Goal: Task Accomplishment & Management: Use online tool/utility

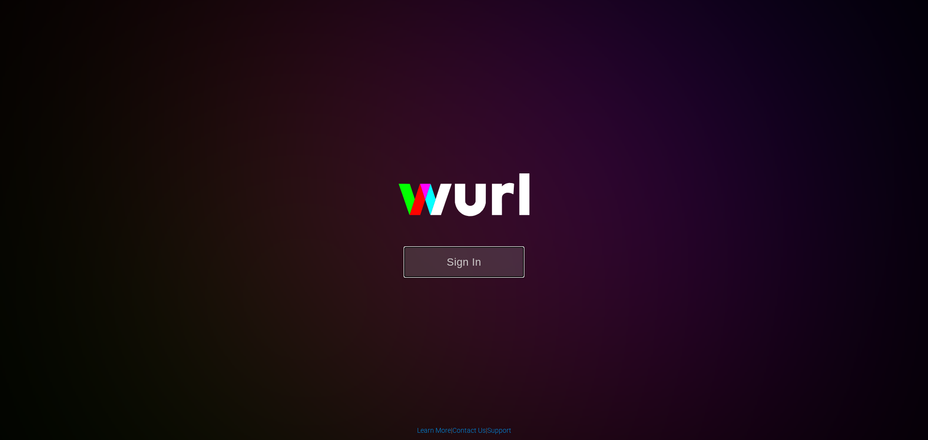
click at [480, 268] on button "Sign In" at bounding box center [464, 261] width 121 height 31
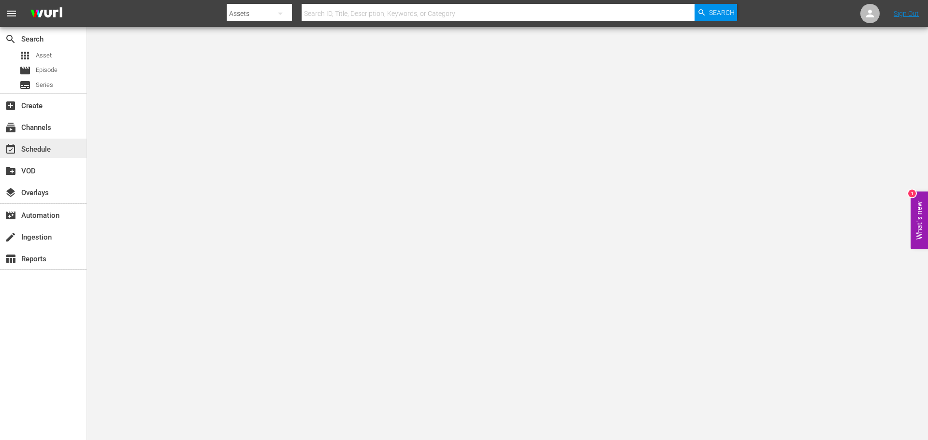
click at [40, 149] on div "event_available Schedule" at bounding box center [27, 148] width 54 height 9
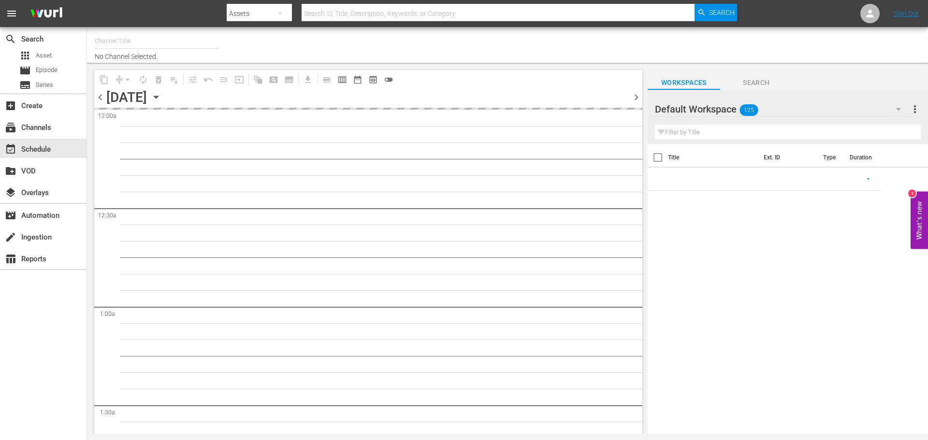
type input "Wild Side TV (871)"
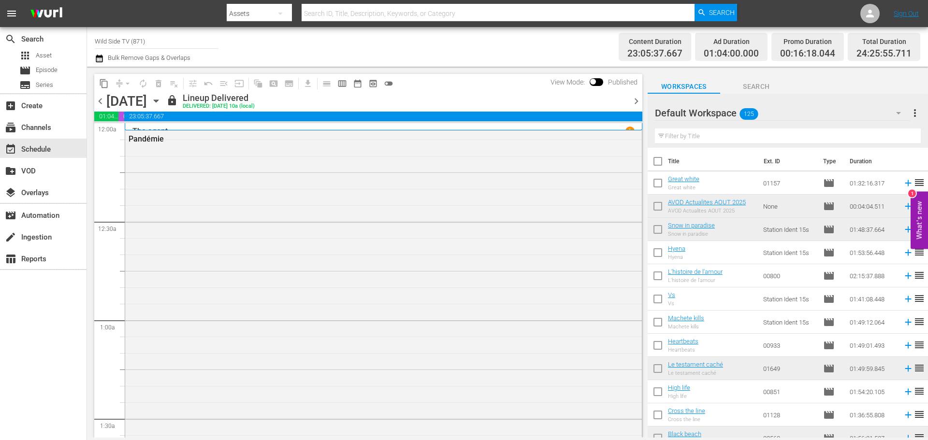
click at [638, 100] on span "chevron_right" at bounding box center [636, 101] width 12 height 12
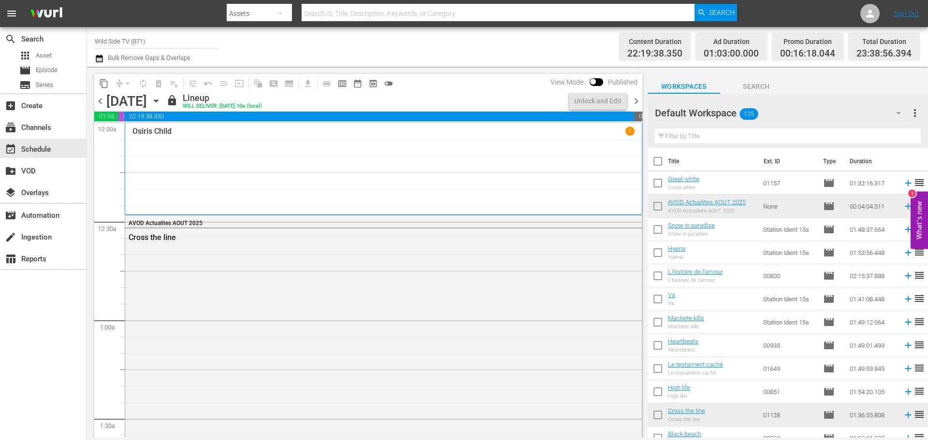
click at [638, 100] on span "chevron_right" at bounding box center [636, 101] width 12 height 12
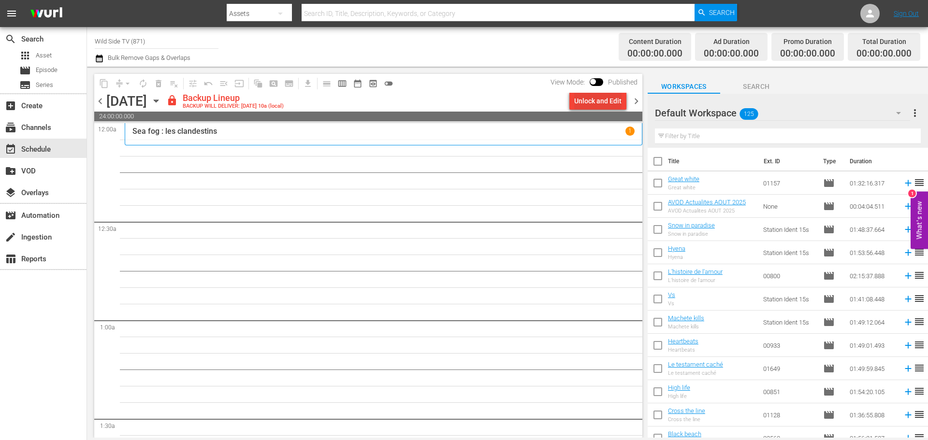
click at [583, 103] on div "Unlock and Edit" at bounding box center [597, 100] width 47 height 17
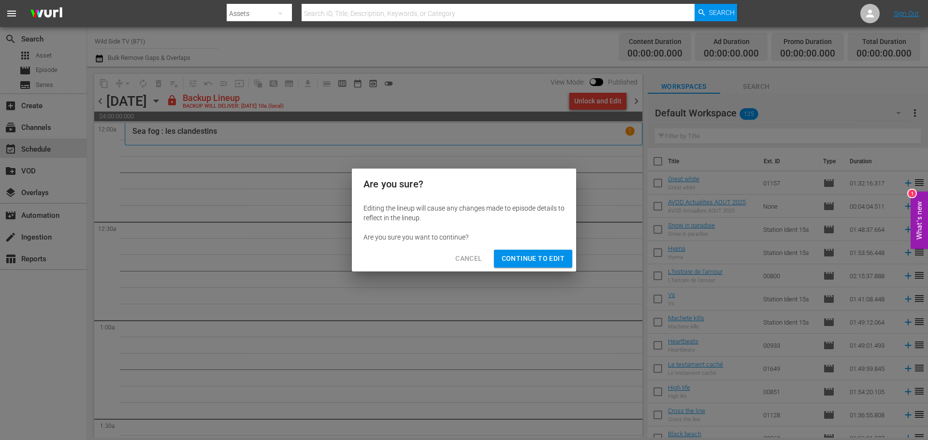
click at [532, 255] on span "Continue to Edit" at bounding box center [533, 259] width 63 height 12
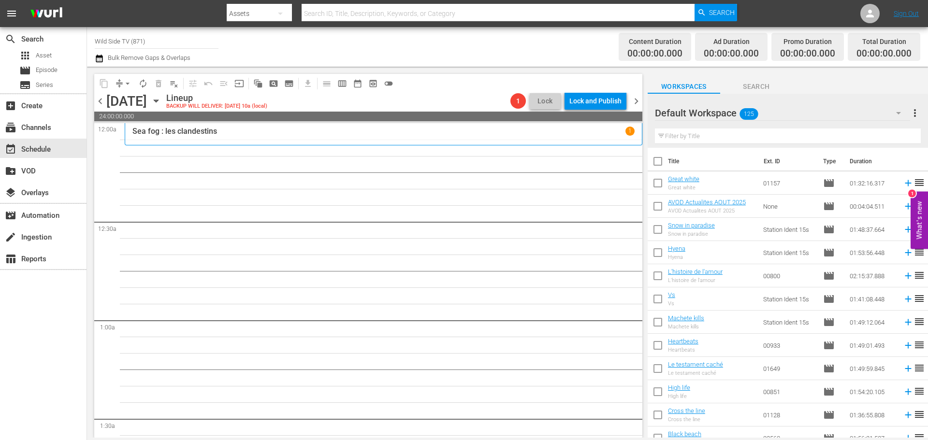
click at [161, 100] on icon "button" at bounding box center [156, 101] width 11 height 11
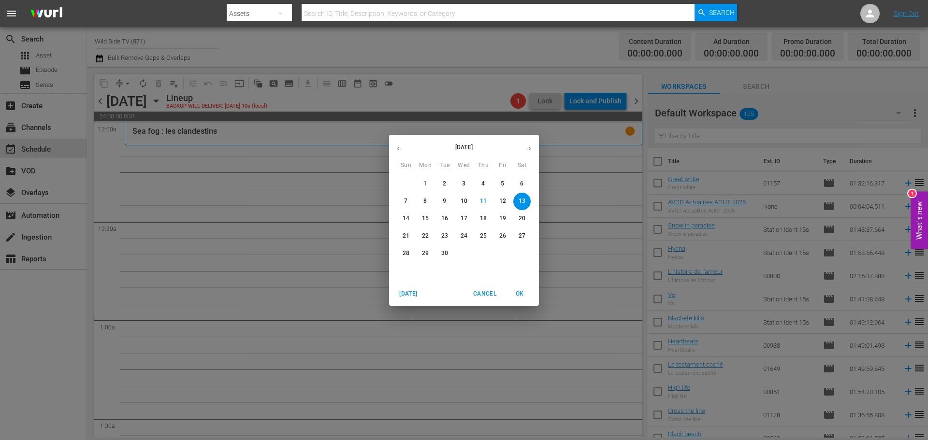
click at [398, 153] on button "button" at bounding box center [398, 148] width 19 height 19
click at [524, 252] on p "30" at bounding box center [522, 253] width 7 height 8
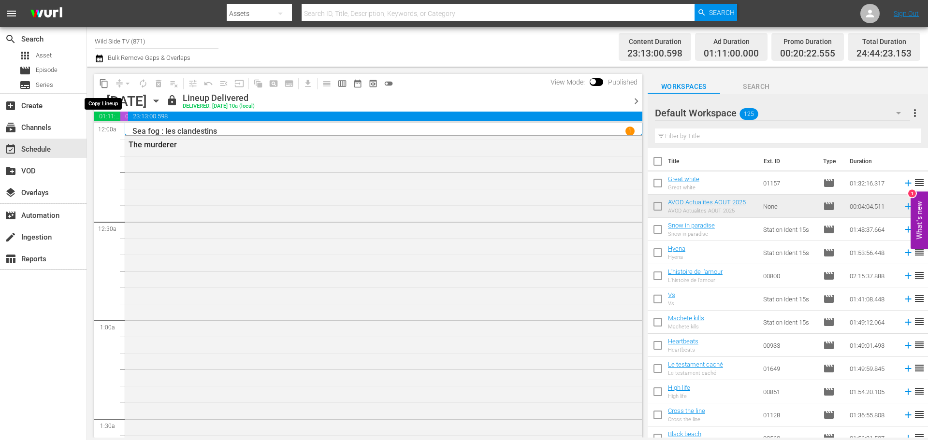
click at [101, 82] on span "content_copy" at bounding box center [104, 84] width 10 height 10
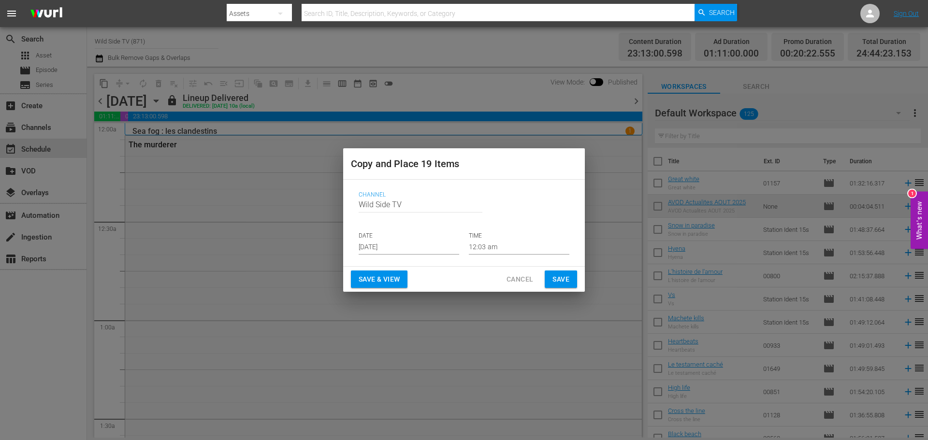
click at [389, 244] on input "[DATE]" at bounding box center [409, 247] width 101 height 14
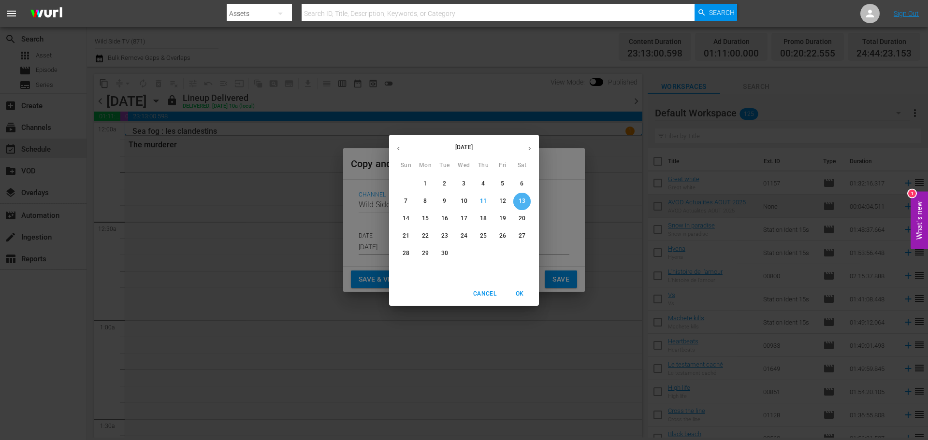
click at [520, 198] on p "13" at bounding box center [522, 201] width 7 height 8
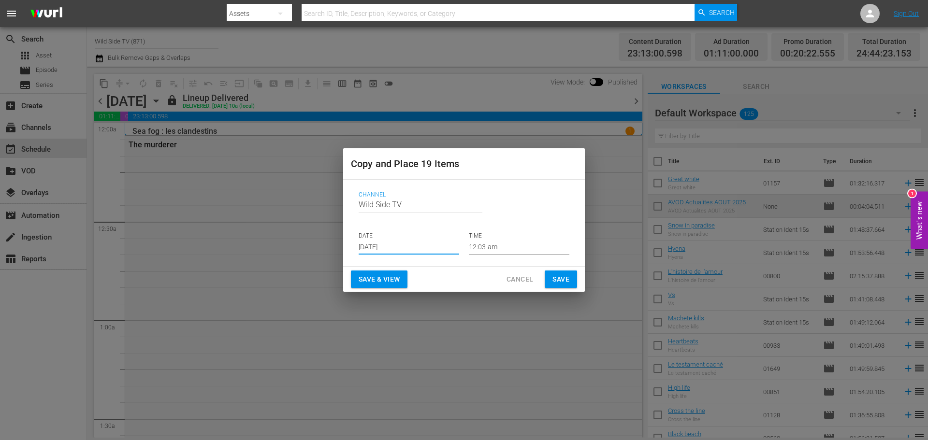
click at [554, 274] on span "Save" at bounding box center [560, 280] width 17 height 12
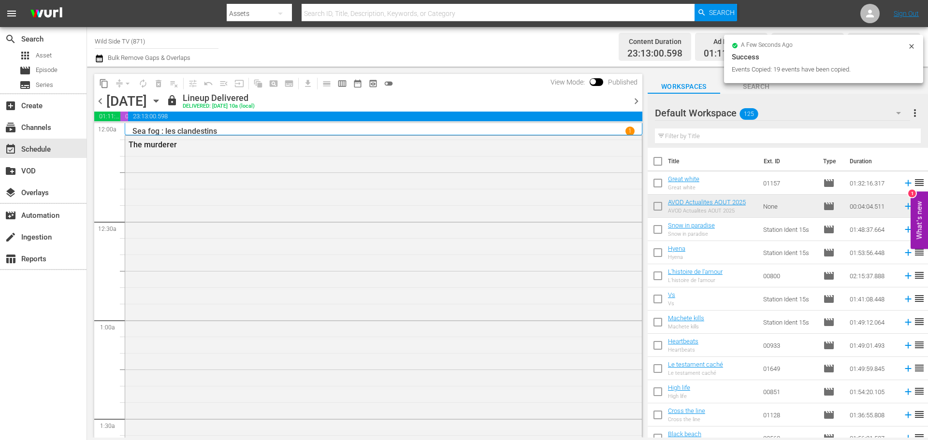
click at [635, 100] on span "chevron_right" at bounding box center [636, 101] width 12 height 12
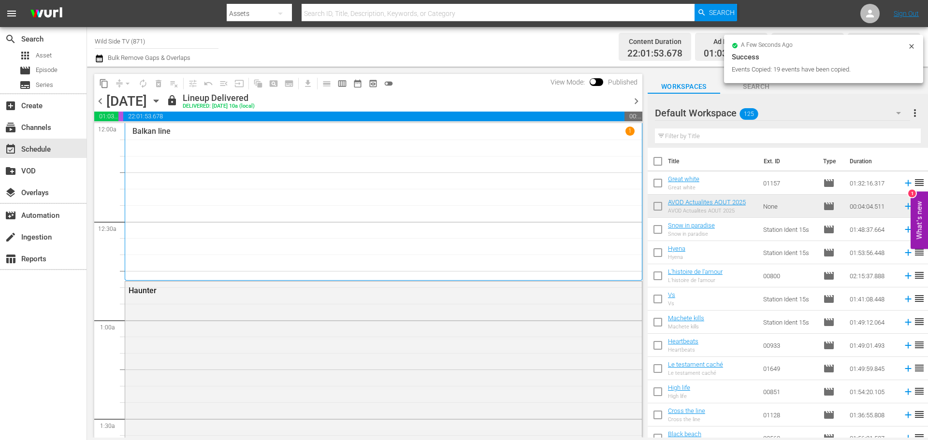
click at [635, 100] on span "chevron_right" at bounding box center [636, 101] width 12 height 12
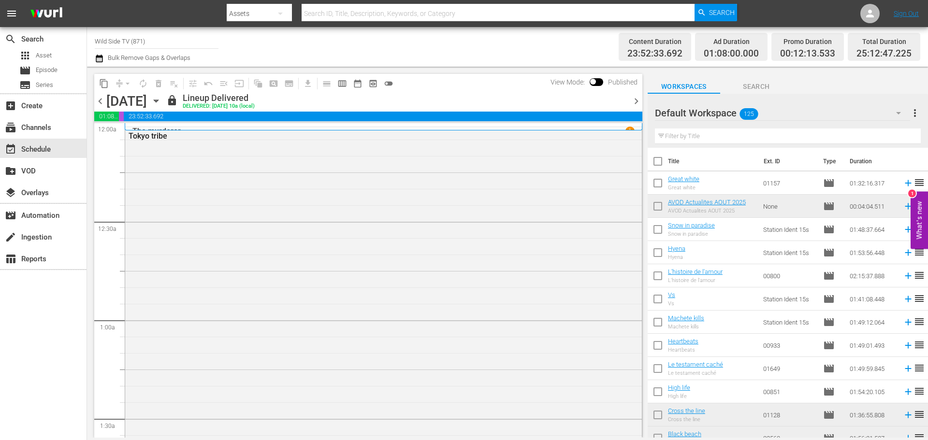
click at [161, 104] on icon "button" at bounding box center [156, 101] width 11 height 11
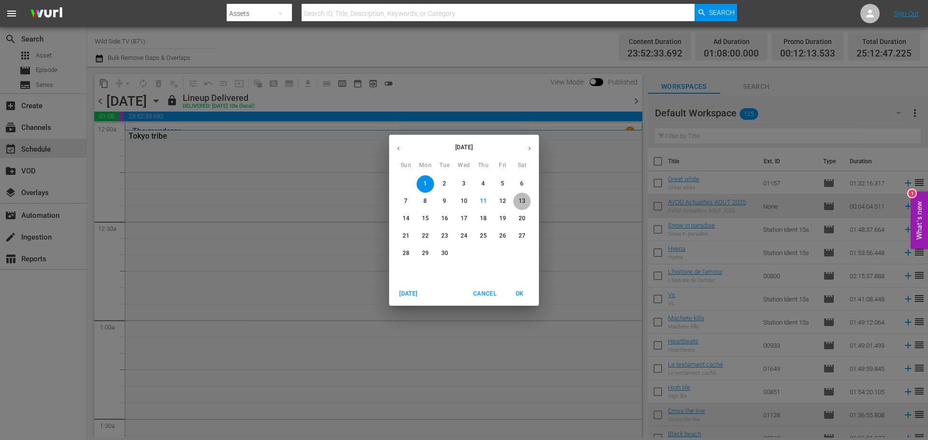
click at [521, 203] on p "13" at bounding box center [522, 201] width 7 height 8
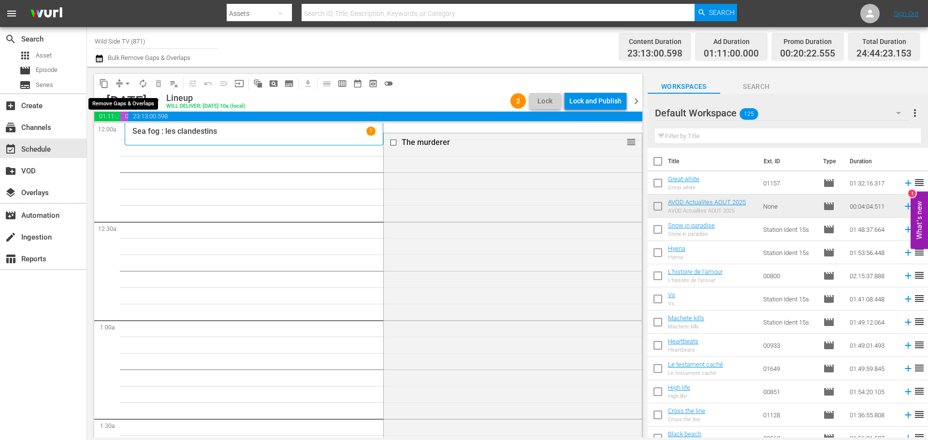
click at [128, 85] on span "arrow_drop_down" at bounding box center [128, 84] width 10 height 10
click at [145, 134] on li "Align to End of Previous Day" at bounding box center [127, 135] width 101 height 16
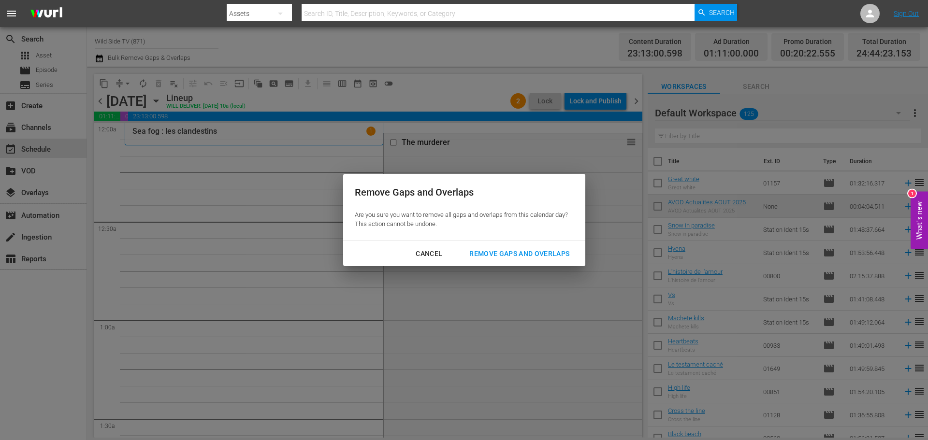
click at [528, 252] on div "Remove Gaps and Overlaps" at bounding box center [519, 254] width 115 height 12
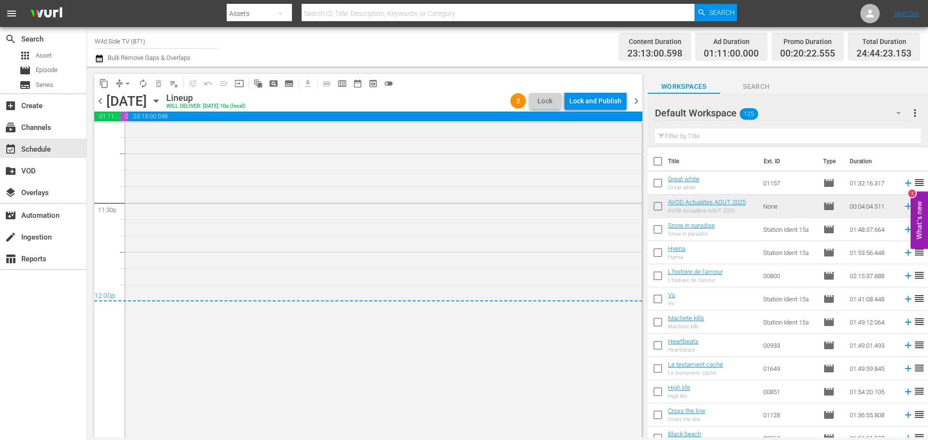
scroll to position [4586, 0]
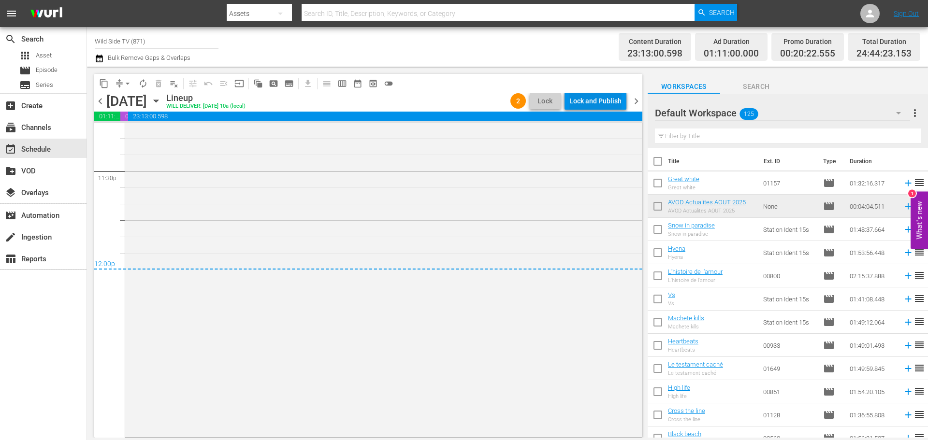
click at [601, 100] on div "Lock and Publish" at bounding box center [595, 100] width 52 height 17
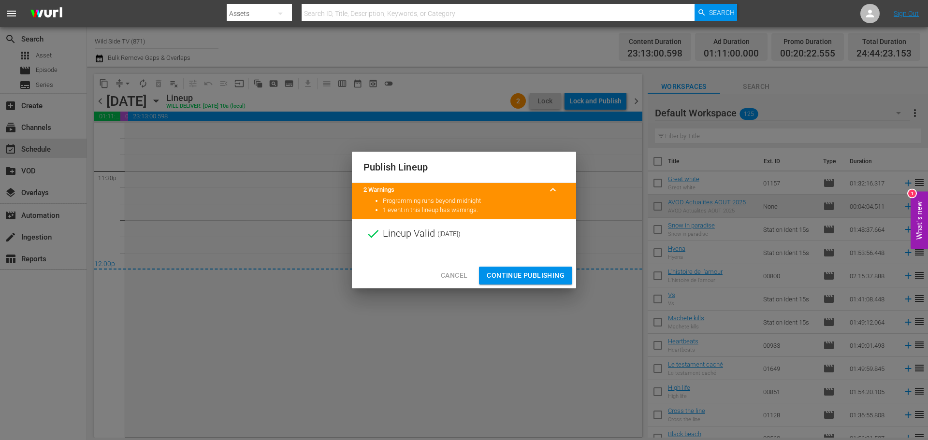
click at [530, 273] on span "Continue Publishing" at bounding box center [526, 276] width 78 height 12
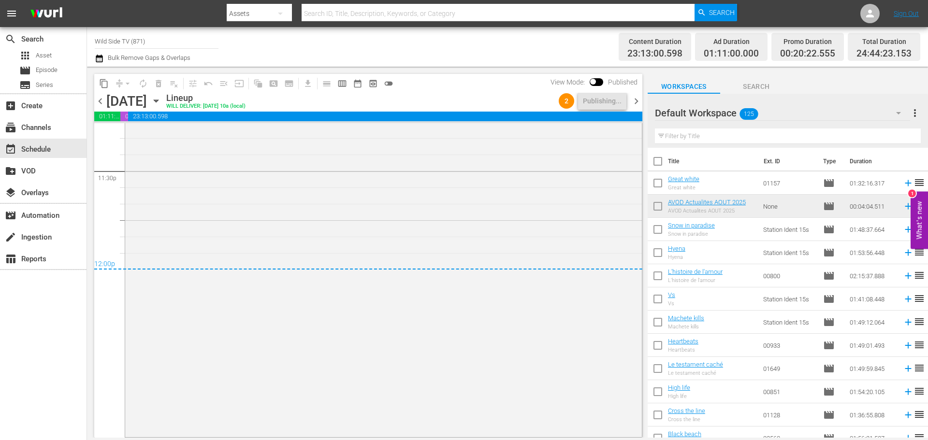
click at [637, 99] on span "chevron_right" at bounding box center [636, 101] width 12 height 12
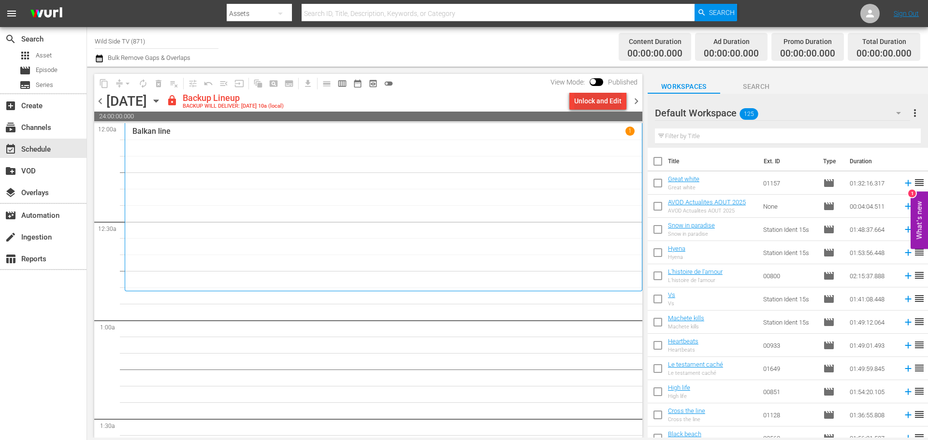
click at [607, 97] on div "Unlock and Edit" at bounding box center [597, 100] width 47 height 17
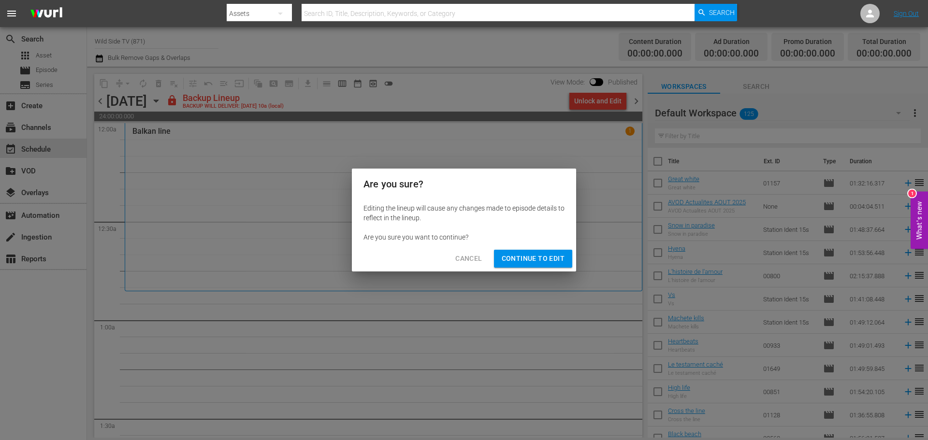
click at [555, 265] on button "Continue to Edit" at bounding box center [533, 259] width 78 height 18
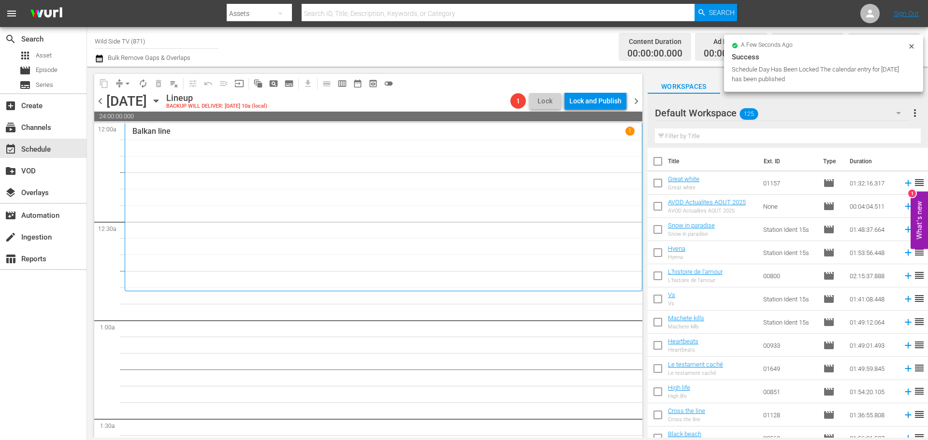
click at [161, 99] on icon "button" at bounding box center [156, 101] width 11 height 11
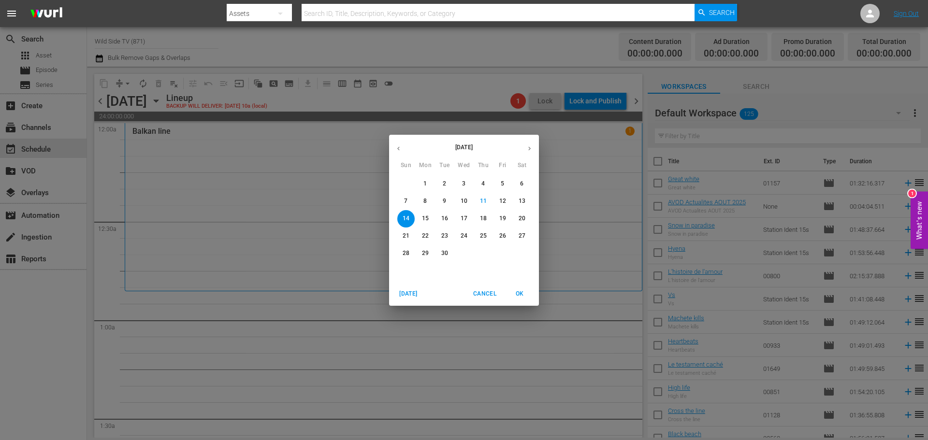
click at [400, 147] on icon "button" at bounding box center [398, 148] width 7 height 7
click at [401, 268] on span "31" at bounding box center [405, 271] width 17 height 8
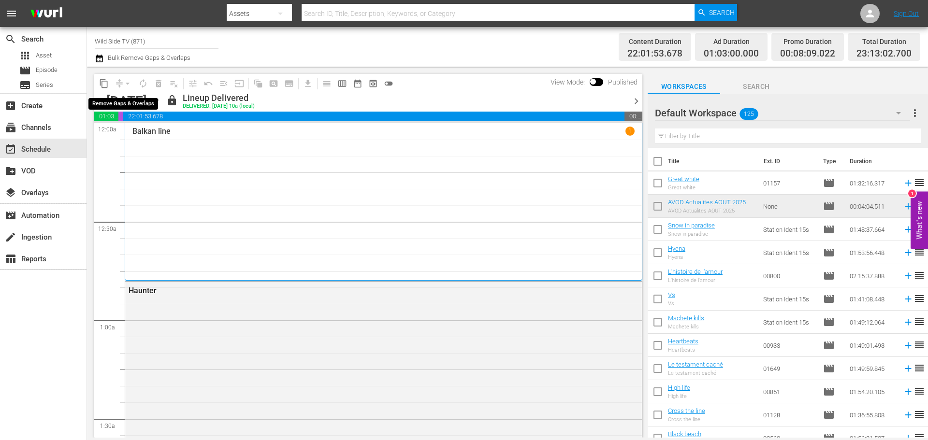
click at [129, 84] on div "arrow_drop_down" at bounding box center [127, 83] width 15 height 15
click at [104, 85] on span "content_copy" at bounding box center [104, 84] width 10 height 10
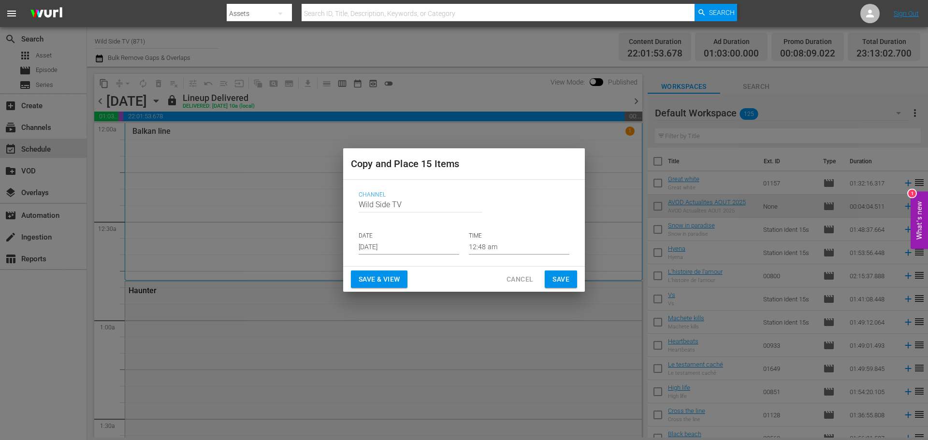
click at [394, 240] on input "[DATE]" at bounding box center [409, 247] width 101 height 14
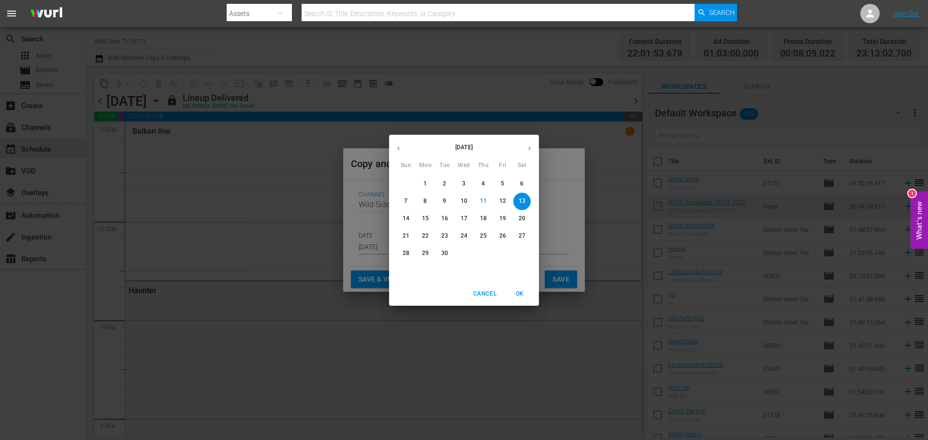
click at [527, 149] on icon "button" at bounding box center [529, 148] width 7 height 7
click at [400, 147] on icon "button" at bounding box center [398, 148] width 7 height 7
click at [410, 215] on span "14" at bounding box center [405, 219] width 17 height 8
type input "Sep 14th 2025"
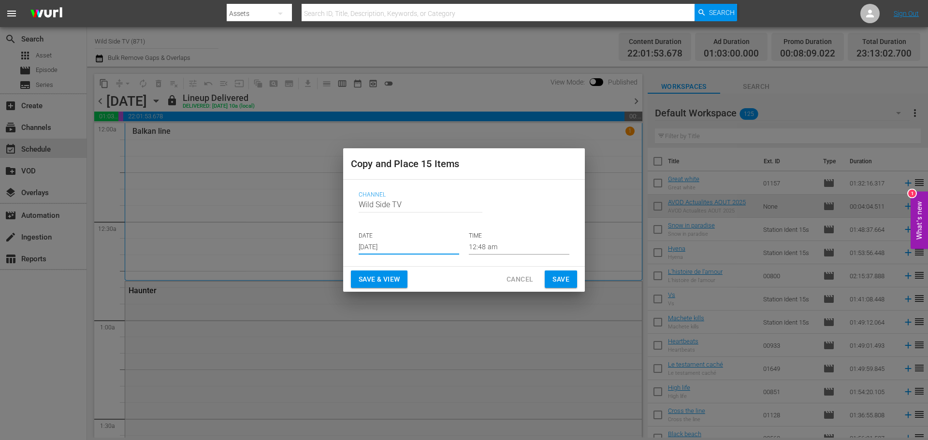
click at [556, 276] on span "Save" at bounding box center [560, 280] width 17 height 12
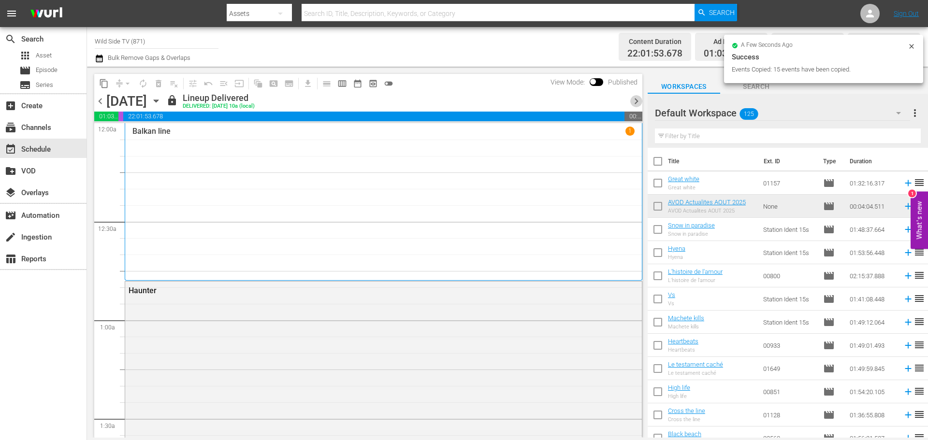
click at [634, 97] on span "chevron_right" at bounding box center [636, 101] width 12 height 12
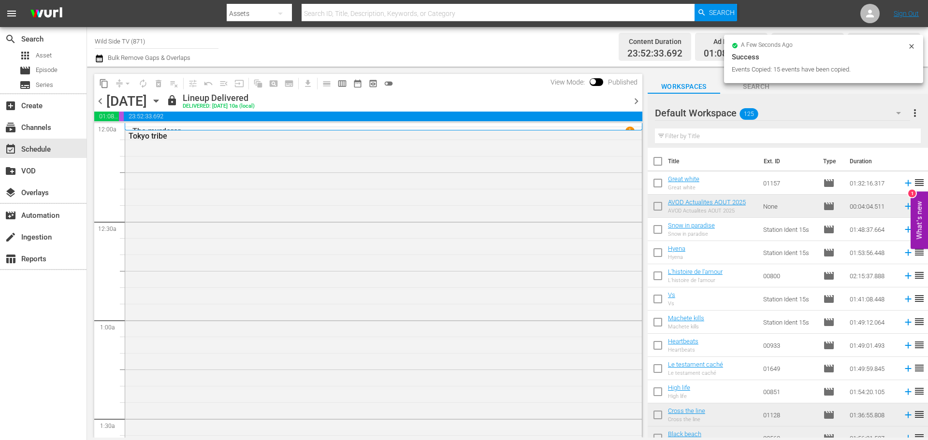
click at [158, 100] on icon "button" at bounding box center [156, 101] width 4 height 2
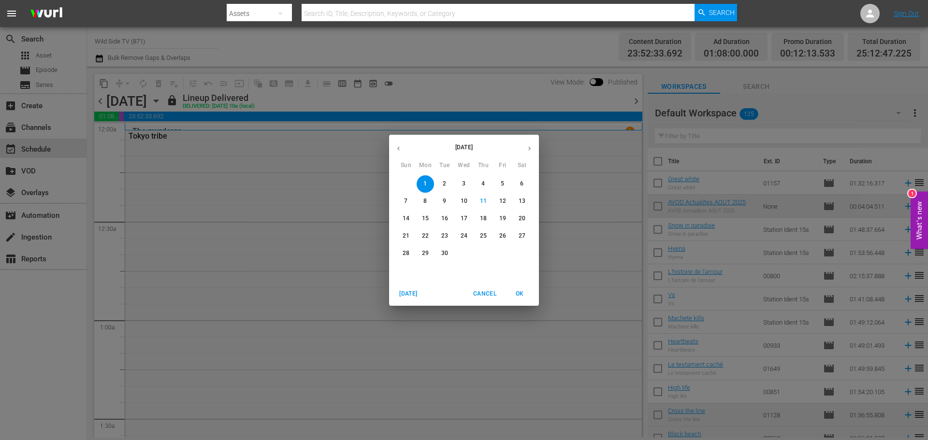
click at [402, 215] on span "14" at bounding box center [405, 219] width 17 height 8
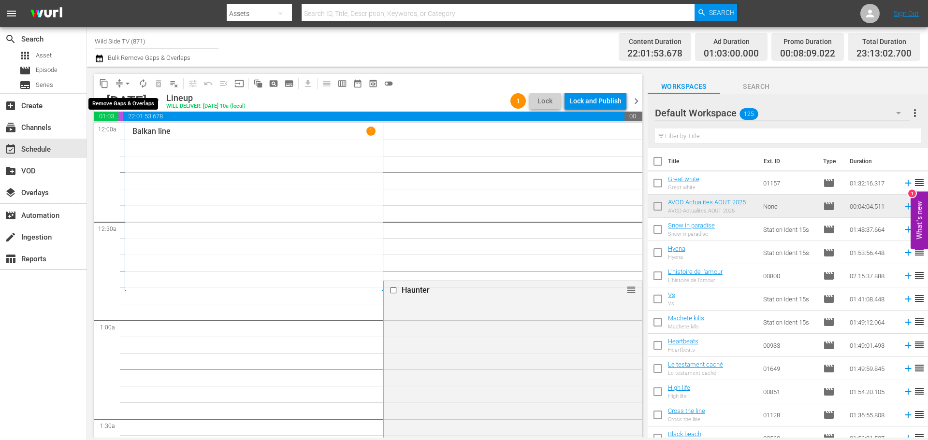
click at [128, 82] on span "arrow_drop_down" at bounding box center [128, 84] width 10 height 10
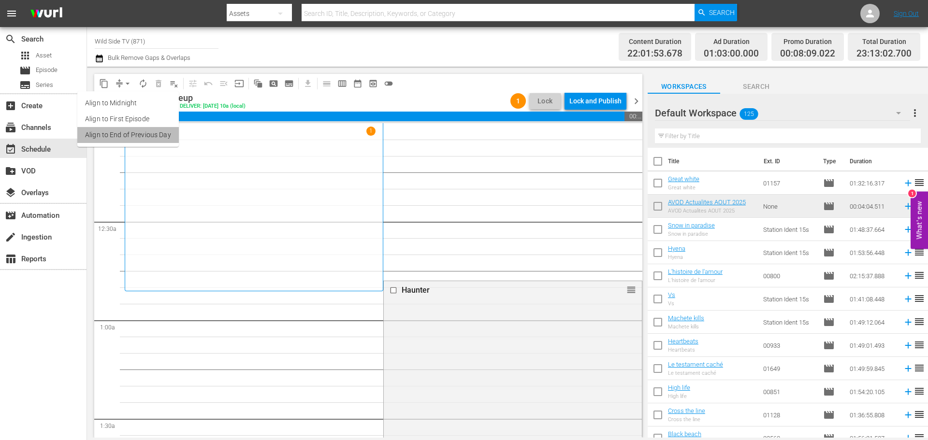
click at [144, 133] on li "Align to End of Previous Day" at bounding box center [127, 135] width 101 height 16
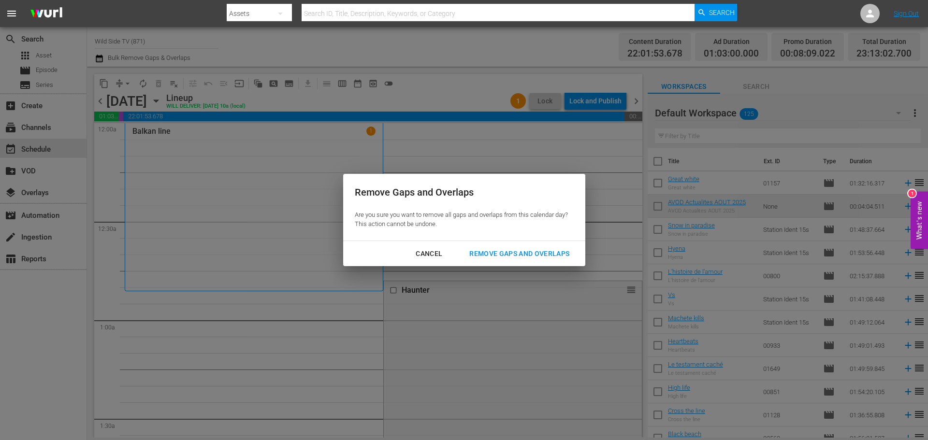
click at [487, 249] on div "Remove Gaps and Overlaps" at bounding box center [519, 254] width 115 height 12
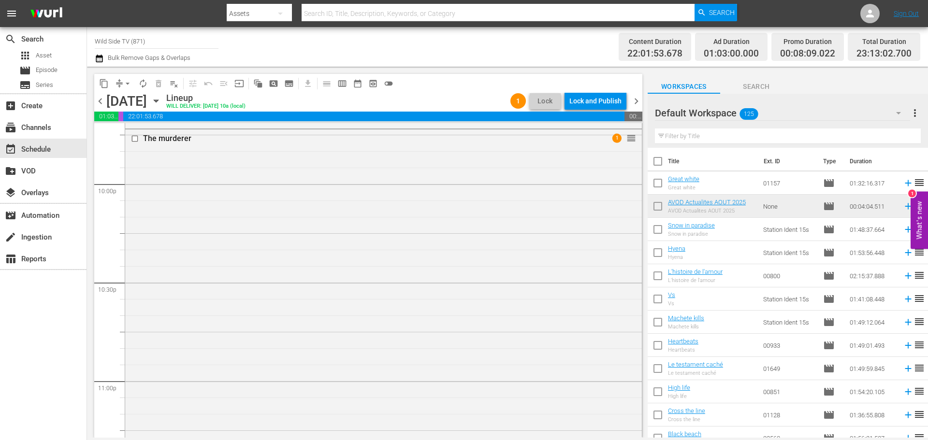
scroll to position [4431, 0]
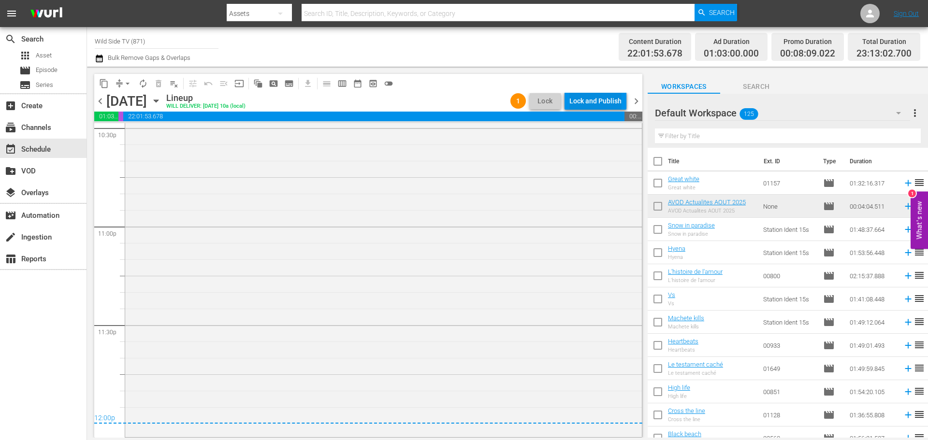
click at [602, 101] on div "Lock and Publish" at bounding box center [595, 100] width 52 height 17
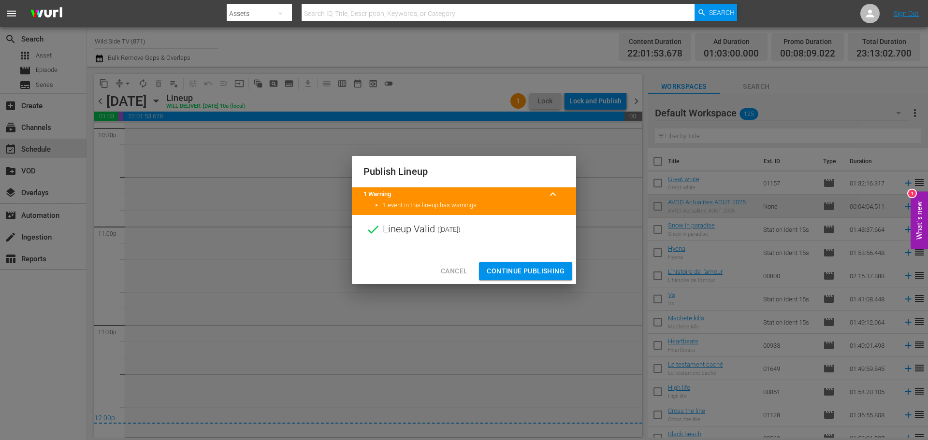
click at [526, 268] on span "Continue Publishing" at bounding box center [526, 271] width 78 height 12
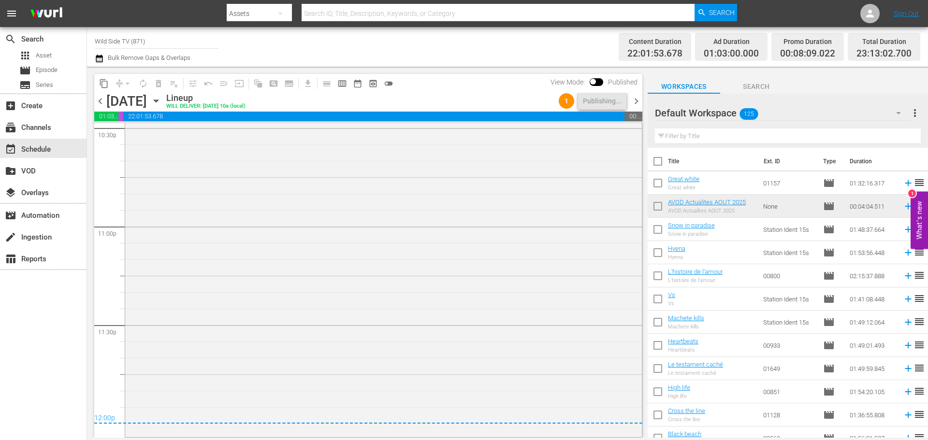
click at [637, 98] on span "chevron_right" at bounding box center [636, 101] width 12 height 12
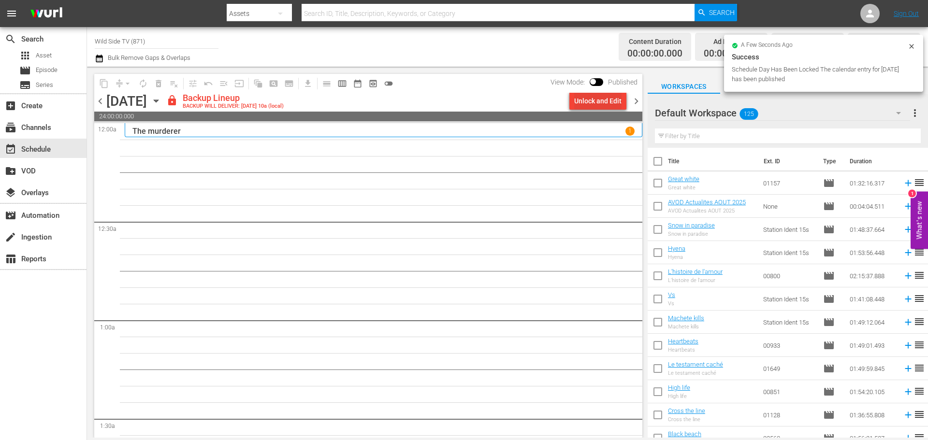
click at [586, 100] on div "Unlock and Edit" at bounding box center [597, 100] width 47 height 17
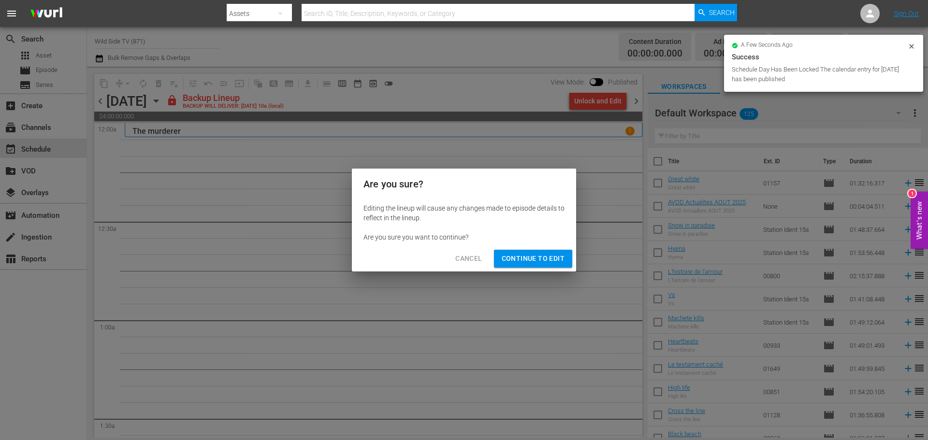
click at [535, 255] on span "Continue to Edit" at bounding box center [533, 259] width 63 height 12
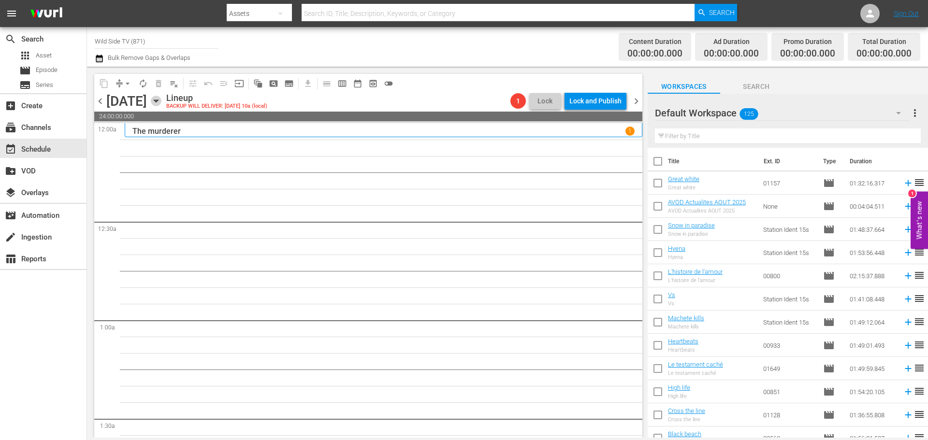
click at [158, 101] on icon "button" at bounding box center [156, 101] width 4 height 2
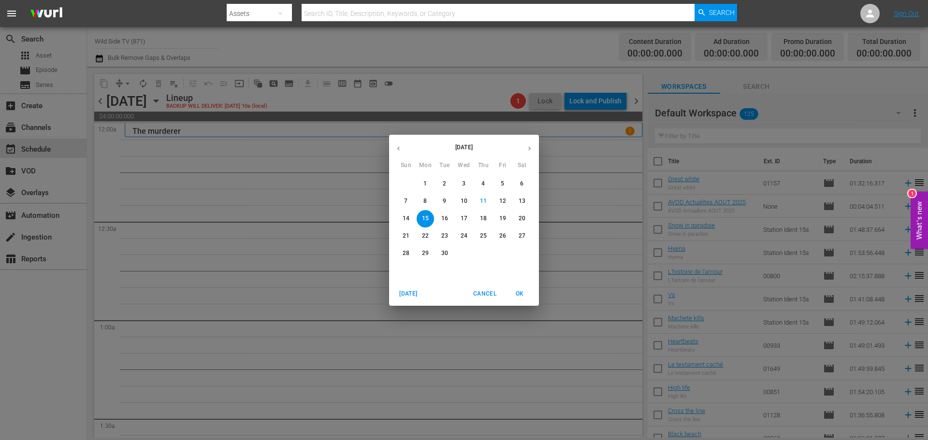
click at [424, 181] on p "1" at bounding box center [424, 184] width 3 height 8
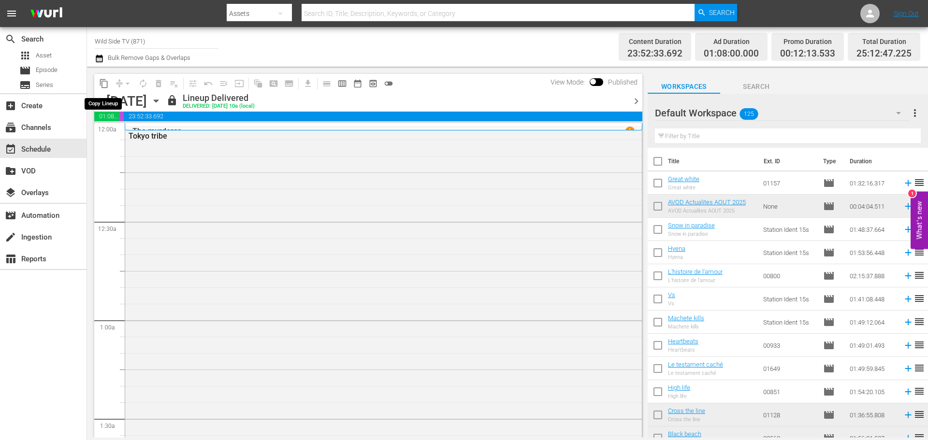
click at [103, 84] on span "content_copy" at bounding box center [104, 84] width 10 height 10
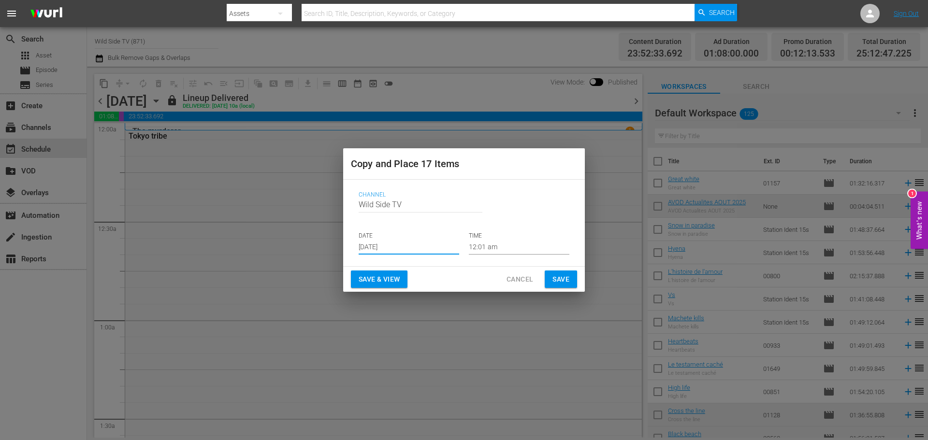
click at [385, 246] on input "[DATE]" at bounding box center [409, 247] width 101 height 14
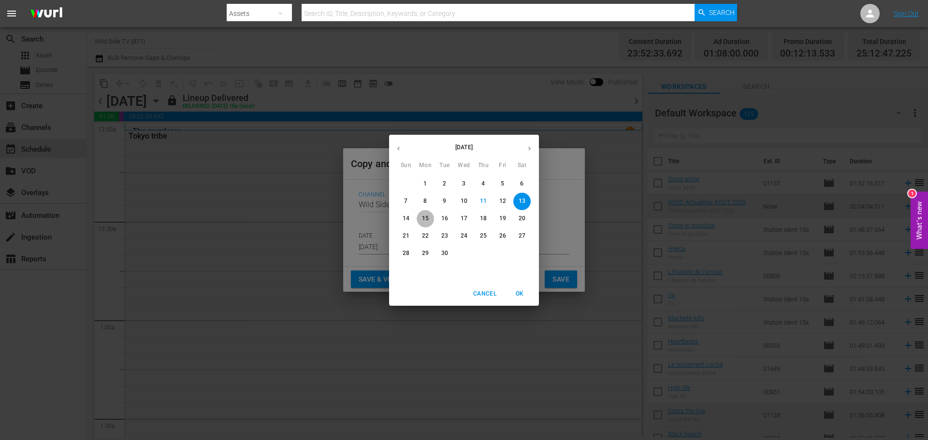
click at [428, 212] on button "15" at bounding box center [425, 218] width 17 height 17
type input "Sep 15th 2025"
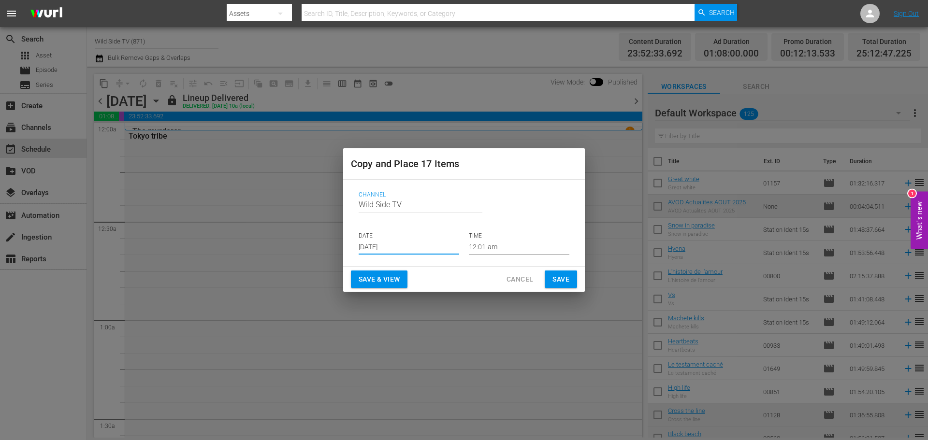
click at [560, 276] on span "Save" at bounding box center [560, 280] width 17 height 12
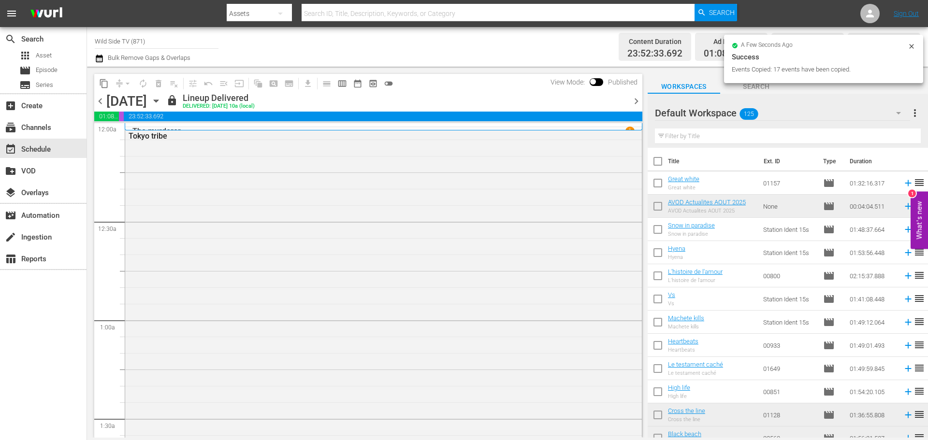
click at [161, 102] on icon "button" at bounding box center [156, 101] width 11 height 11
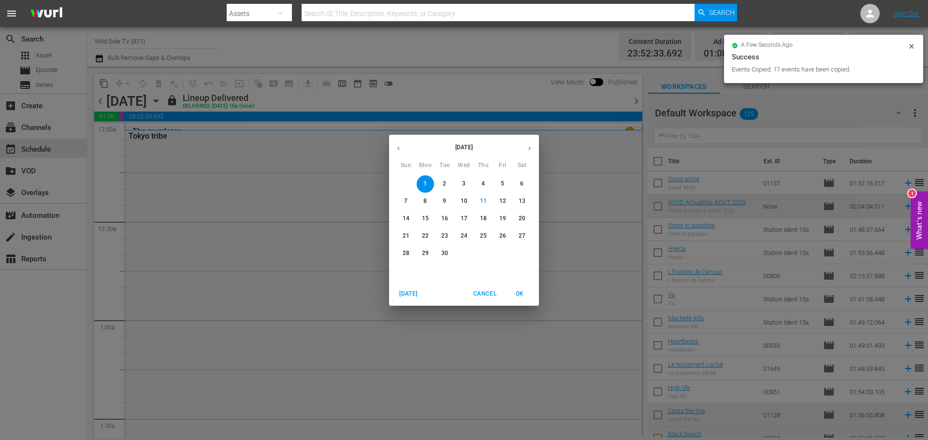
click at [426, 215] on p "15" at bounding box center [425, 219] width 7 height 8
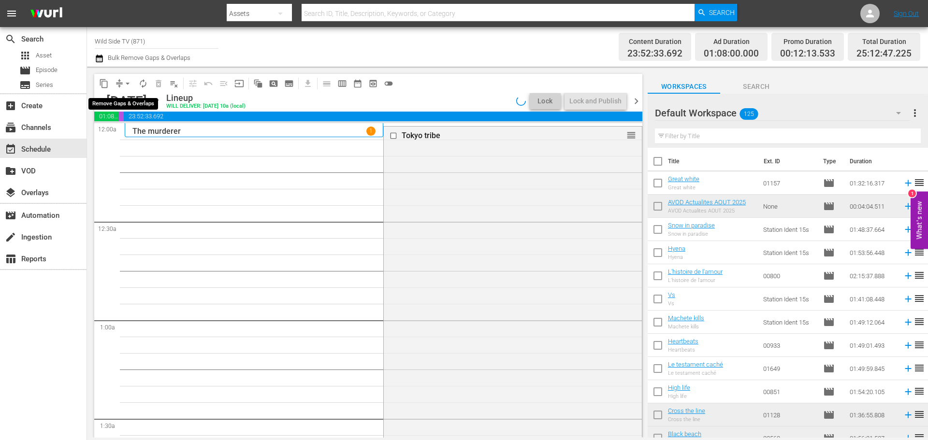
click at [128, 84] on span "arrow_drop_down" at bounding box center [128, 84] width 10 height 10
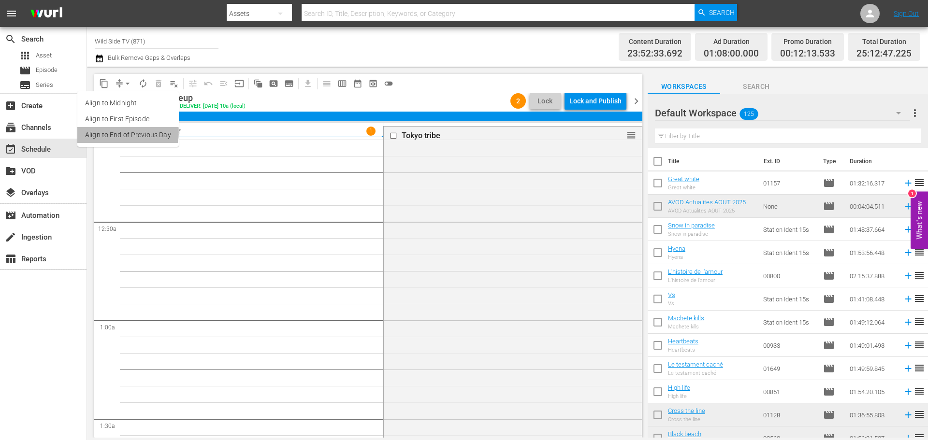
click at [125, 132] on li "Align to End of Previous Day" at bounding box center [127, 135] width 101 height 16
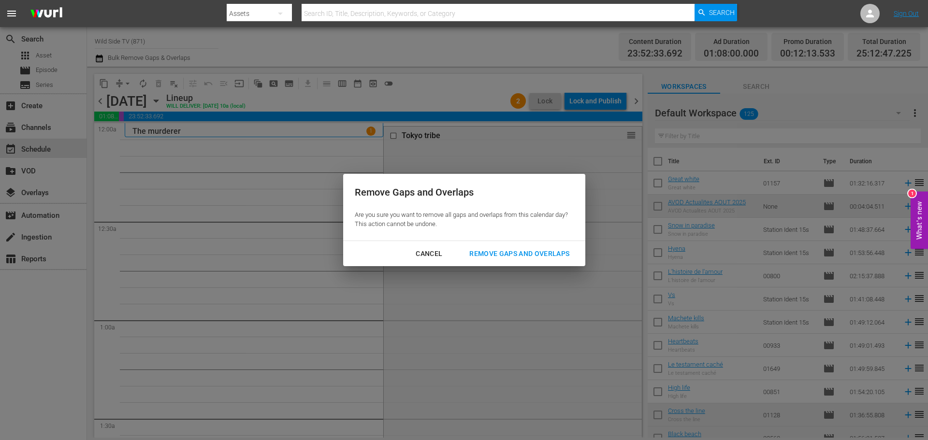
click at [537, 253] on div "Remove Gaps and Overlaps" at bounding box center [519, 254] width 115 height 12
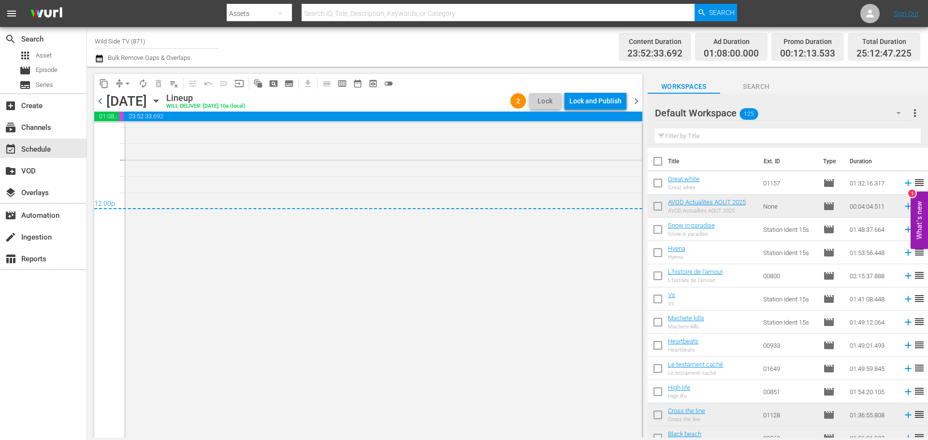
scroll to position [4670, 0]
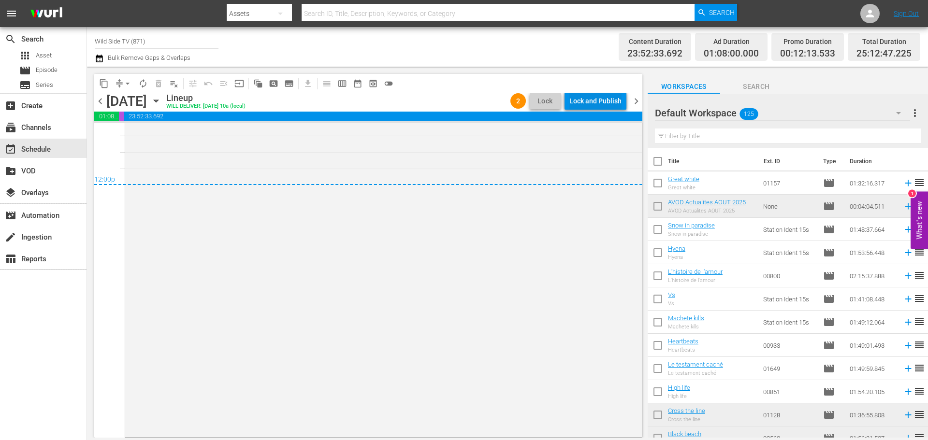
click at [597, 99] on div "Lock and Publish" at bounding box center [595, 100] width 52 height 17
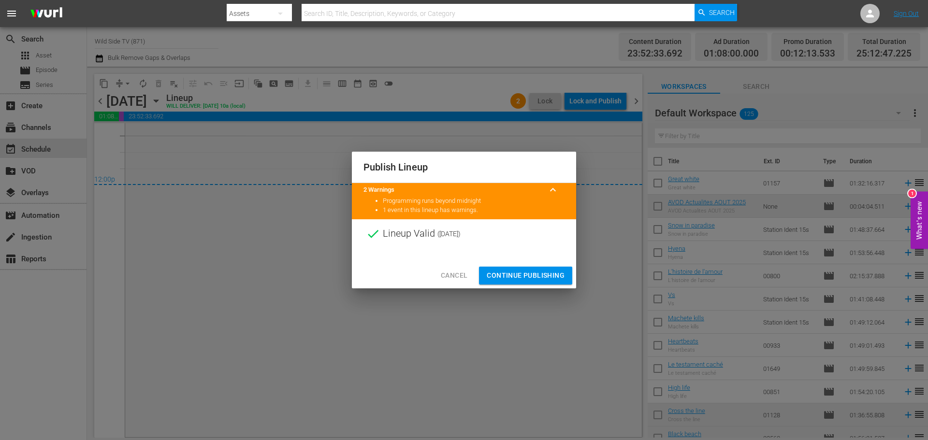
click at [519, 270] on span "Continue Publishing" at bounding box center [526, 276] width 78 height 12
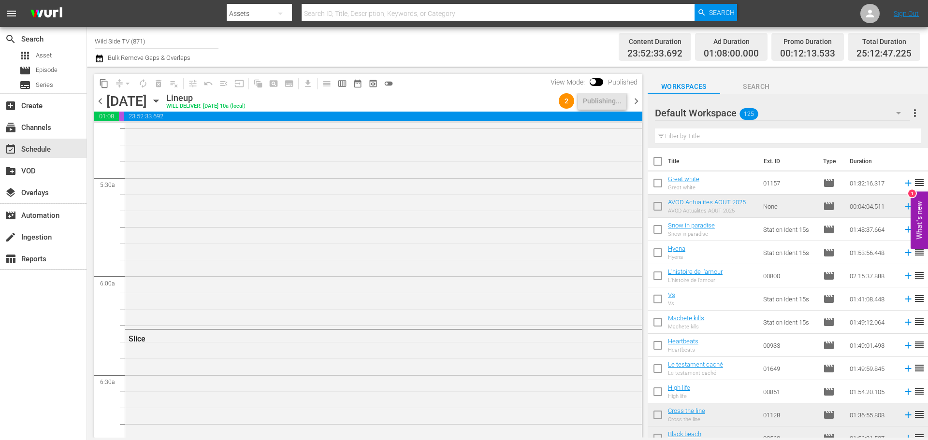
scroll to position [0, 0]
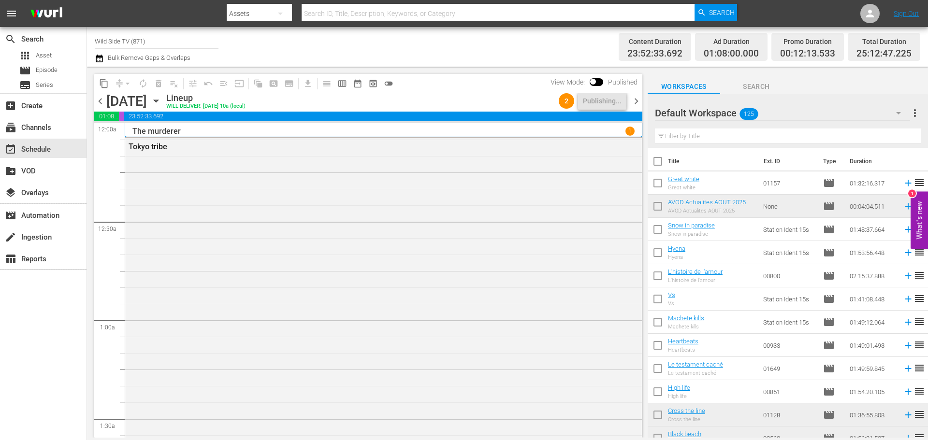
click at [637, 98] on span "chevron_right" at bounding box center [636, 101] width 12 height 12
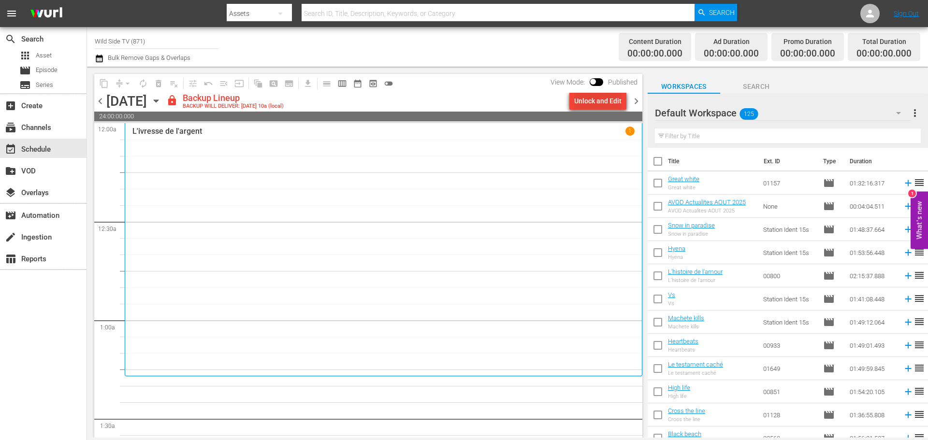
click at [580, 103] on div "Unlock and Edit" at bounding box center [597, 100] width 47 height 17
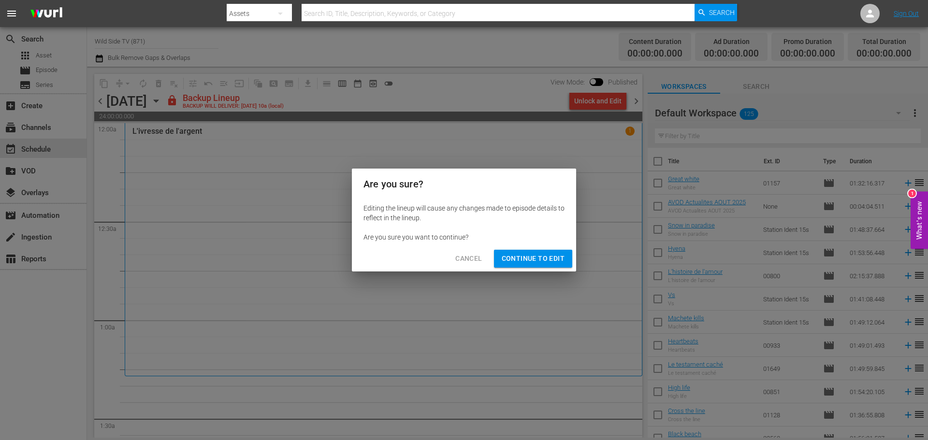
click at [522, 262] on span "Continue to Edit" at bounding box center [533, 259] width 63 height 12
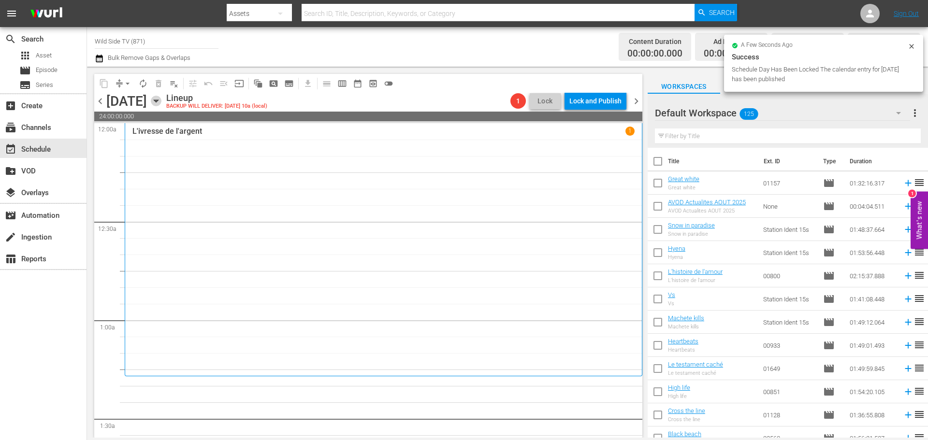
click at [161, 102] on icon "button" at bounding box center [156, 101] width 11 height 11
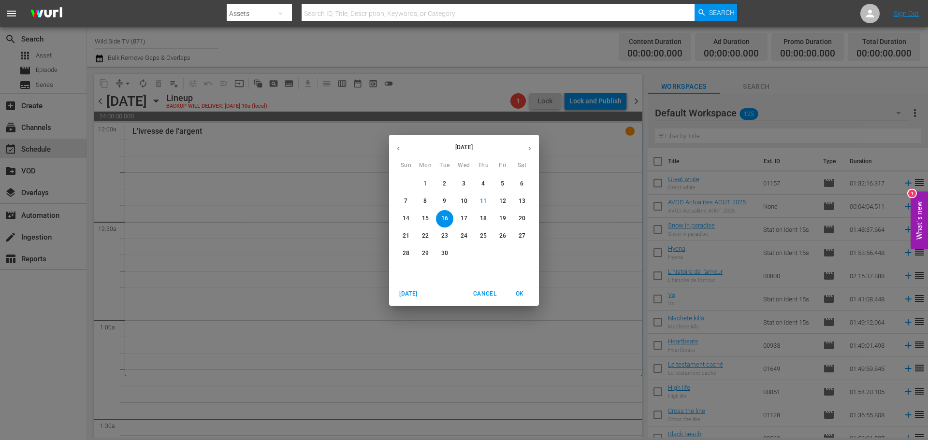
click at [446, 180] on p "2" at bounding box center [444, 184] width 3 height 8
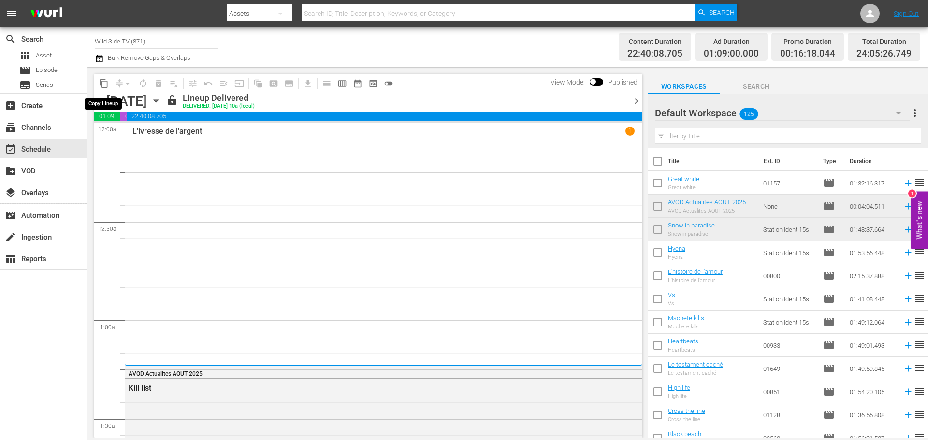
click at [105, 81] on span "content_copy" at bounding box center [104, 84] width 10 height 10
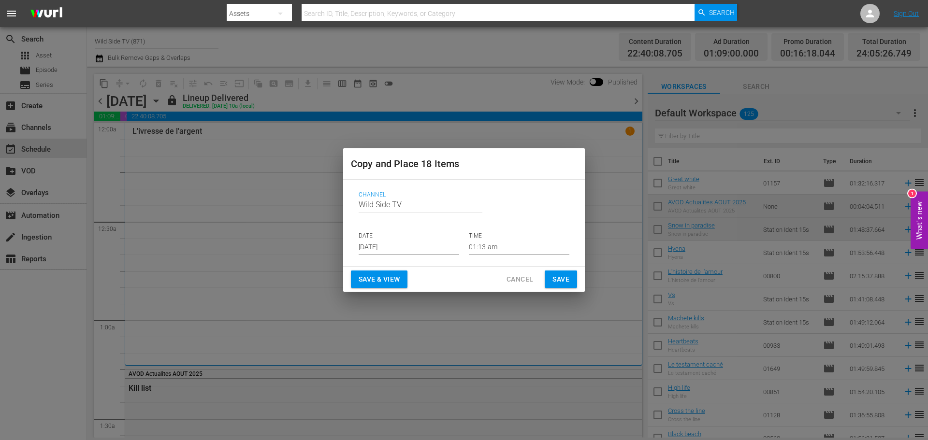
click at [389, 244] on input "[DATE]" at bounding box center [409, 247] width 101 height 14
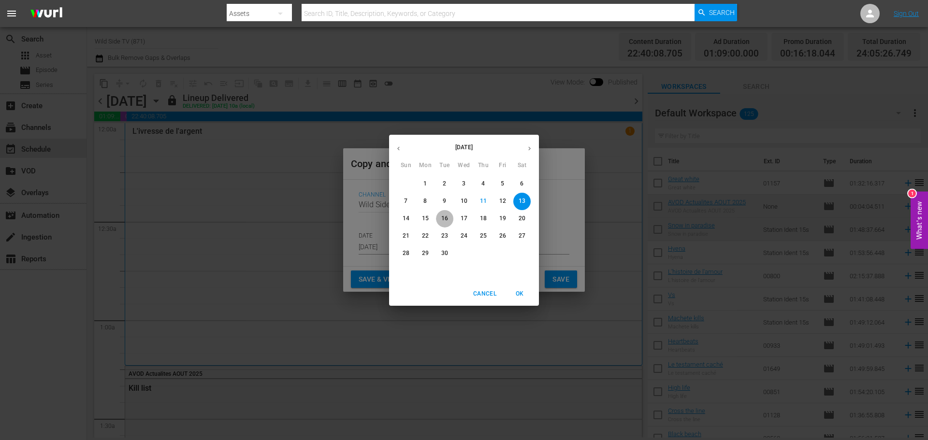
click at [443, 215] on p "16" at bounding box center [444, 219] width 7 height 8
type input "Sep 16th 2025"
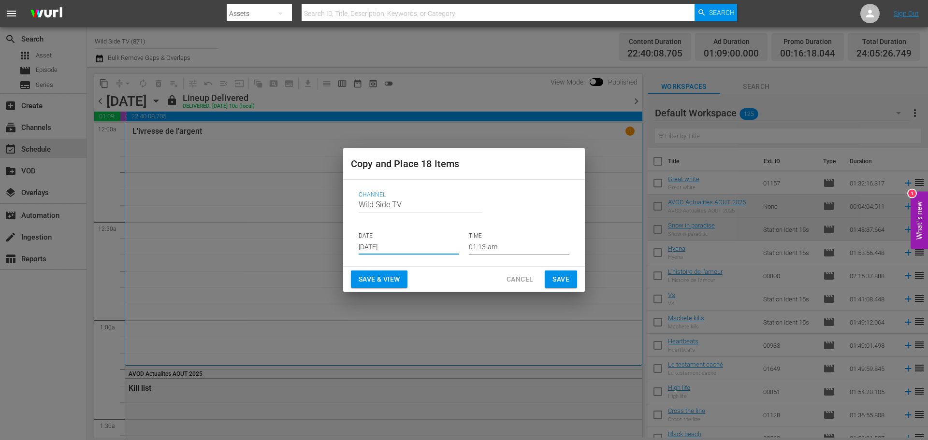
click at [567, 275] on span "Save" at bounding box center [560, 280] width 17 height 12
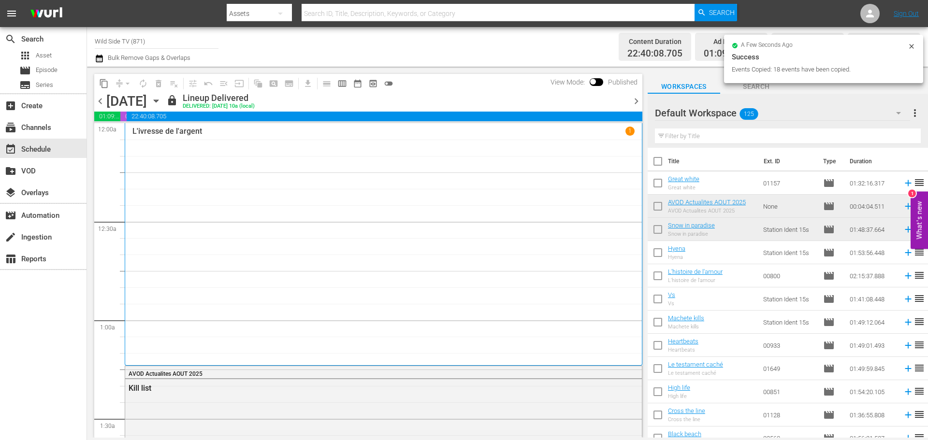
click at [161, 103] on icon "button" at bounding box center [156, 101] width 11 height 11
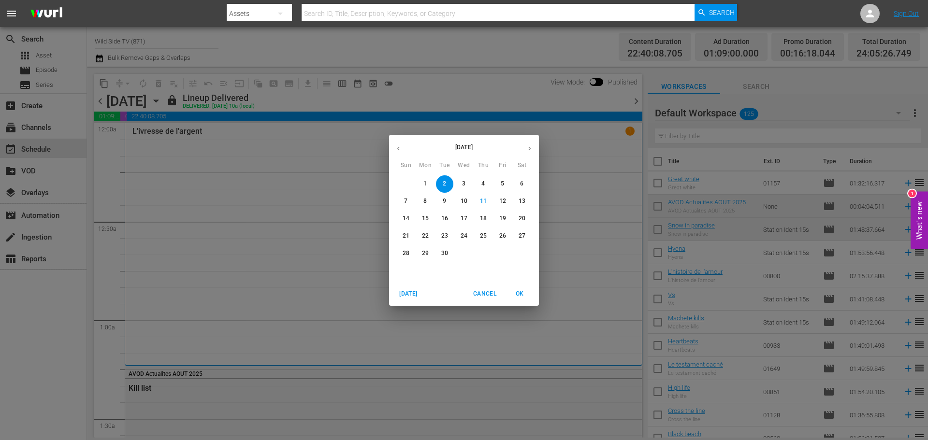
click at [444, 216] on p "16" at bounding box center [444, 219] width 7 height 8
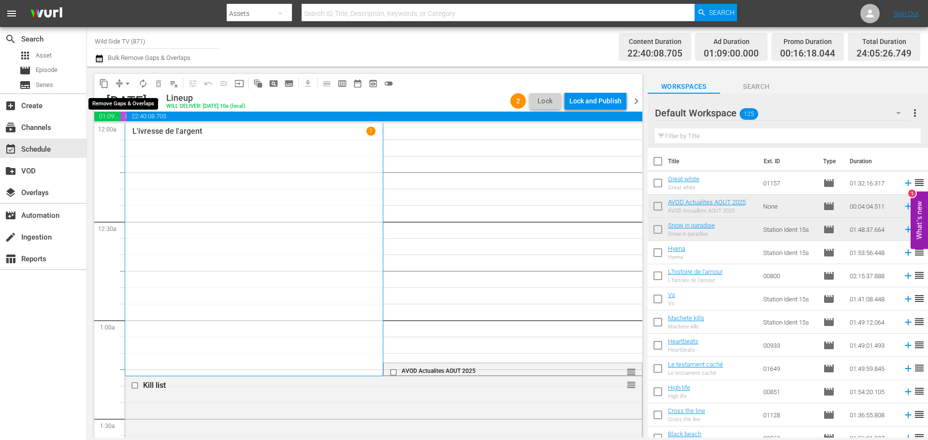
click at [130, 84] on span "arrow_drop_down" at bounding box center [128, 84] width 10 height 10
click at [131, 132] on li "Align to End of Previous Day" at bounding box center [127, 135] width 101 height 16
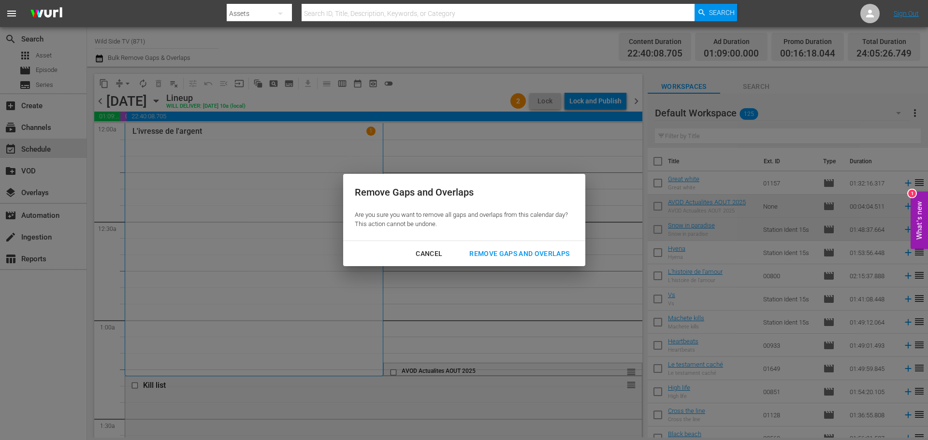
click at [487, 253] on div "Remove Gaps and Overlaps" at bounding box center [519, 254] width 115 height 12
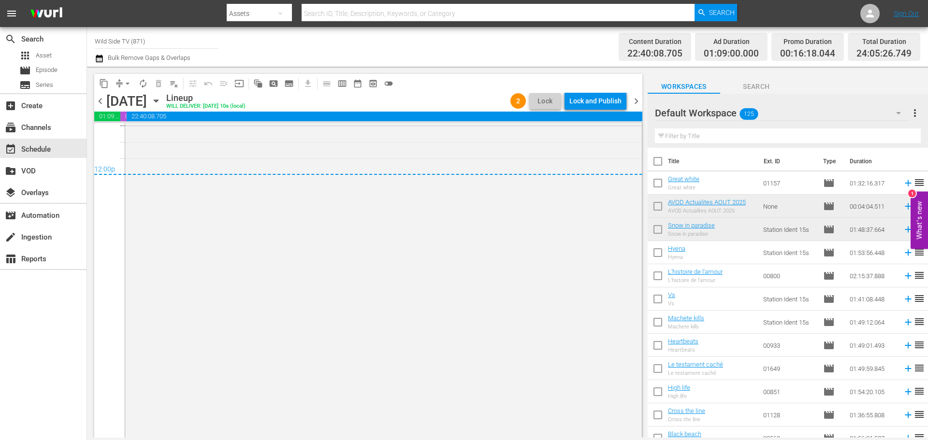
scroll to position [4689, 0]
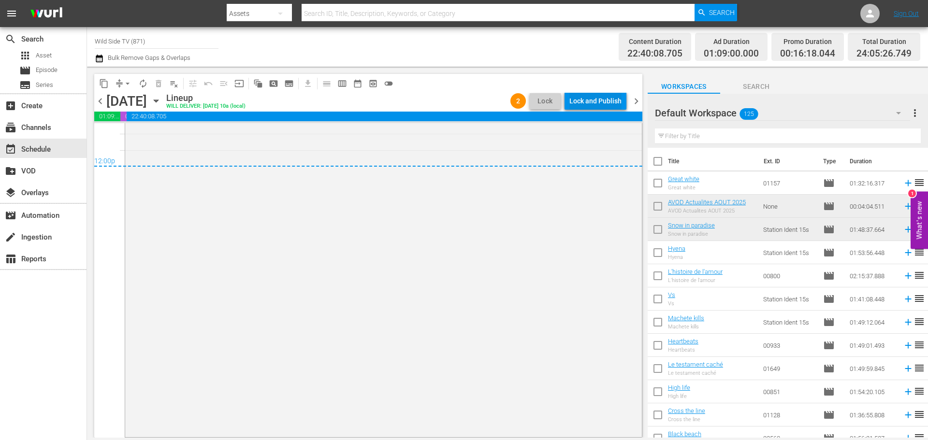
click at [606, 100] on div "Lock and Publish" at bounding box center [595, 100] width 52 height 17
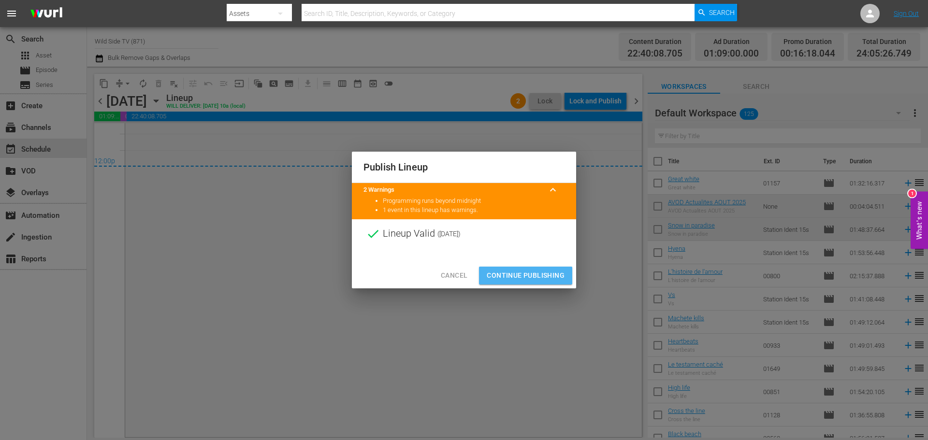
click at [528, 271] on span "Continue Publishing" at bounding box center [526, 276] width 78 height 12
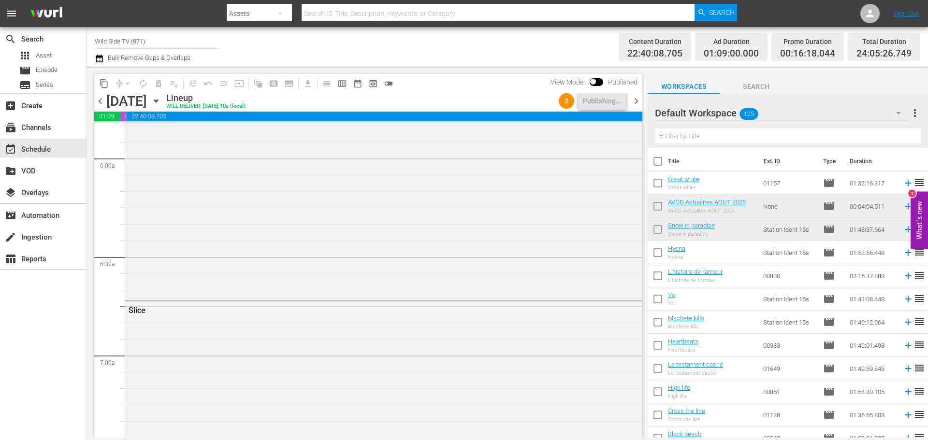
scroll to position [0, 0]
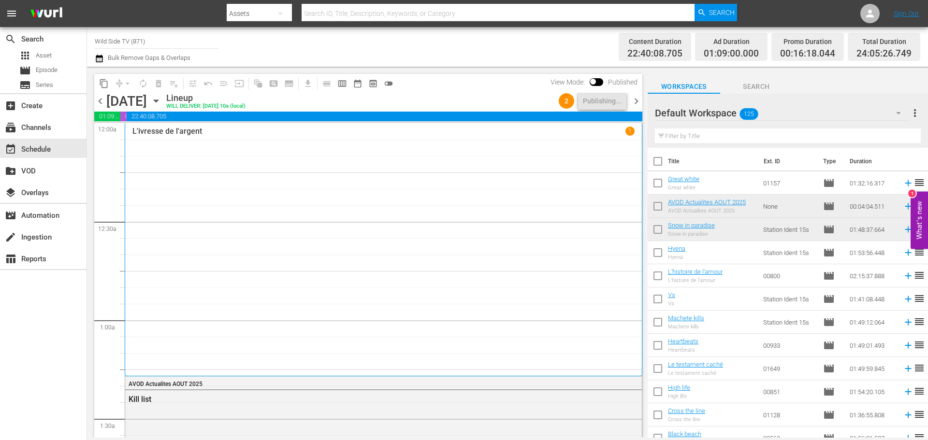
click at [638, 98] on span "chevron_right" at bounding box center [636, 101] width 12 height 12
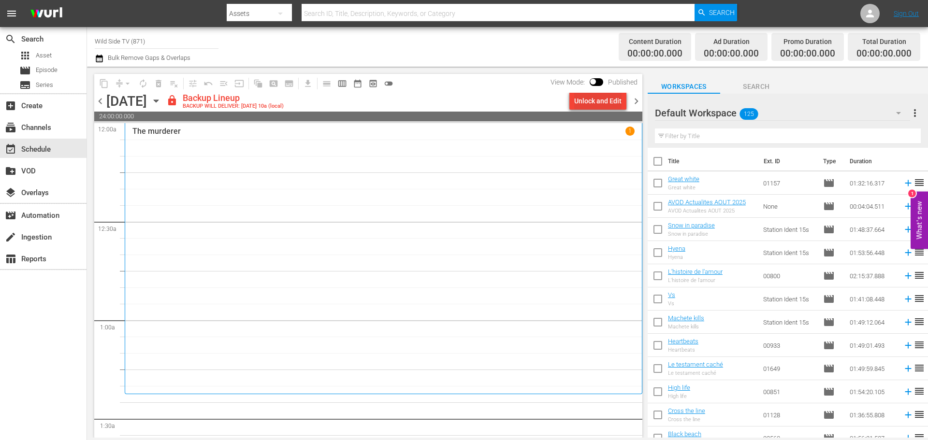
click at [602, 98] on div "Unlock and Edit" at bounding box center [597, 100] width 47 height 17
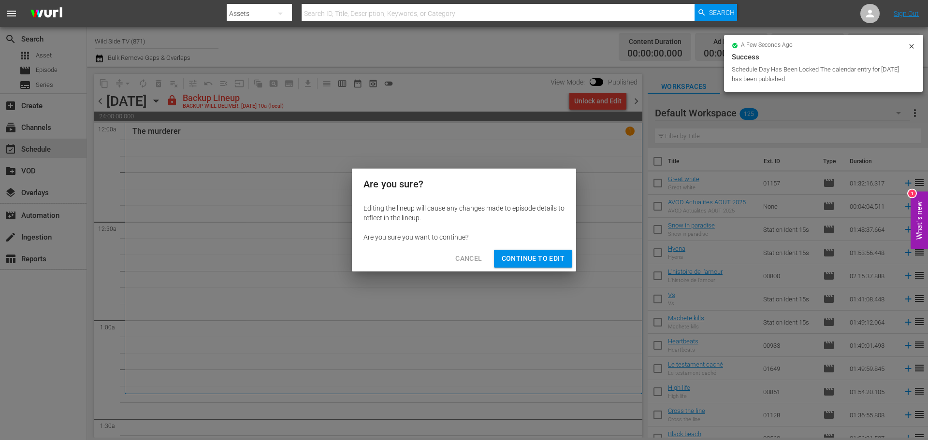
click at [527, 261] on span "Continue to Edit" at bounding box center [533, 259] width 63 height 12
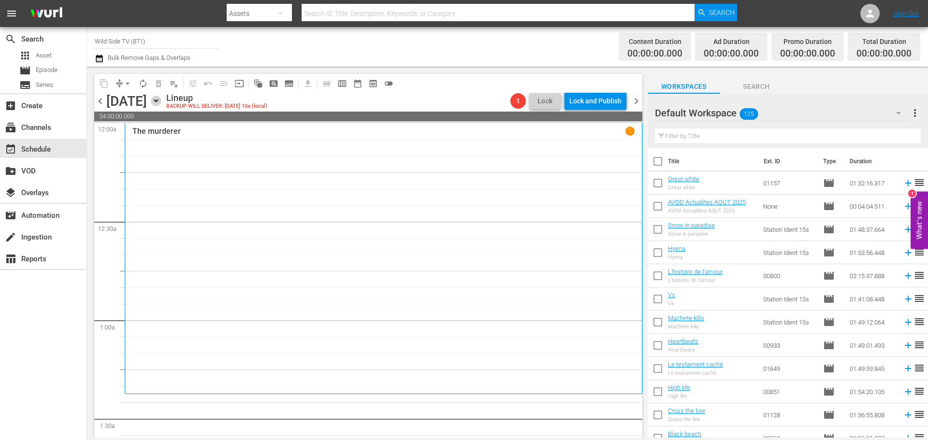
click at [161, 104] on icon "button" at bounding box center [156, 101] width 11 height 11
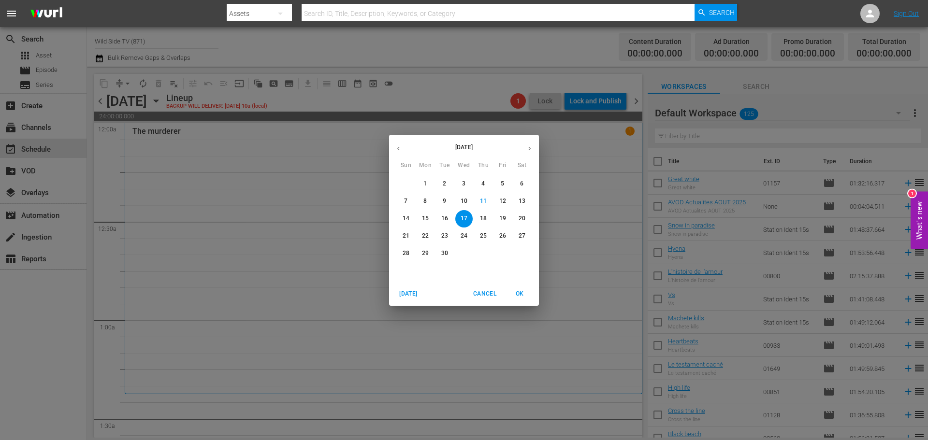
click at [466, 179] on button "3" at bounding box center [463, 183] width 17 height 17
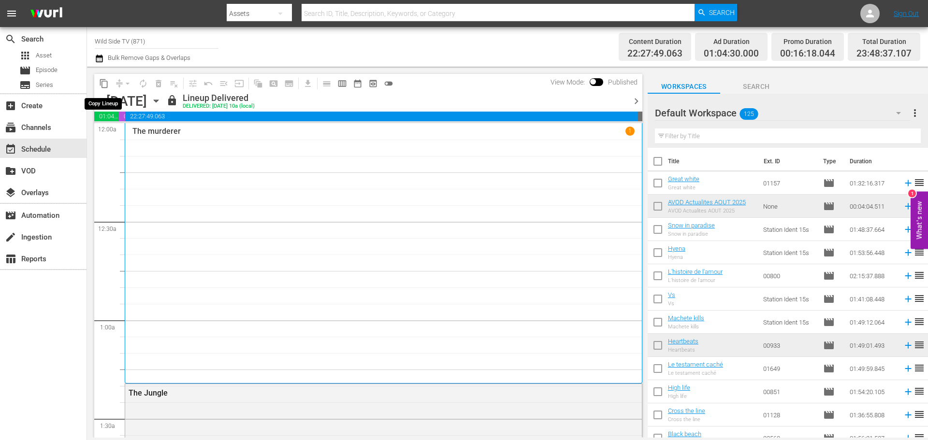
click at [105, 83] on span "content_copy" at bounding box center [104, 84] width 10 height 10
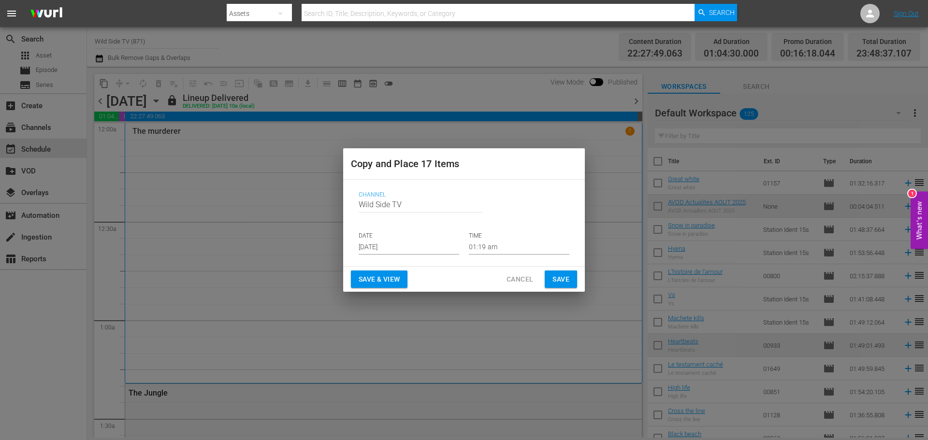
click at [370, 253] on input "[DATE]" at bounding box center [409, 247] width 101 height 14
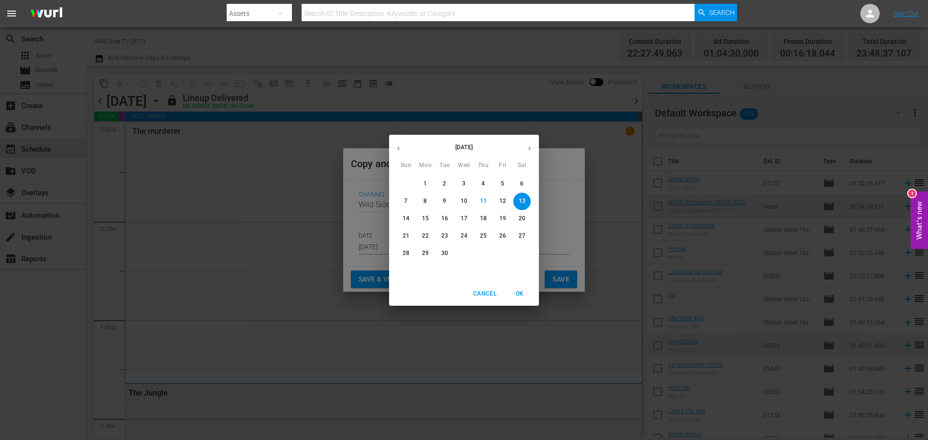
click at [458, 216] on span "17" at bounding box center [463, 219] width 17 height 8
type input "Sep 17th 2025"
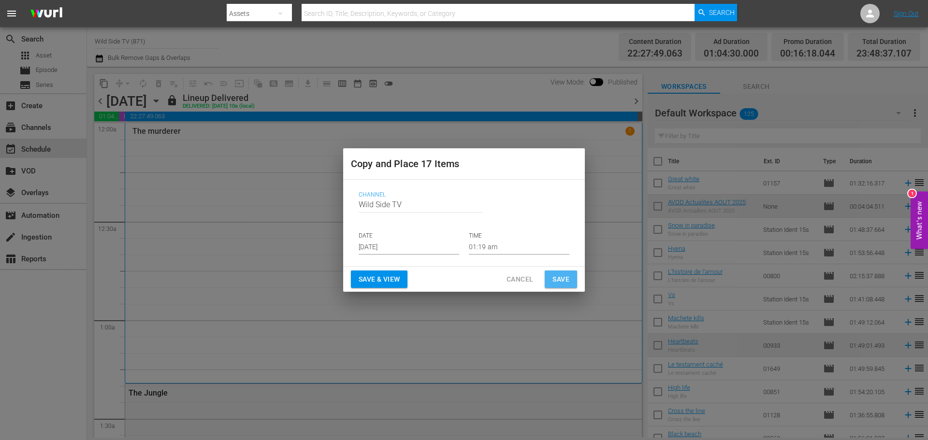
click at [559, 285] on span "Save" at bounding box center [560, 280] width 17 height 12
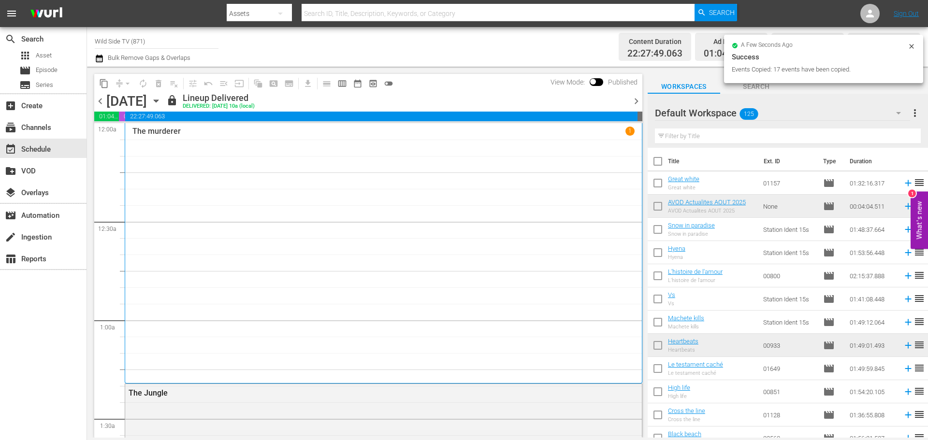
click at [158, 101] on icon "button" at bounding box center [156, 101] width 4 height 2
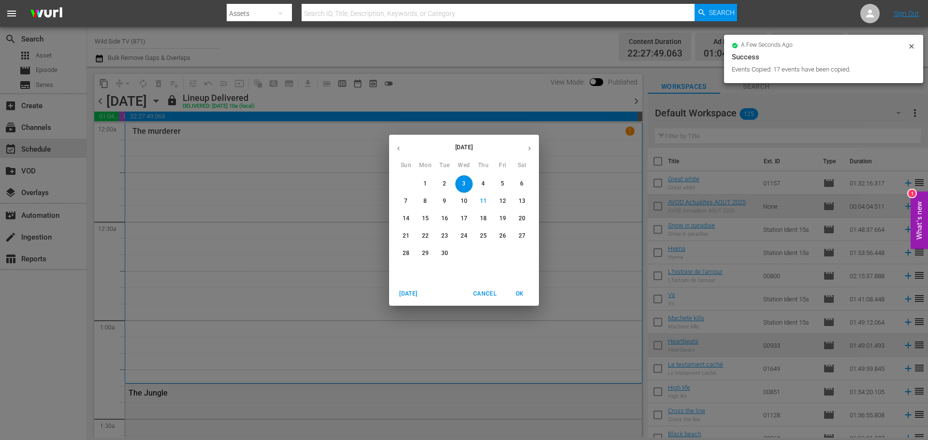
click at [461, 215] on p "17" at bounding box center [464, 219] width 7 height 8
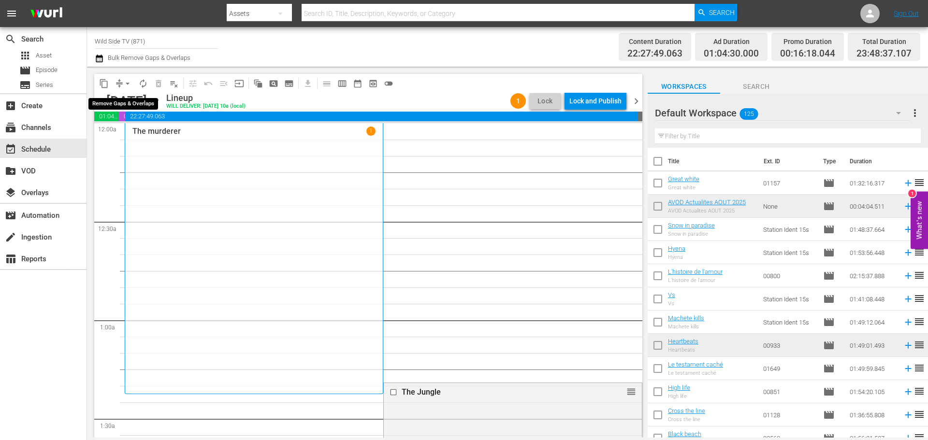
click at [127, 79] on span "arrow_drop_down" at bounding box center [128, 84] width 10 height 10
click at [139, 133] on li "Align to End of Previous Day" at bounding box center [127, 135] width 101 height 16
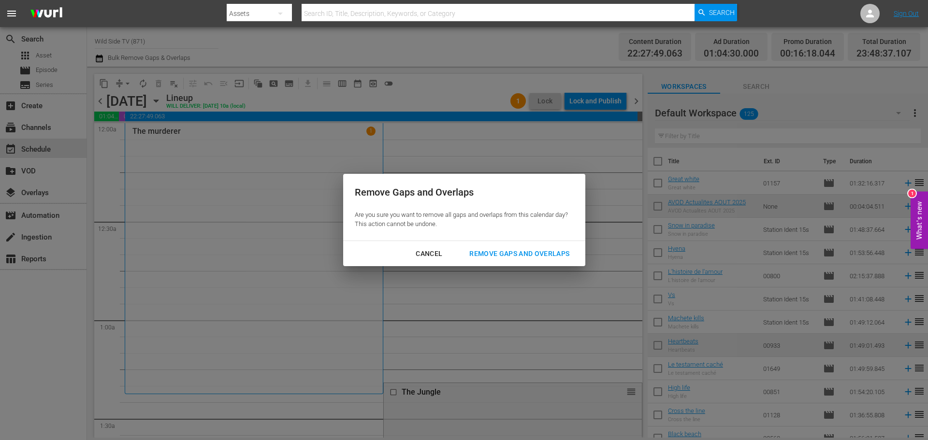
click at [520, 251] on div "Remove Gaps and Overlaps" at bounding box center [519, 254] width 115 height 12
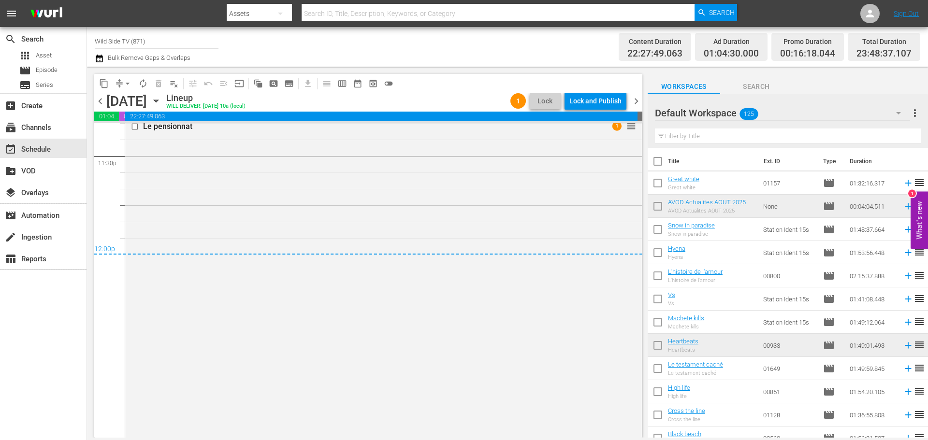
scroll to position [4458, 0]
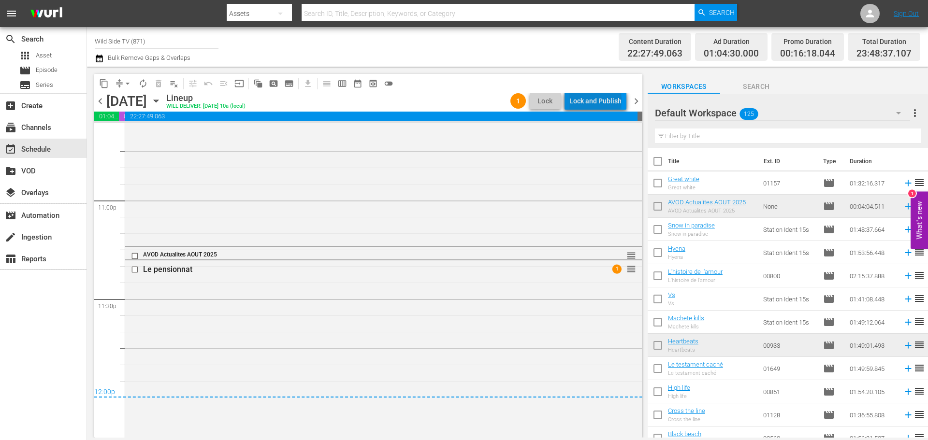
click at [597, 100] on div "Lock and Publish" at bounding box center [595, 100] width 52 height 17
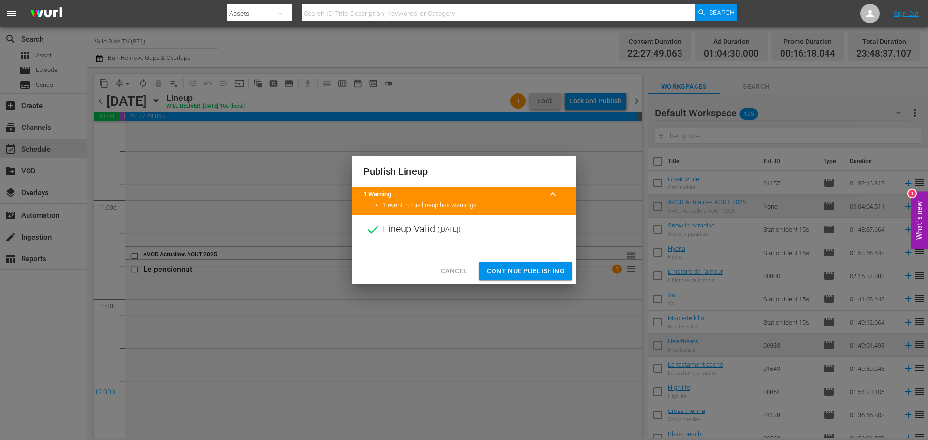
click at [528, 269] on span "Continue Publishing" at bounding box center [526, 271] width 78 height 12
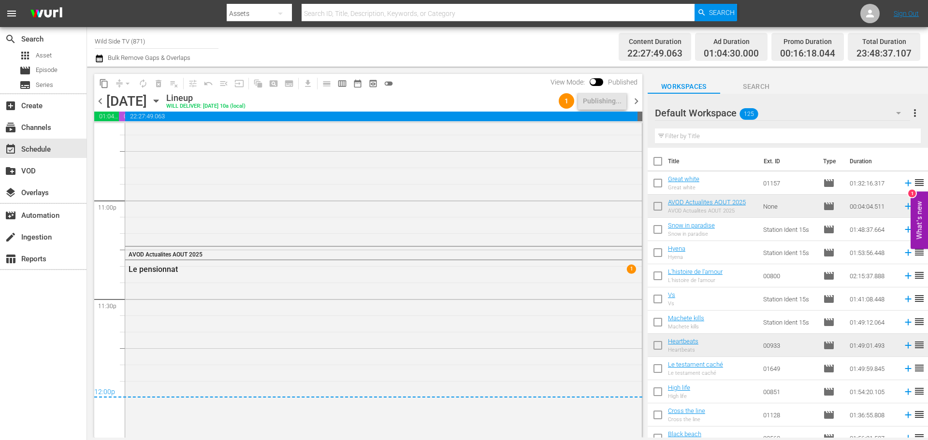
click at [635, 99] on span "chevron_right" at bounding box center [636, 101] width 12 height 12
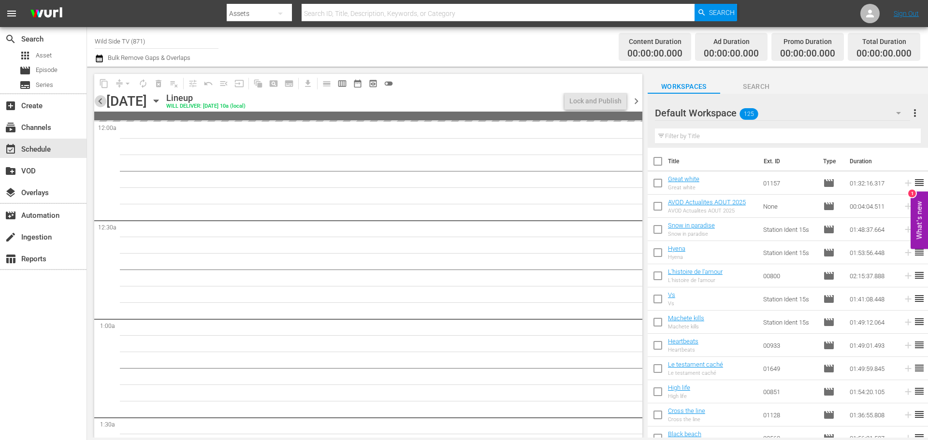
click at [99, 100] on span "chevron_left" at bounding box center [100, 101] width 12 height 12
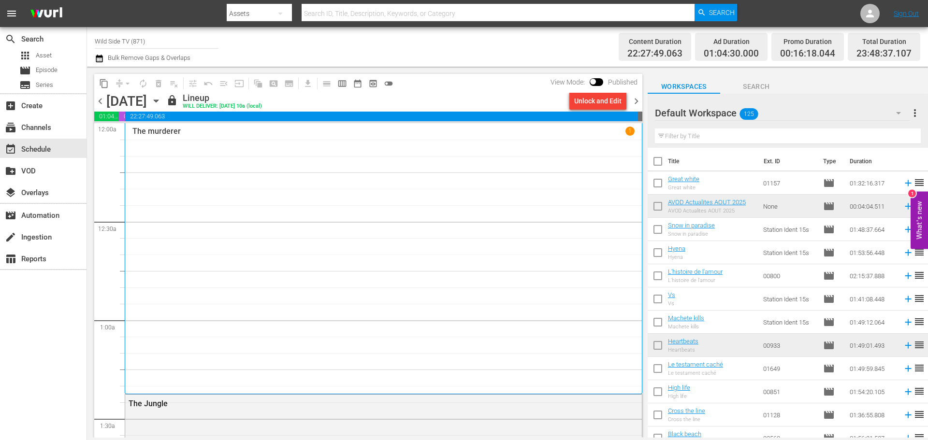
click at [632, 98] on span "chevron_right" at bounding box center [636, 101] width 12 height 12
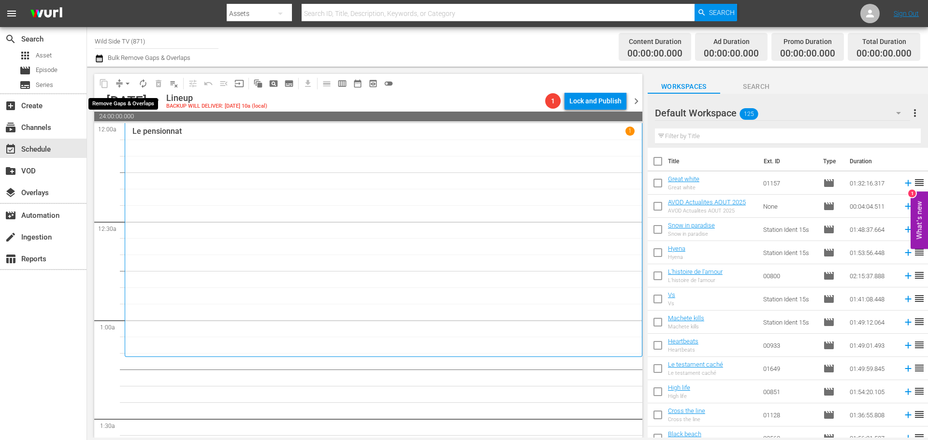
click at [127, 83] on span "arrow_drop_down" at bounding box center [128, 84] width 10 height 10
click at [161, 98] on icon "button" at bounding box center [156, 101] width 11 height 11
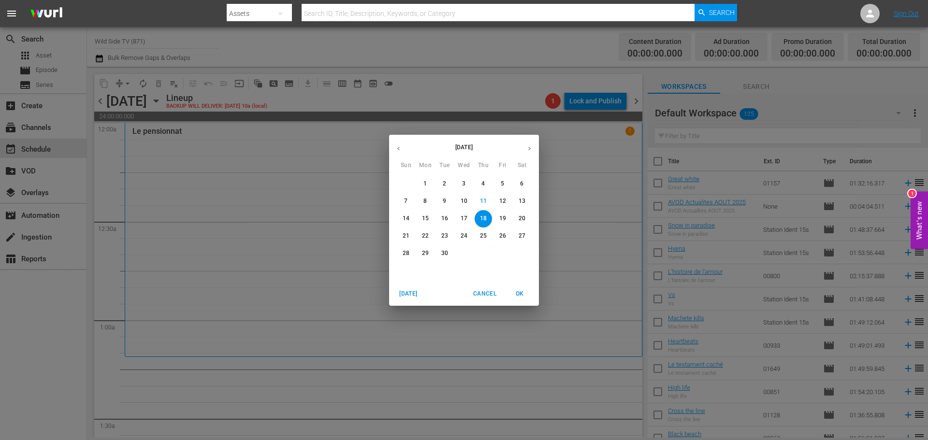
click at [483, 181] on p "4" at bounding box center [482, 184] width 3 height 8
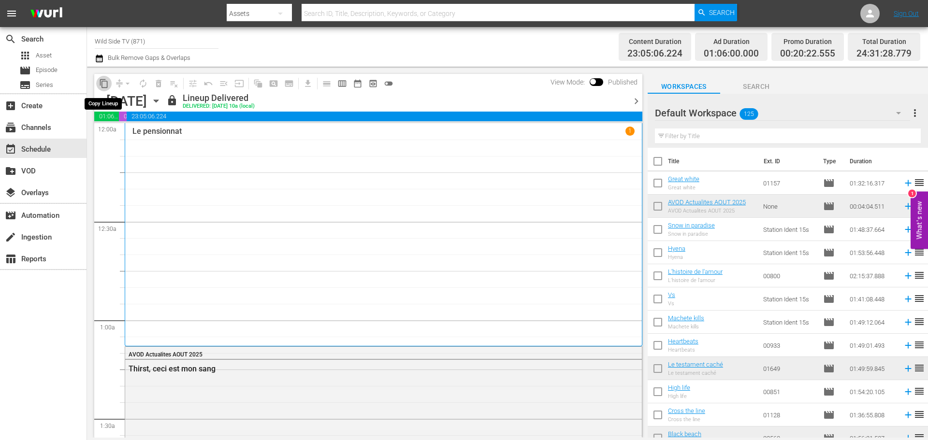
click at [105, 82] on span "content_copy" at bounding box center [104, 84] width 10 height 10
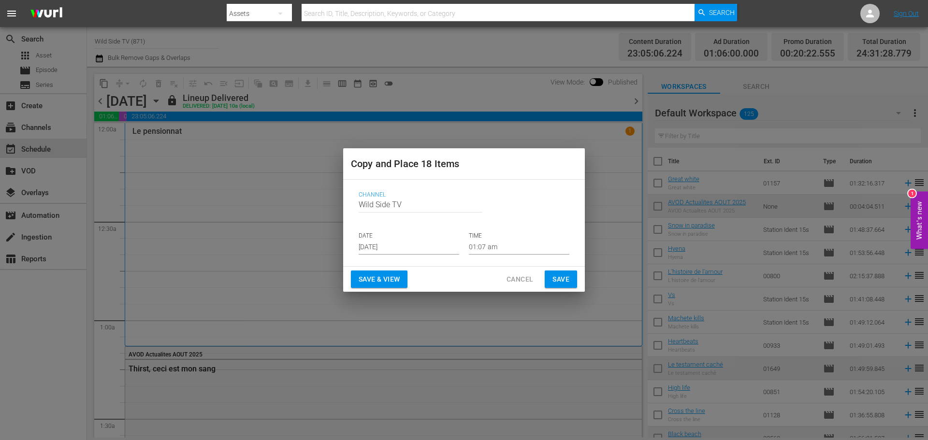
click at [379, 246] on input "[DATE]" at bounding box center [409, 247] width 101 height 14
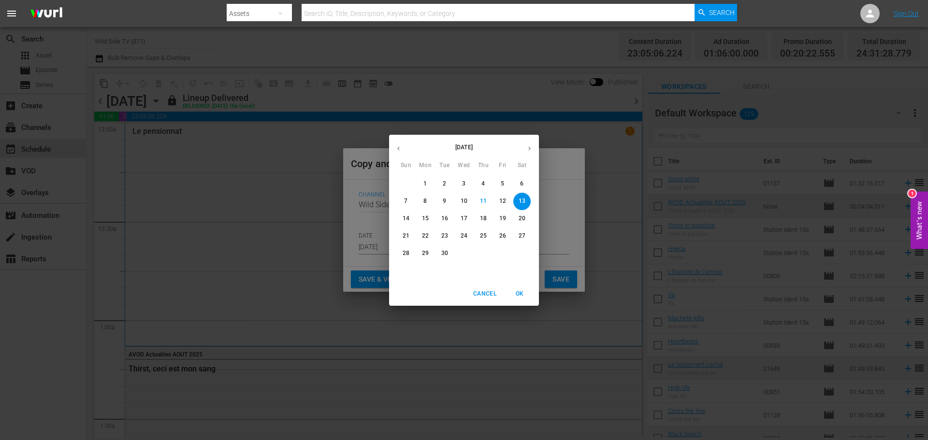
click at [483, 218] on p "18" at bounding box center [483, 219] width 7 height 8
type input "Sep 18th 2025"
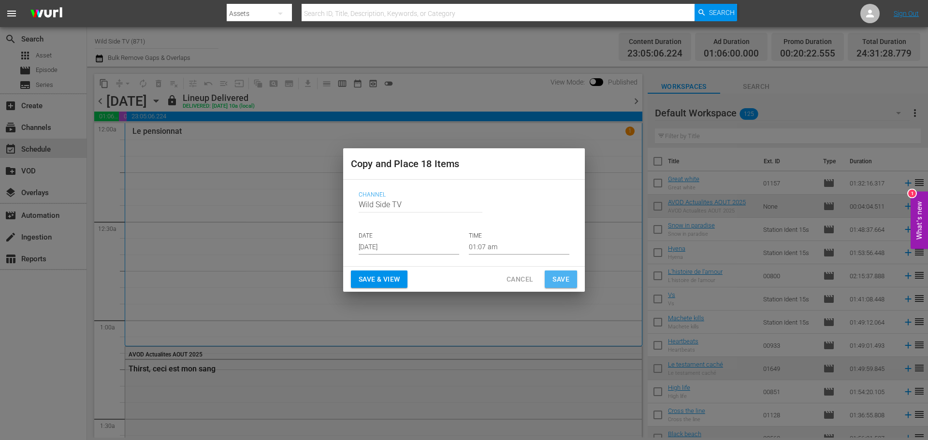
click at [554, 276] on span "Save" at bounding box center [560, 280] width 17 height 12
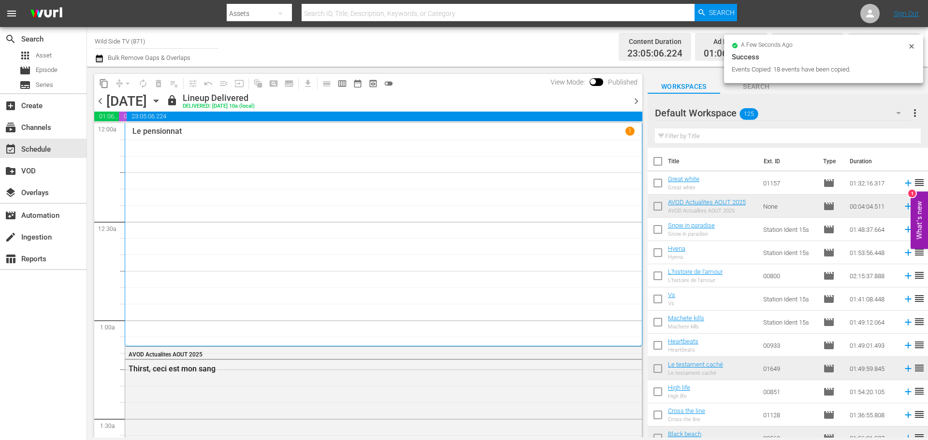
click at [161, 102] on icon "button" at bounding box center [156, 101] width 11 height 11
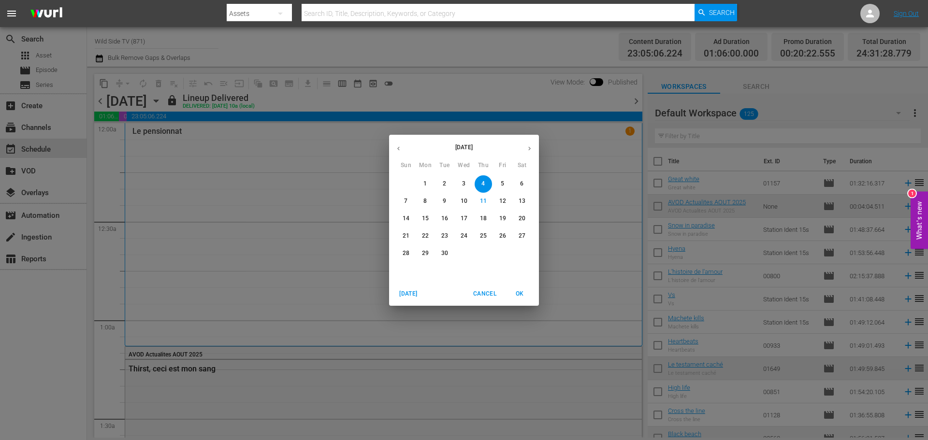
click at [483, 215] on p "18" at bounding box center [483, 219] width 7 height 8
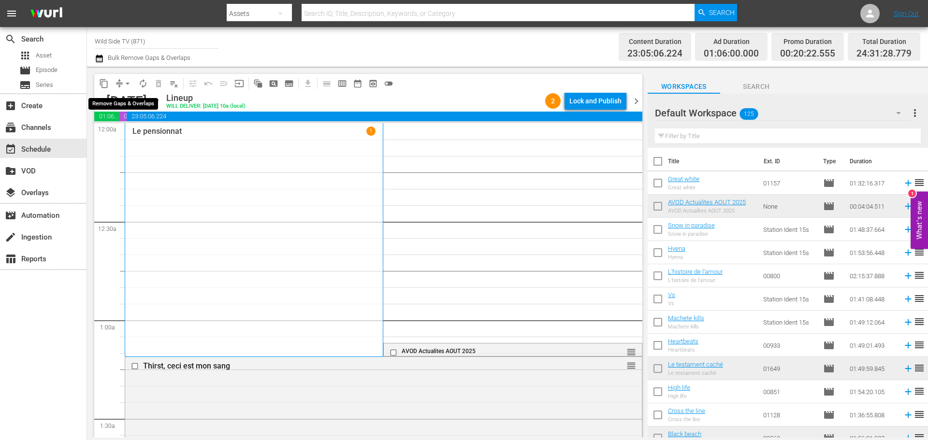
click at [127, 85] on span "arrow_drop_down" at bounding box center [128, 84] width 10 height 10
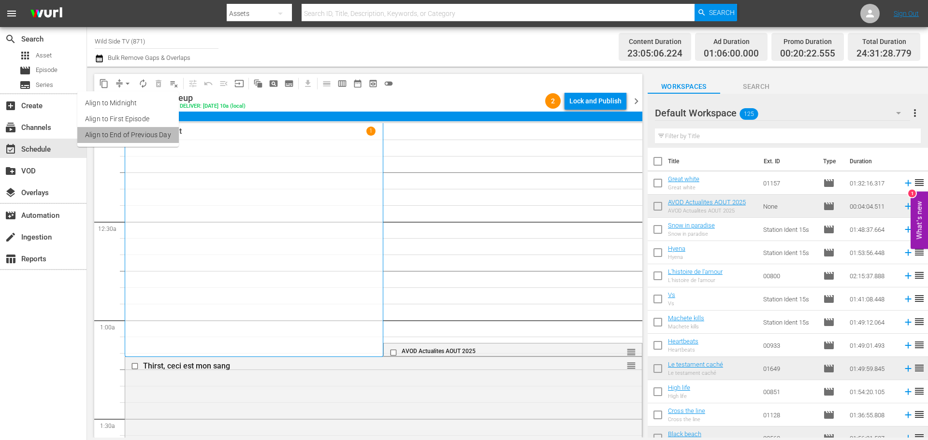
click at [131, 131] on li "Align to End of Previous Day" at bounding box center [127, 135] width 101 height 16
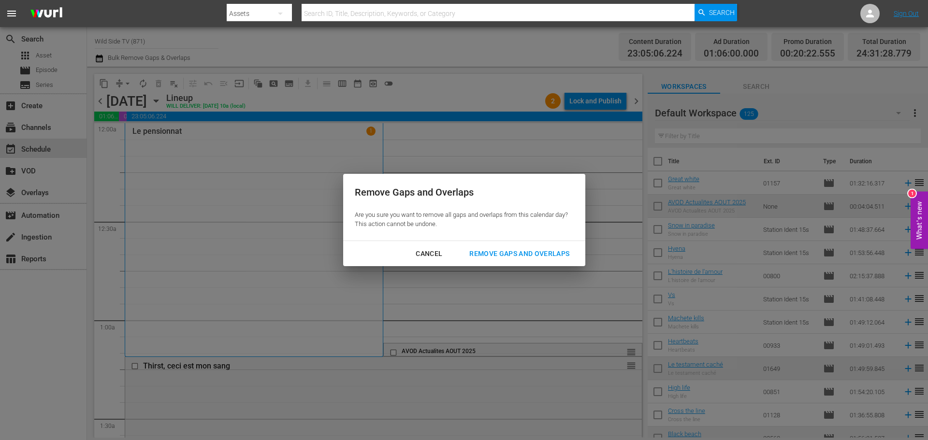
click at [509, 251] on div "Remove Gaps and Overlaps" at bounding box center [519, 254] width 115 height 12
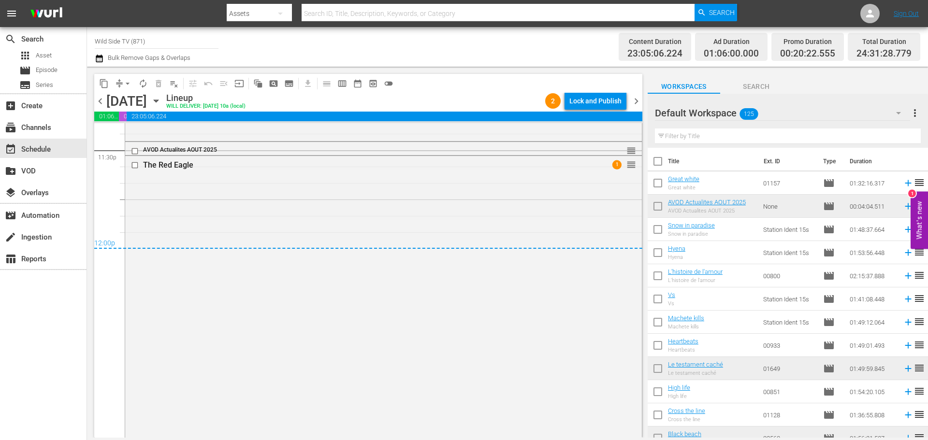
scroll to position [4590, 0]
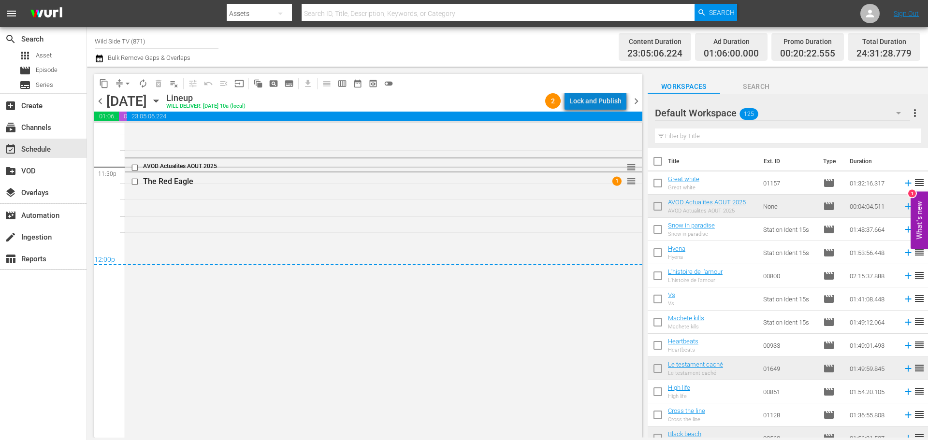
click at [615, 103] on div "Lock and Publish" at bounding box center [595, 100] width 52 height 17
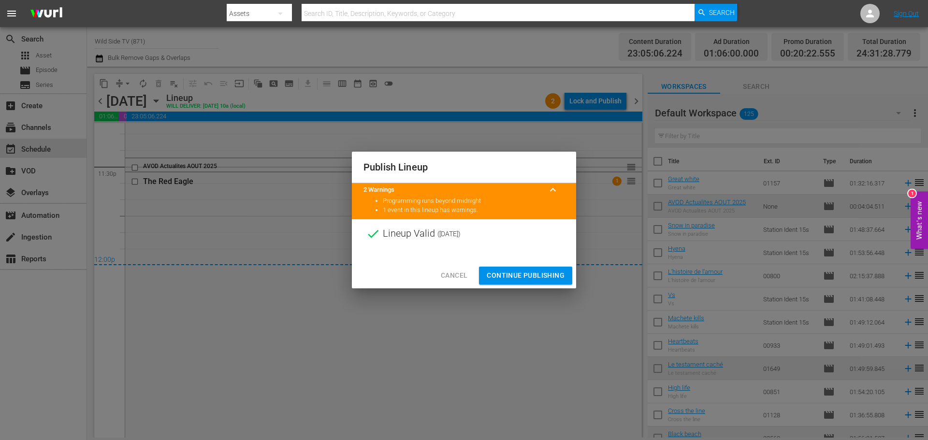
click at [529, 270] on span "Continue Publishing" at bounding box center [526, 276] width 78 height 12
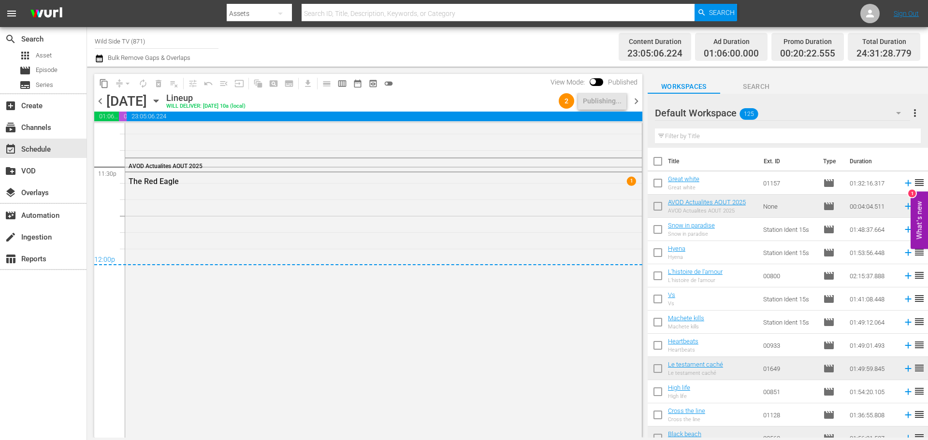
click at [638, 103] on span "chevron_right" at bounding box center [636, 101] width 12 height 12
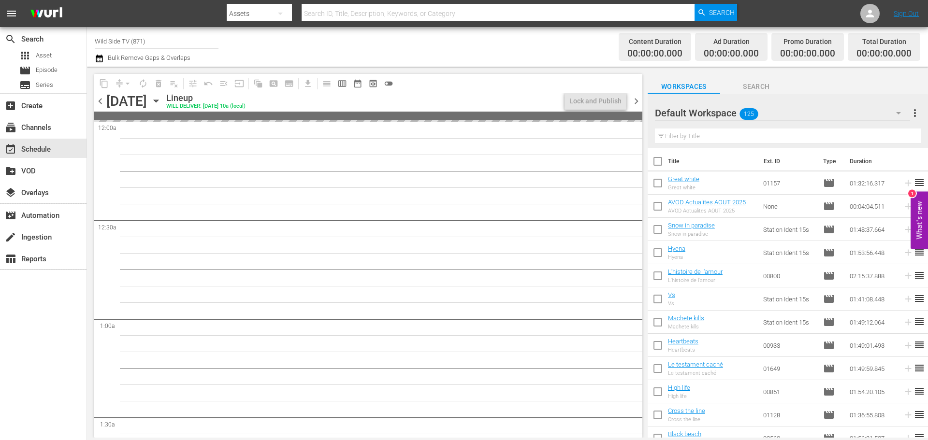
click at [101, 96] on span "chevron_left" at bounding box center [100, 101] width 12 height 12
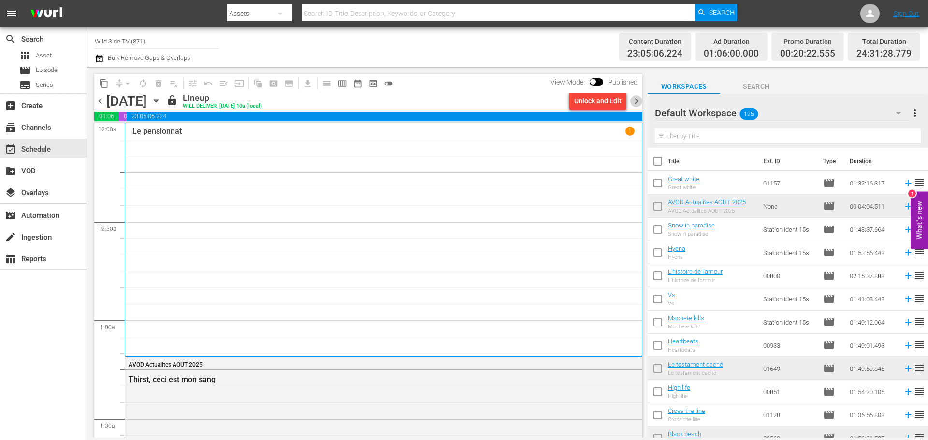
click at [635, 99] on span "chevron_right" at bounding box center [636, 101] width 12 height 12
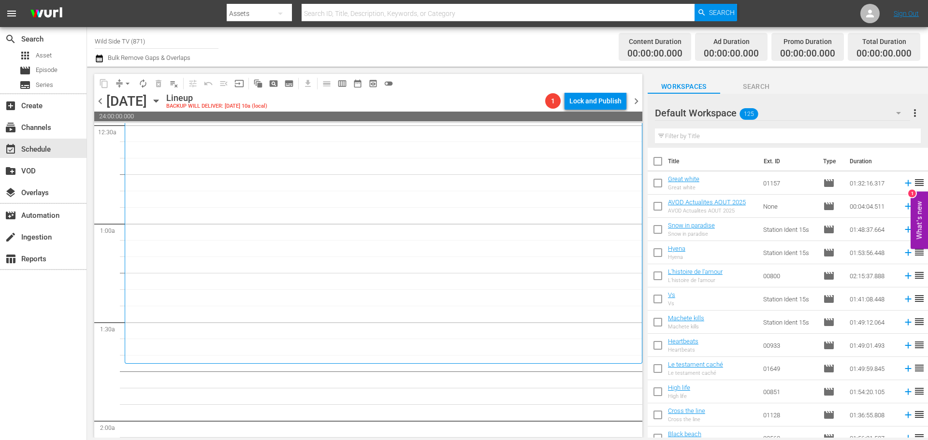
scroll to position [193, 0]
click at [161, 102] on icon "button" at bounding box center [156, 101] width 11 height 11
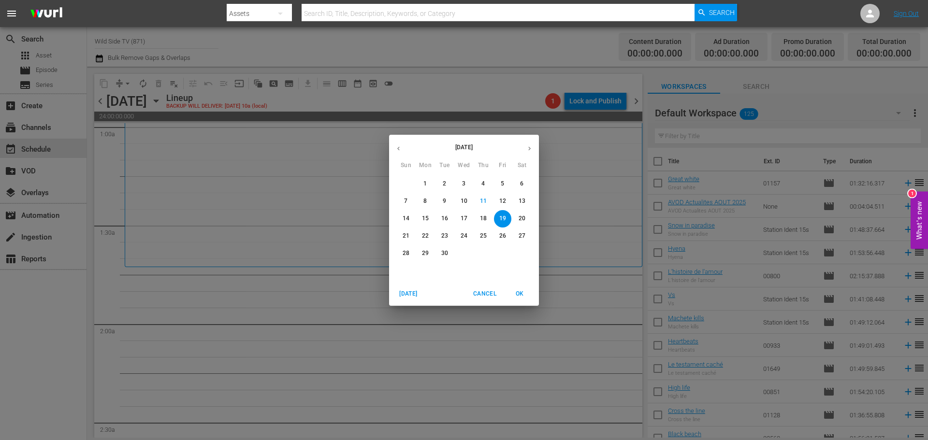
click at [502, 186] on p "5" at bounding box center [502, 184] width 3 height 8
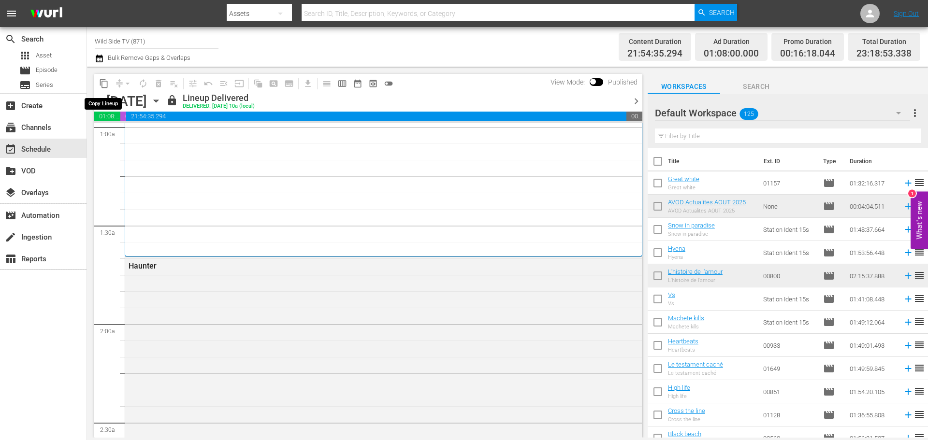
click at [103, 82] on span "content_copy" at bounding box center [104, 84] width 10 height 10
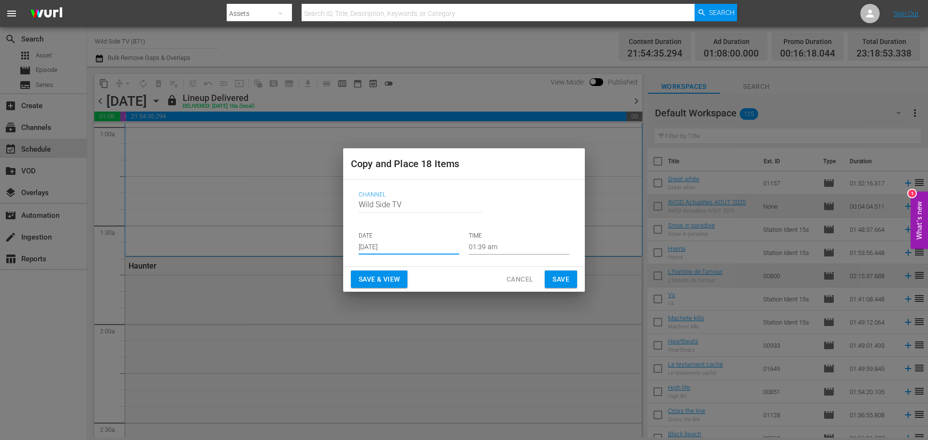
click at [408, 241] on input "[DATE]" at bounding box center [409, 247] width 101 height 14
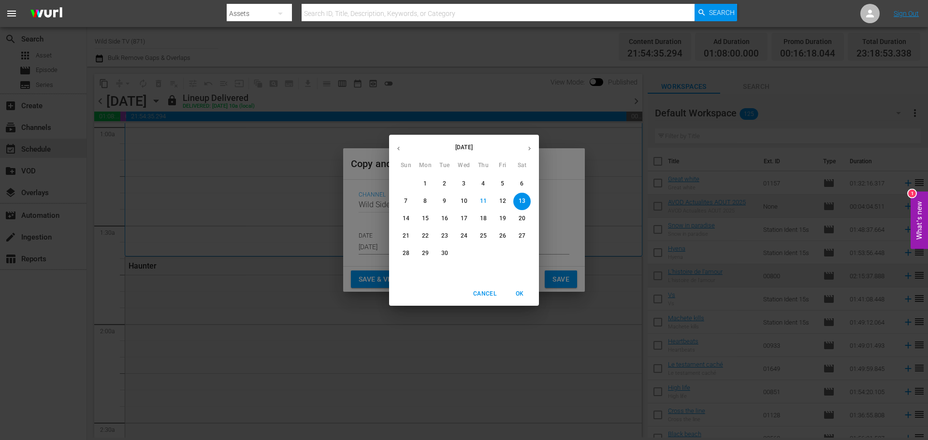
click at [501, 219] on p "19" at bounding box center [502, 219] width 7 height 8
type input "Sep 19th 2025"
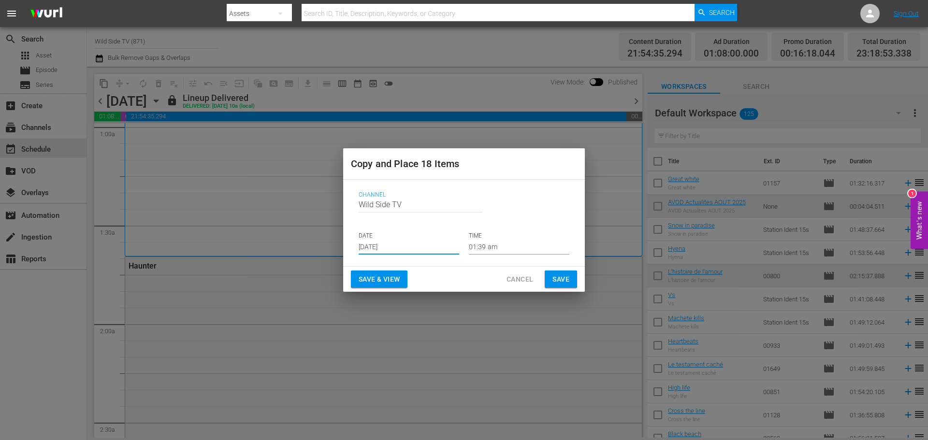
click at [566, 281] on span "Save" at bounding box center [560, 280] width 17 height 12
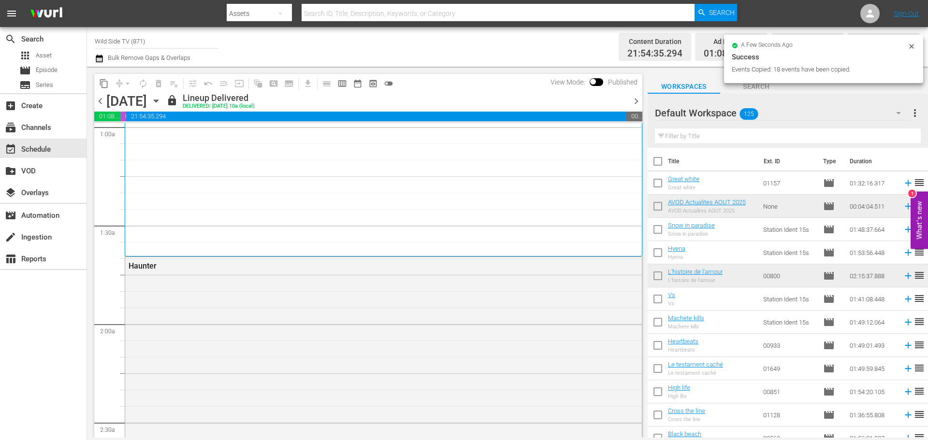
click at [161, 101] on icon "button" at bounding box center [156, 101] width 11 height 11
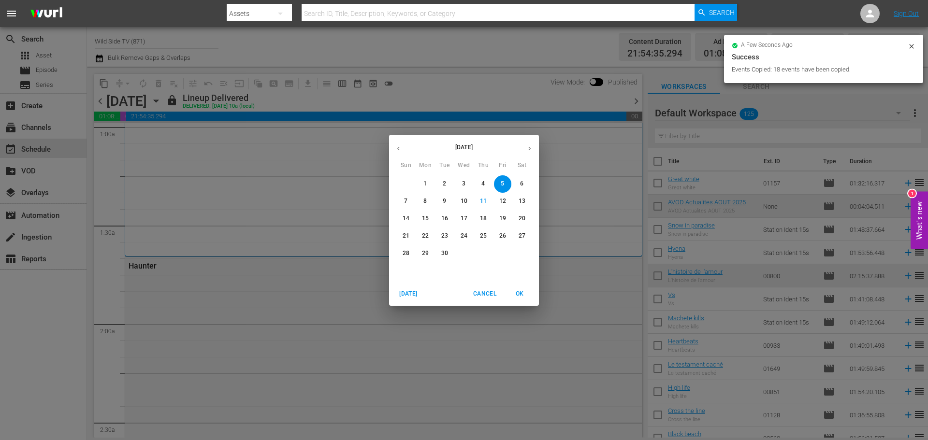
click at [506, 218] on span "19" at bounding box center [502, 219] width 17 height 8
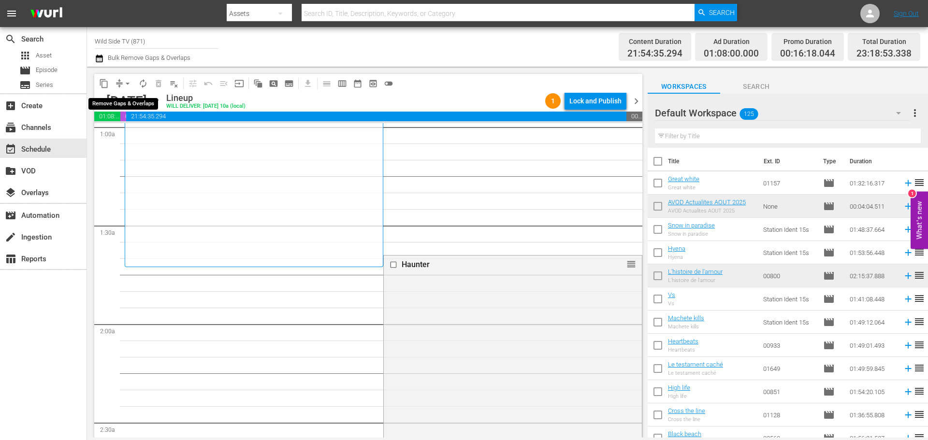
click at [127, 83] on span "arrow_drop_down" at bounding box center [128, 84] width 10 height 10
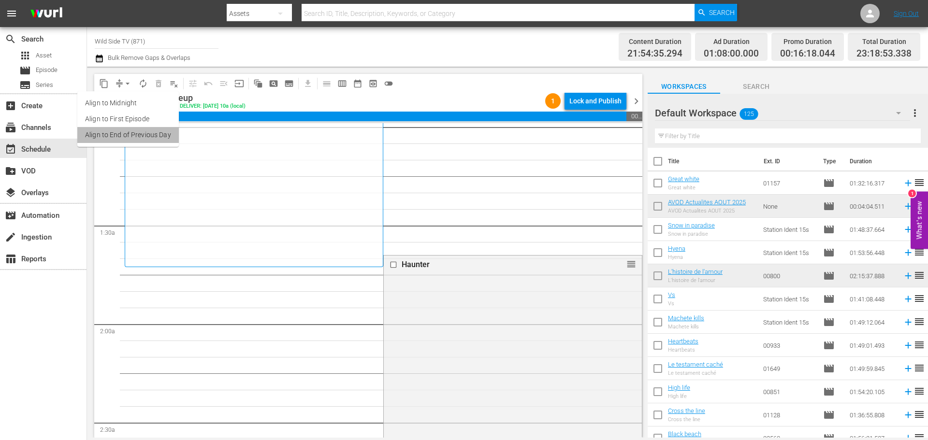
click at [134, 131] on li "Align to End of Previous Day" at bounding box center [127, 135] width 101 height 16
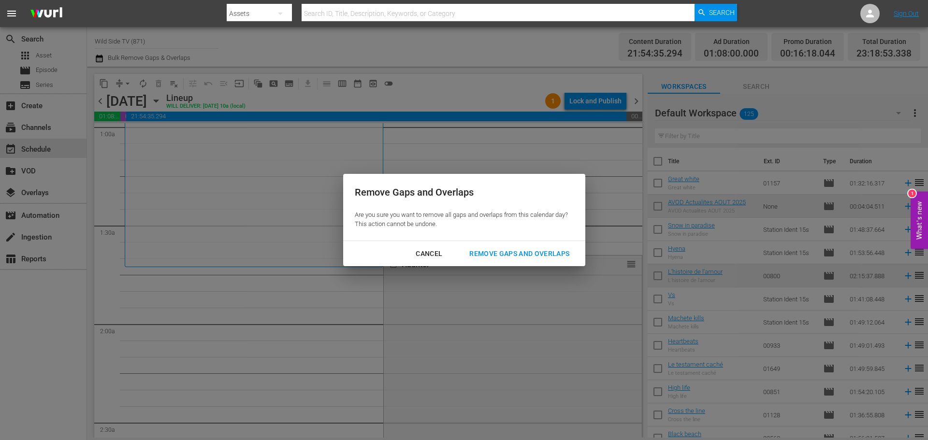
click at [524, 252] on div "Remove Gaps and Overlaps" at bounding box center [519, 254] width 115 height 12
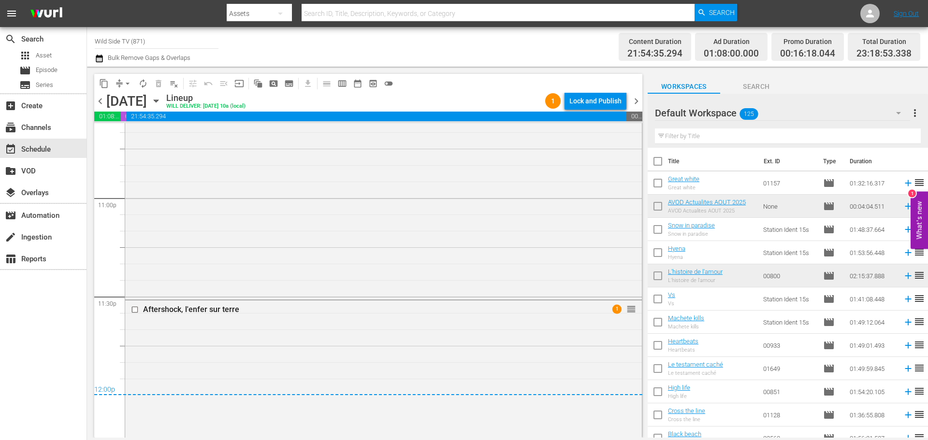
scroll to position [4572, 0]
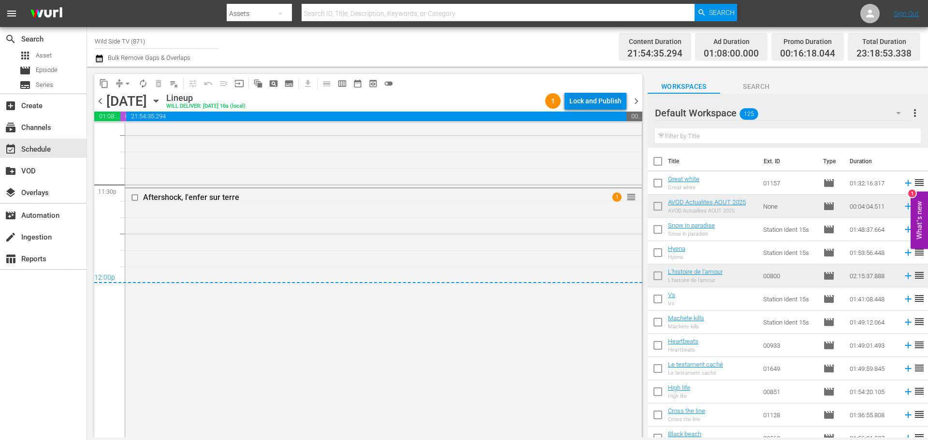
click at [610, 102] on div "Lock and Publish" at bounding box center [595, 100] width 52 height 17
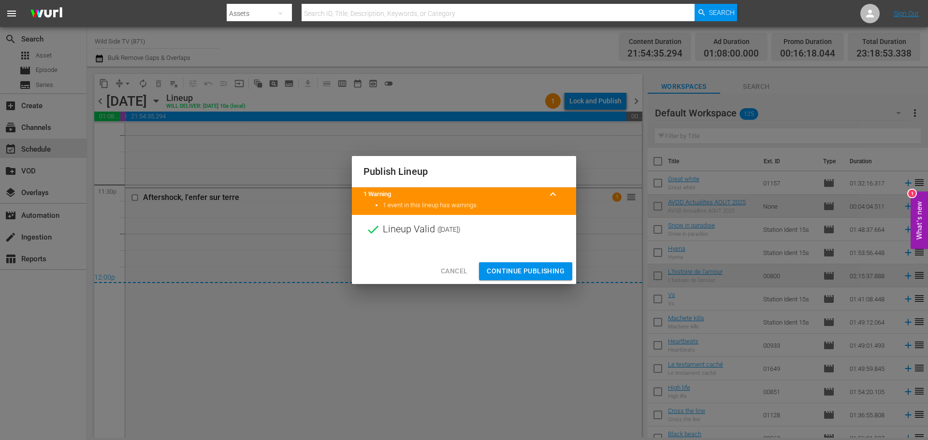
click at [539, 266] on span "Continue Publishing" at bounding box center [526, 271] width 78 height 12
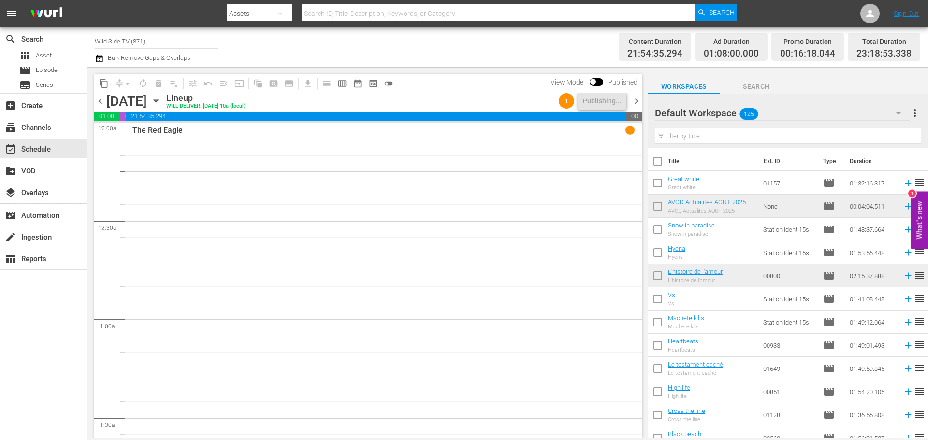
scroll to position [0, 0]
click at [635, 98] on span "chevron_right" at bounding box center [636, 101] width 12 height 12
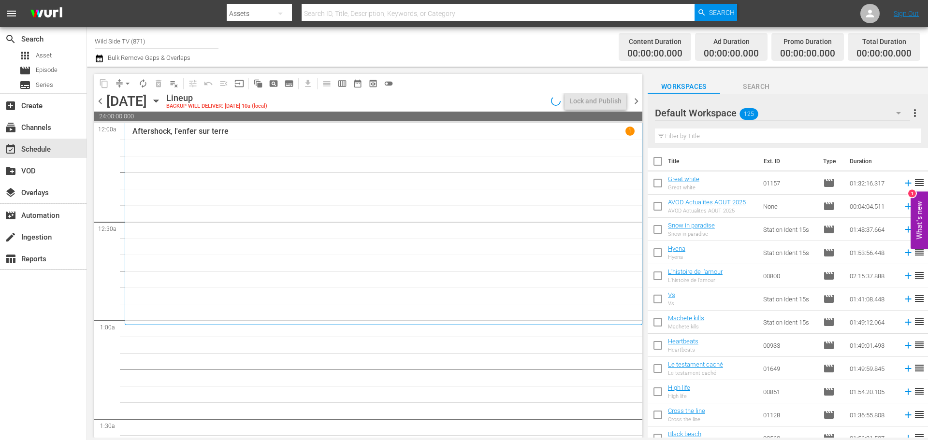
click at [101, 101] on span "chevron_left" at bounding box center [100, 101] width 12 height 12
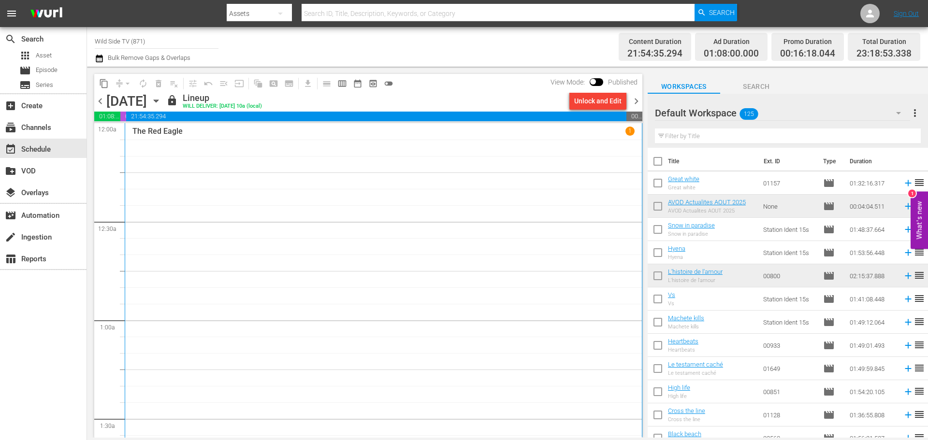
click at [632, 100] on span "chevron_right" at bounding box center [636, 101] width 12 height 12
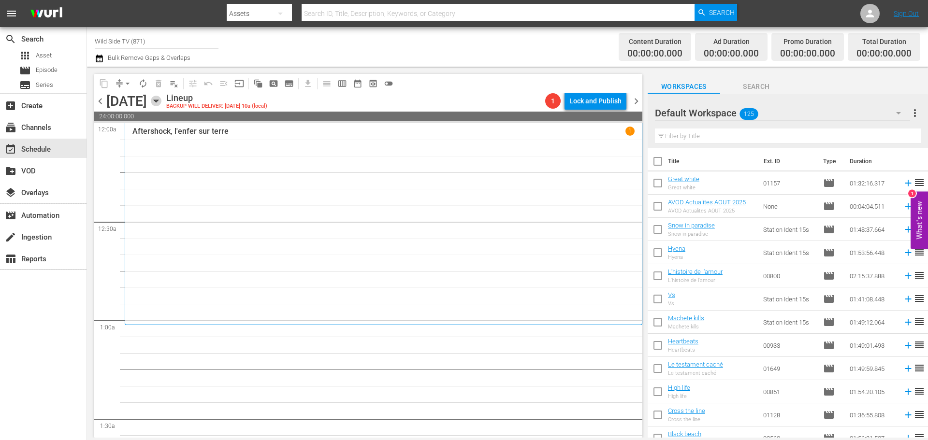
click at [161, 101] on icon "button" at bounding box center [156, 101] width 11 height 11
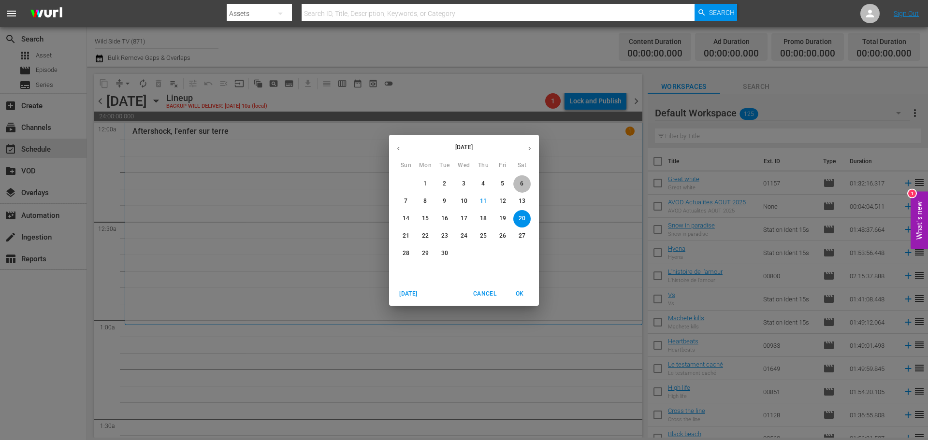
click at [522, 186] on p "6" at bounding box center [521, 184] width 3 height 8
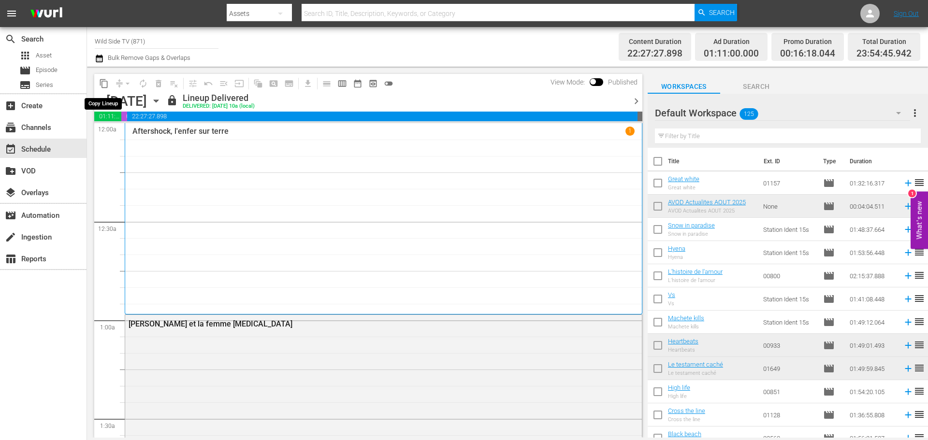
click at [105, 87] on span "content_copy" at bounding box center [104, 84] width 10 height 10
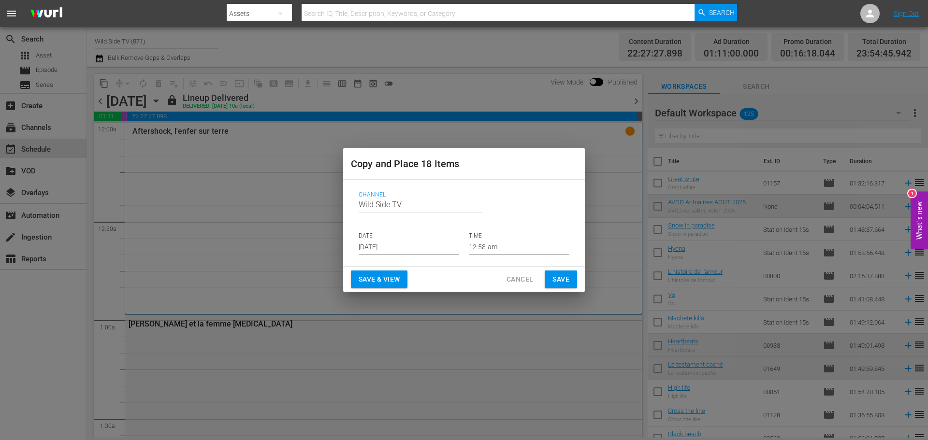
click at [373, 244] on input "[DATE]" at bounding box center [409, 247] width 101 height 14
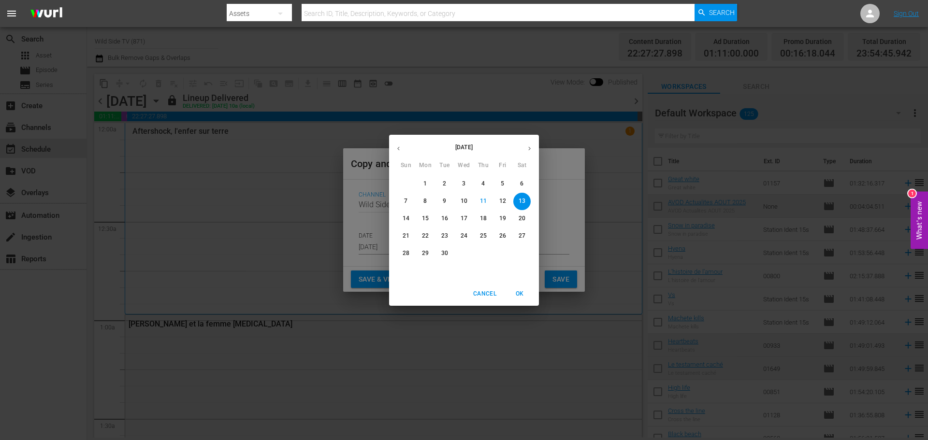
click at [520, 217] on p "20" at bounding box center [522, 219] width 7 height 8
type input "Sep 20th 2025"
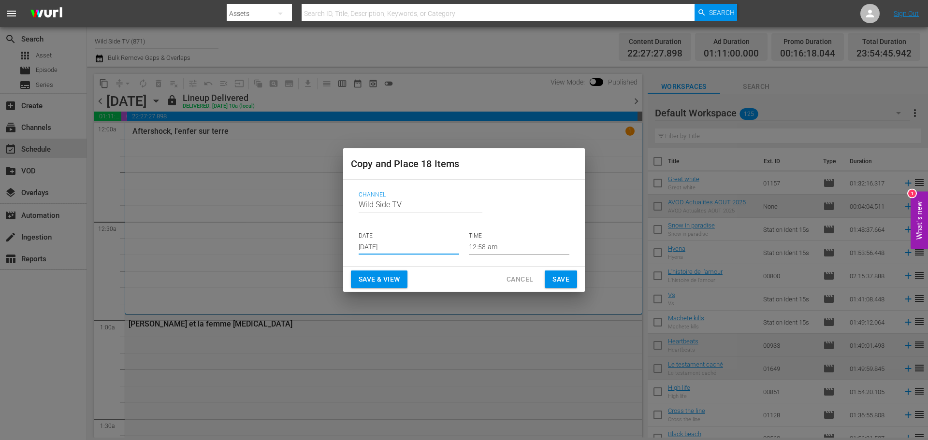
click at [555, 280] on span "Save" at bounding box center [560, 280] width 17 height 12
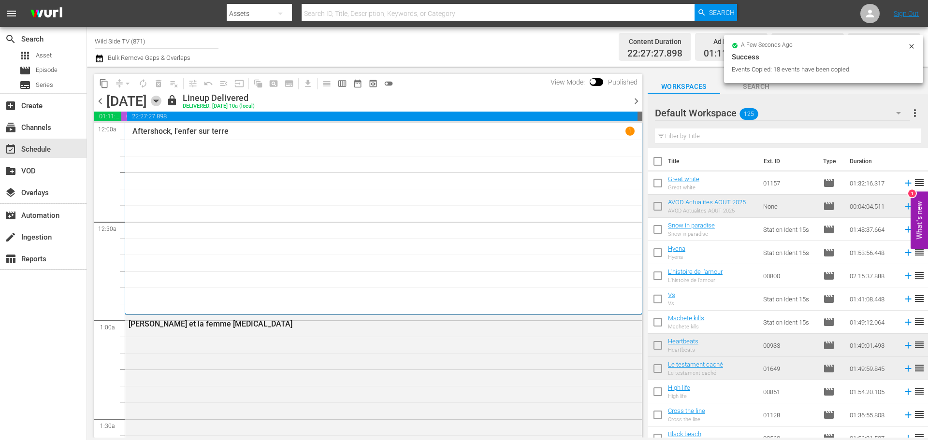
click at [161, 102] on icon "button" at bounding box center [156, 101] width 11 height 11
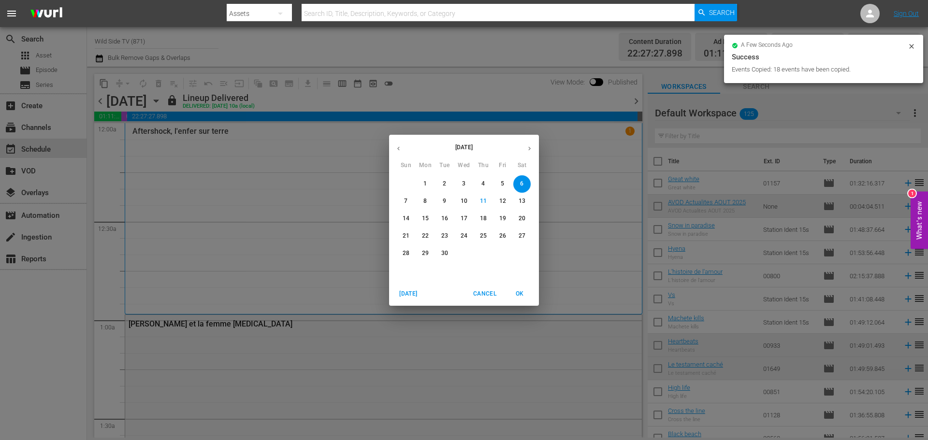
click at [522, 217] on p "20" at bounding box center [522, 219] width 7 height 8
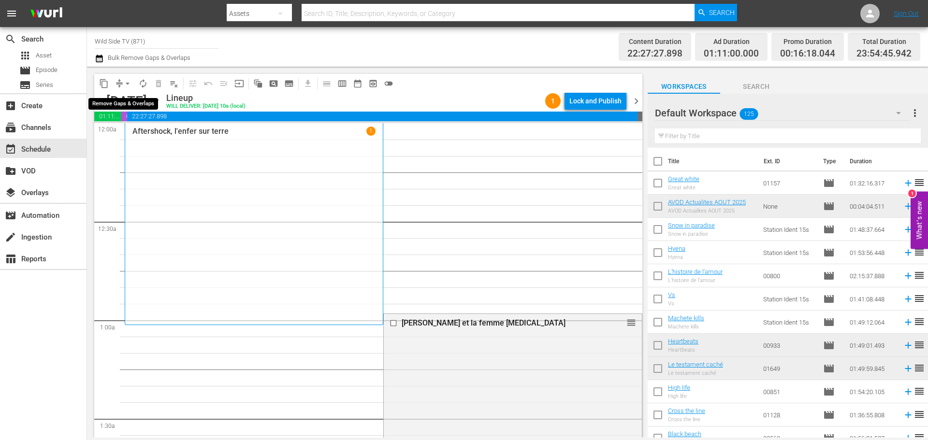
click at [130, 85] on span "arrow_drop_down" at bounding box center [128, 84] width 10 height 10
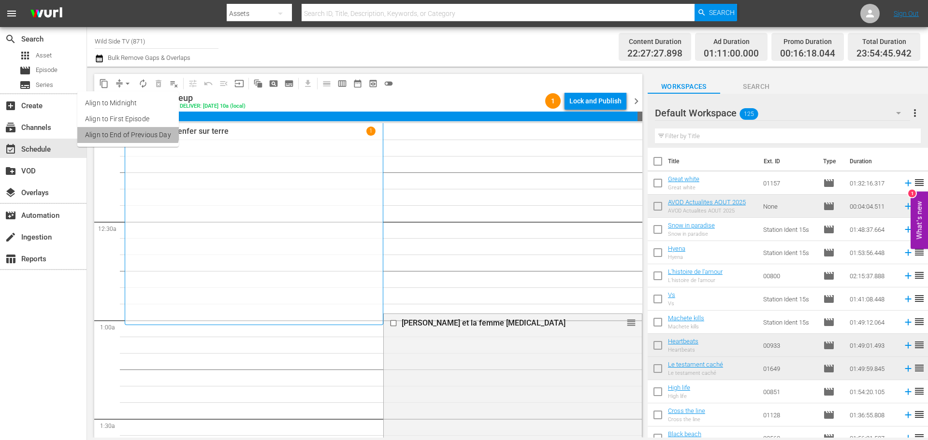
click at [126, 130] on li "Align to End of Previous Day" at bounding box center [127, 135] width 101 height 16
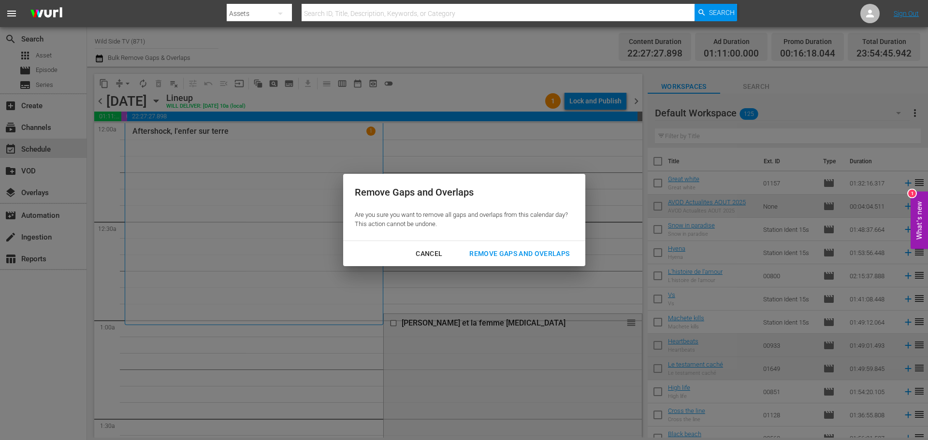
click at [546, 250] on div "Remove Gaps and Overlaps" at bounding box center [519, 254] width 115 height 12
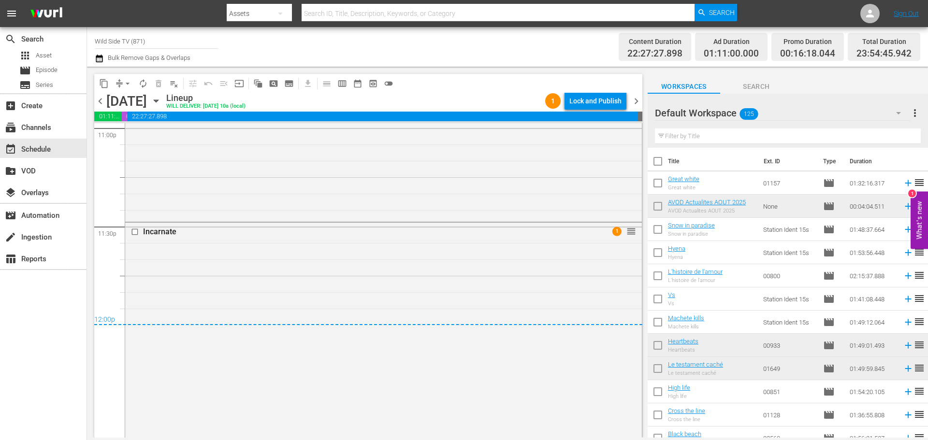
scroll to position [4602, 0]
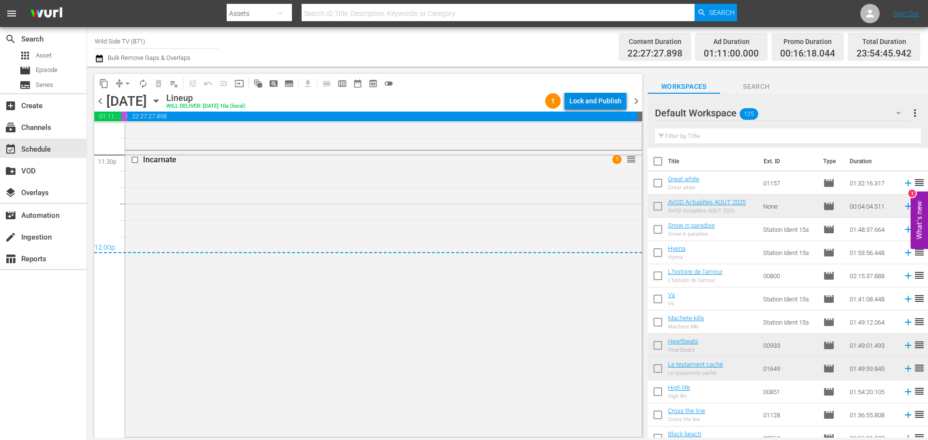
click at [599, 102] on div "Lock and Publish" at bounding box center [595, 100] width 52 height 17
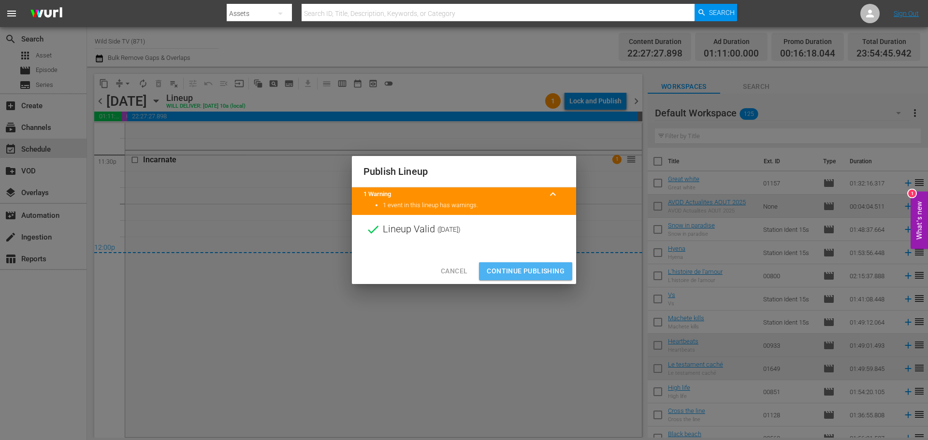
click at [524, 269] on span "Continue Publishing" at bounding box center [526, 271] width 78 height 12
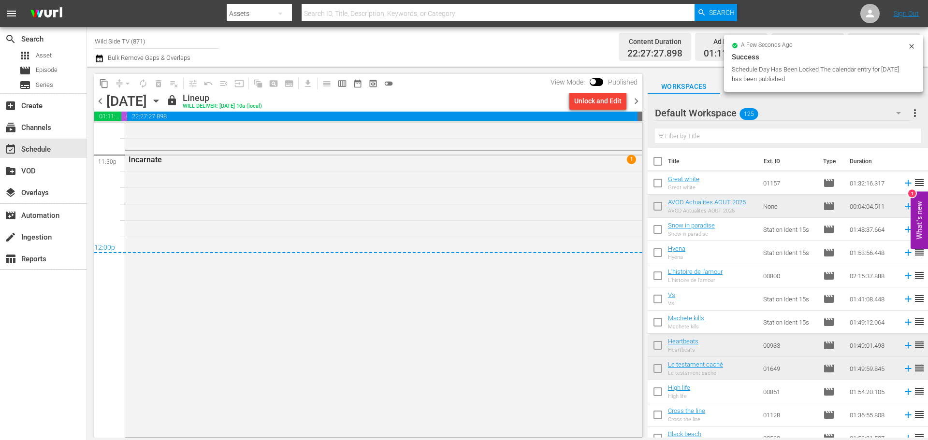
click at [638, 102] on span "chevron_right" at bounding box center [636, 101] width 12 height 12
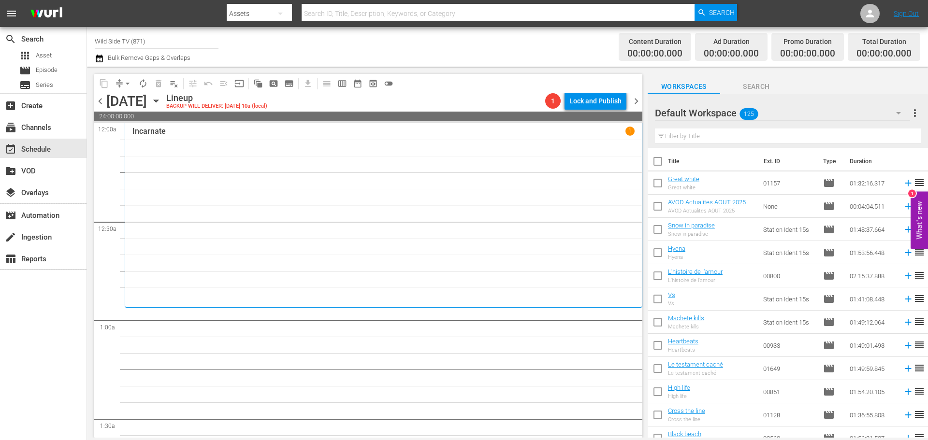
click at [97, 98] on span "chevron_left" at bounding box center [100, 101] width 12 height 12
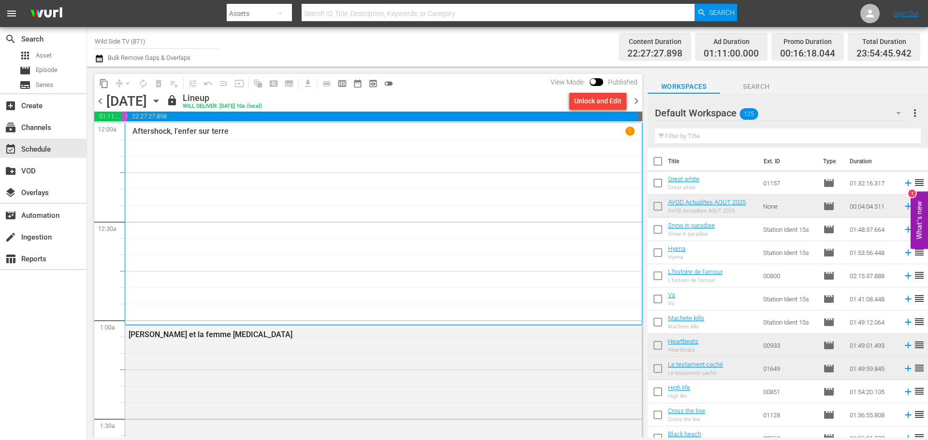
click at [639, 98] on span "chevron_right" at bounding box center [636, 101] width 12 height 12
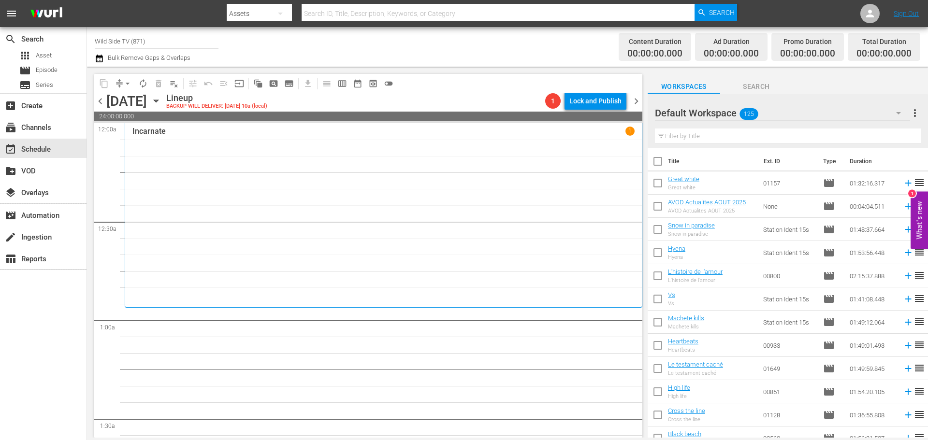
click at [161, 102] on icon "button" at bounding box center [156, 101] width 11 height 11
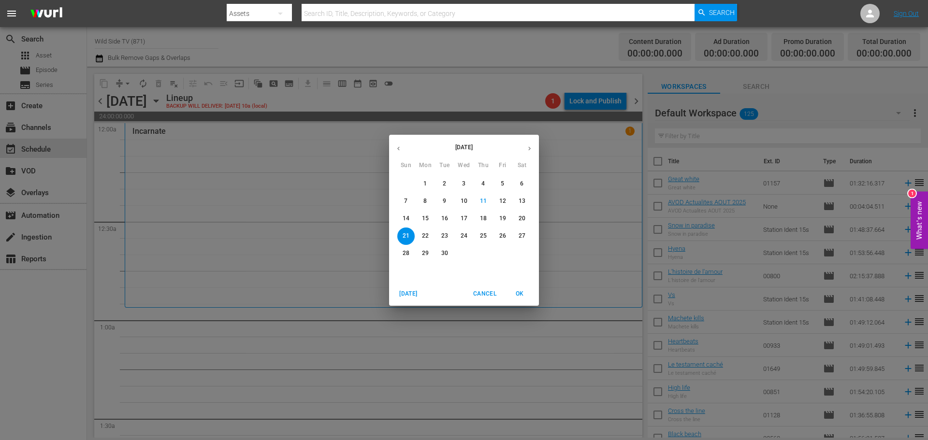
click at [409, 199] on span "7" at bounding box center [405, 201] width 17 height 8
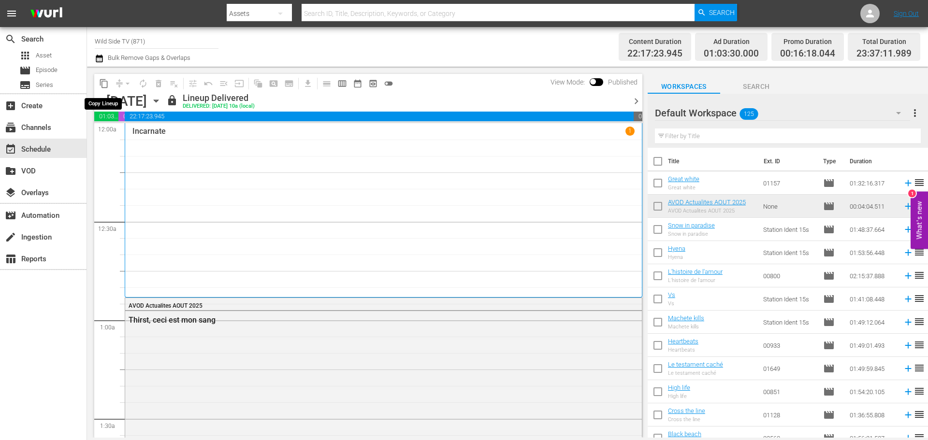
click at [104, 83] on span "content_copy" at bounding box center [104, 84] width 10 height 10
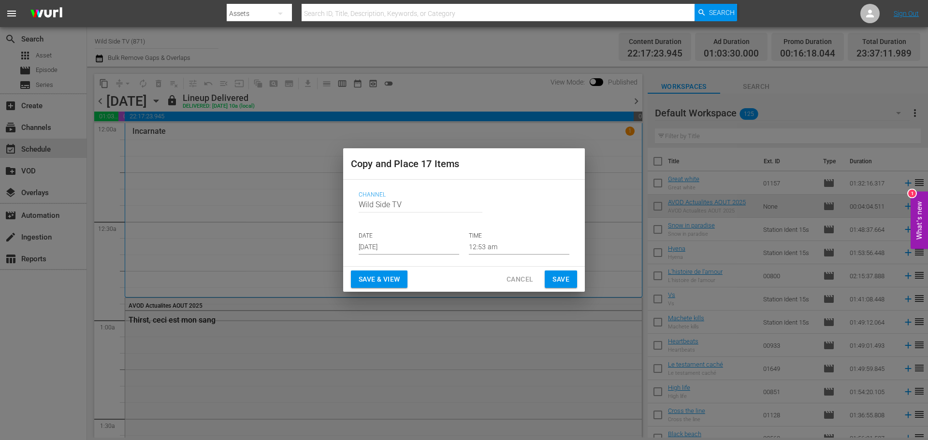
click at [378, 239] on p "DATE" at bounding box center [409, 236] width 101 height 8
click at [378, 241] on input "[DATE]" at bounding box center [409, 247] width 101 height 14
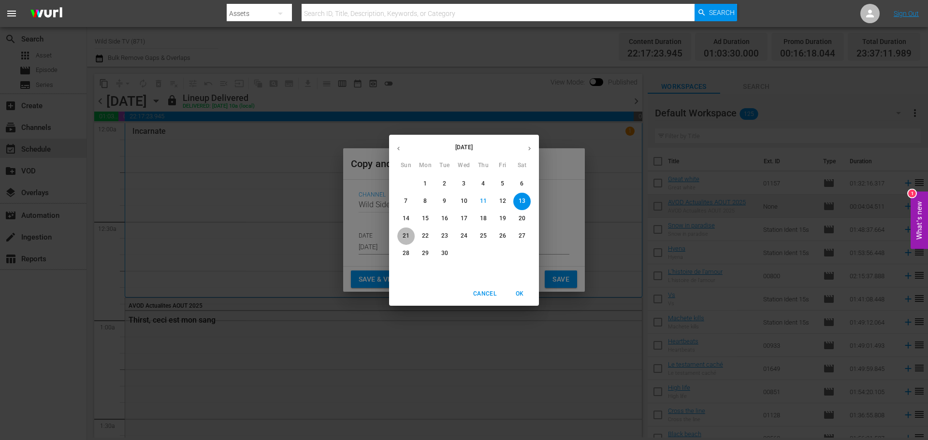
click at [400, 235] on span "21" at bounding box center [405, 236] width 17 height 8
type input "Sep 21st 2025"
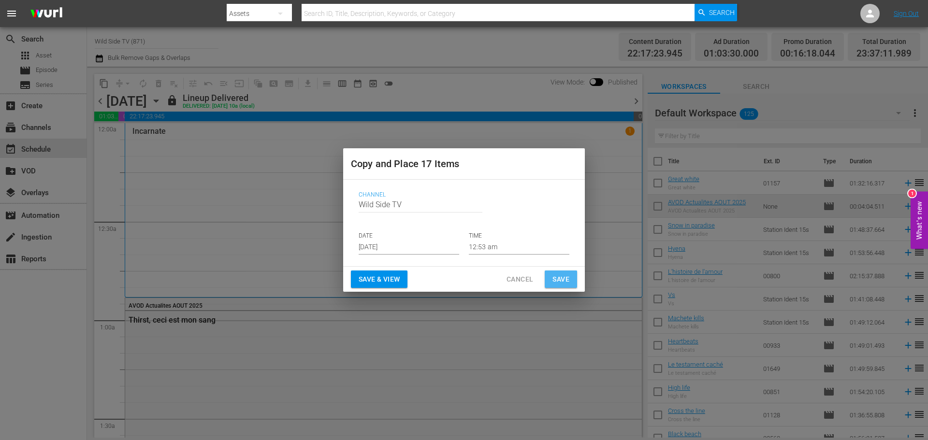
click at [566, 278] on span "Save" at bounding box center [560, 280] width 17 height 12
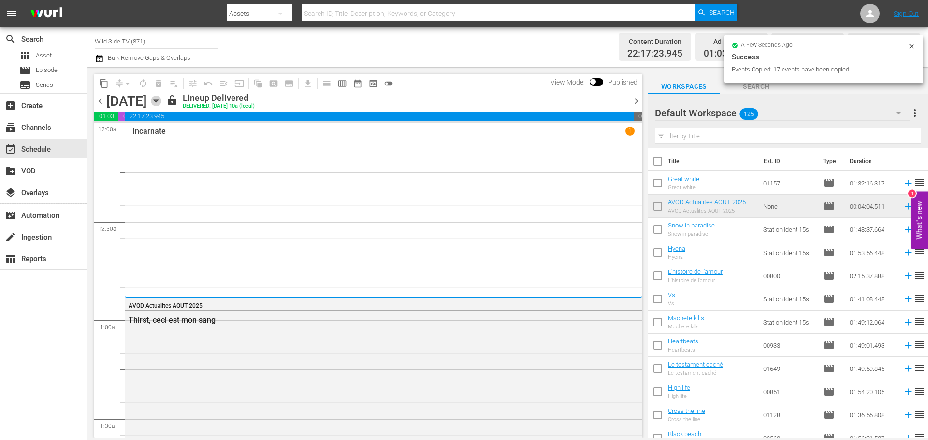
click at [158, 100] on icon "button" at bounding box center [156, 101] width 4 height 2
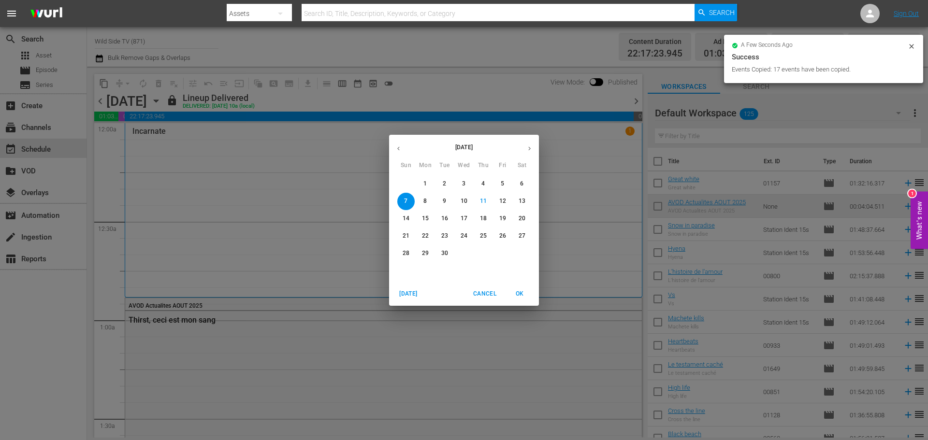
click at [409, 234] on p "21" at bounding box center [406, 236] width 7 height 8
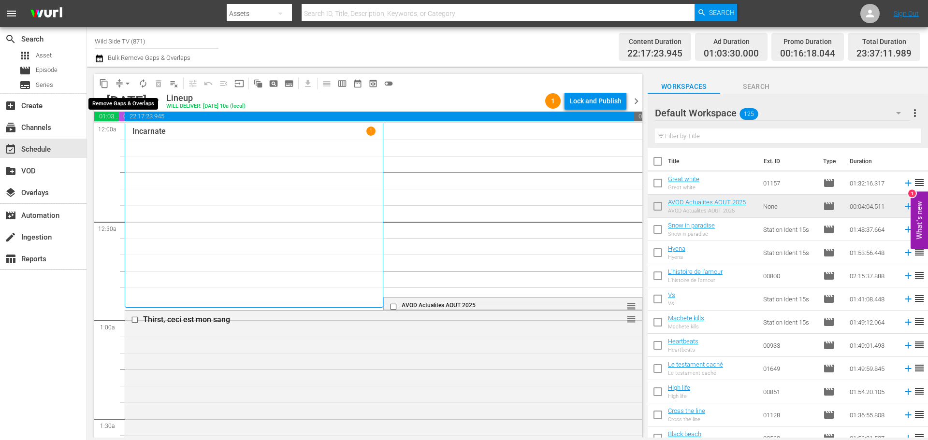
click at [128, 86] on span "arrow_drop_down" at bounding box center [128, 84] width 10 height 10
click at [129, 130] on li "Align to End of Previous Day" at bounding box center [127, 135] width 101 height 16
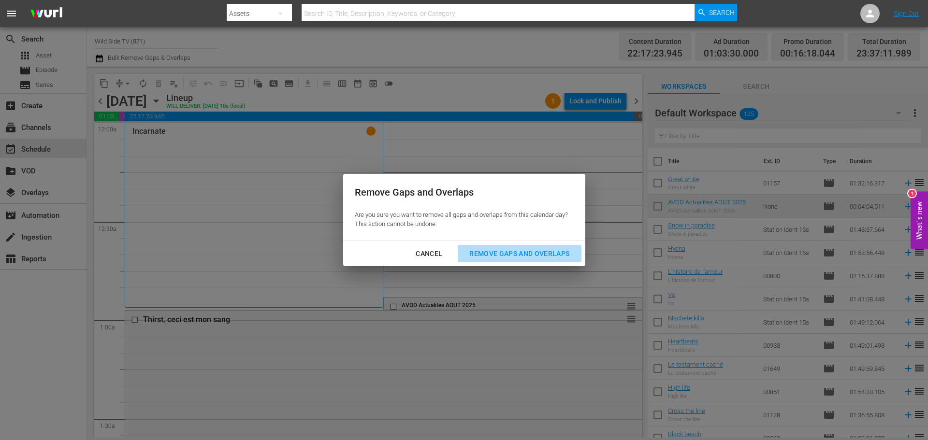
click at [515, 251] on div "Remove Gaps and Overlaps" at bounding box center [519, 254] width 115 height 12
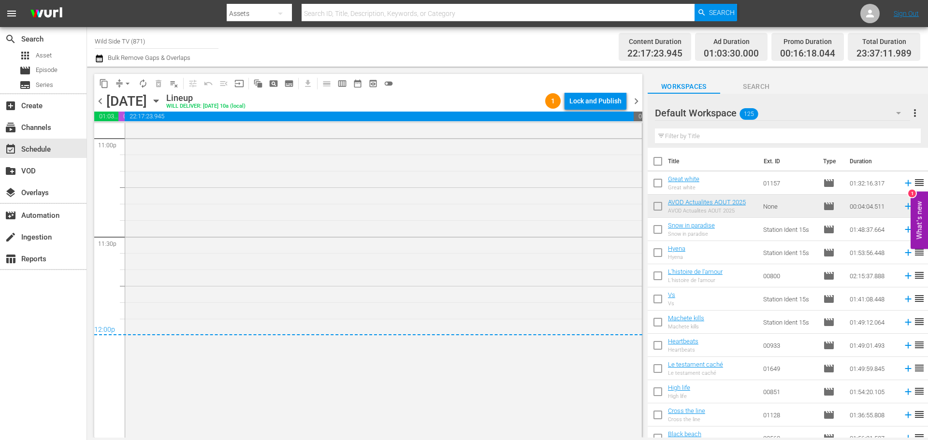
scroll to position [4528, 0]
click at [605, 100] on div "Lock and Publish" at bounding box center [595, 100] width 52 height 17
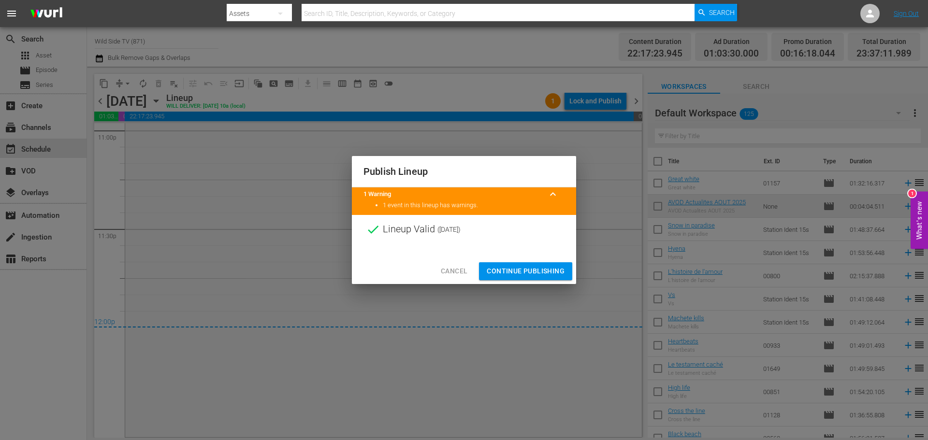
click at [533, 268] on span "Continue Publishing" at bounding box center [526, 271] width 78 height 12
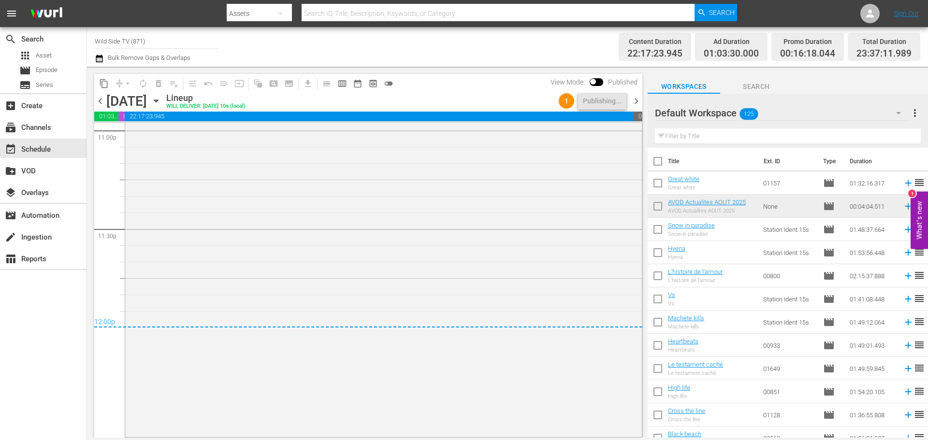
click at [634, 102] on span "chevron_right" at bounding box center [636, 101] width 12 height 12
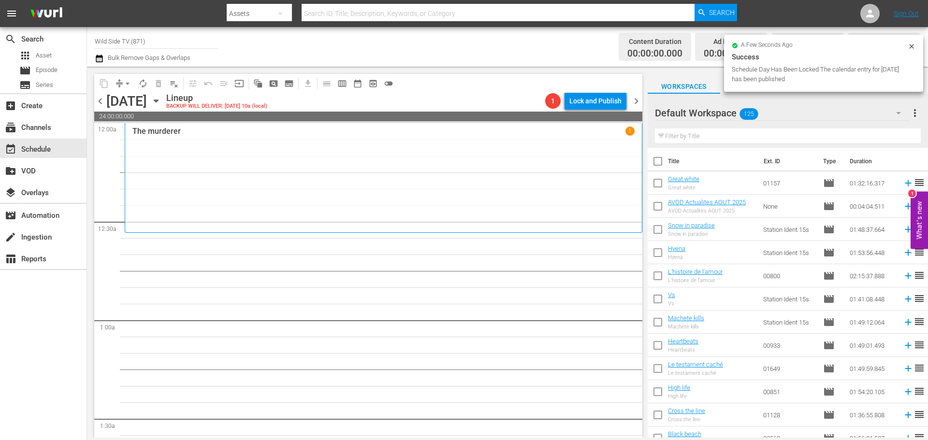
click at [161, 100] on icon "button" at bounding box center [156, 101] width 11 height 11
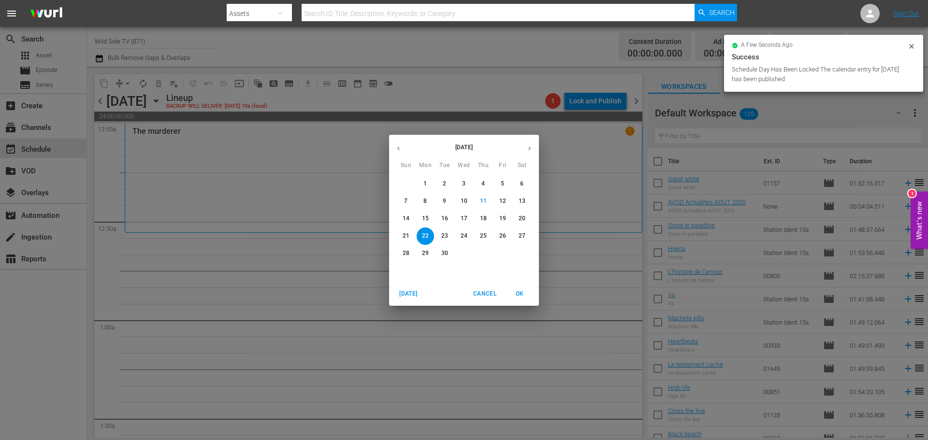
click at [427, 194] on button "8" at bounding box center [425, 201] width 17 height 17
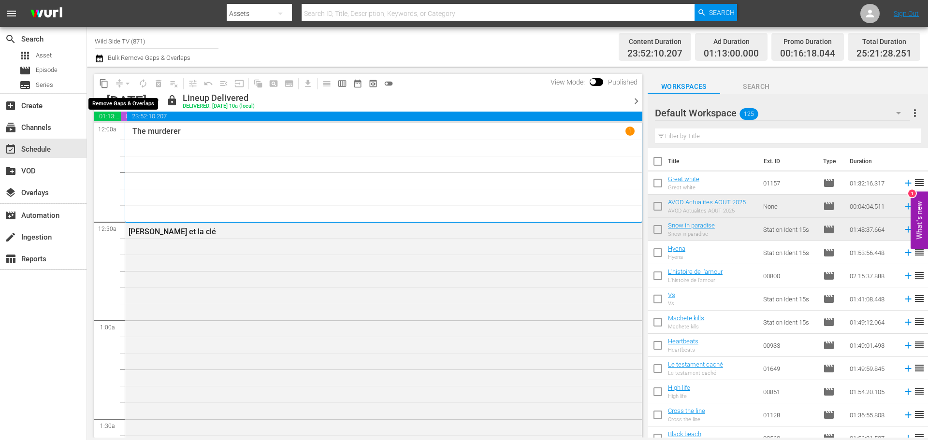
click at [127, 85] on div "arrow_drop_down" at bounding box center [127, 83] width 15 height 15
click at [105, 85] on span "content_copy" at bounding box center [104, 84] width 10 height 10
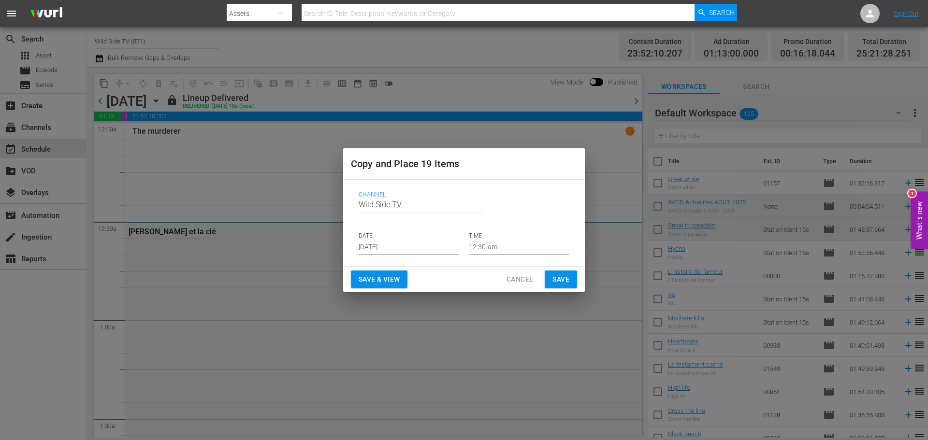
click at [394, 242] on input "[DATE]" at bounding box center [409, 247] width 101 height 14
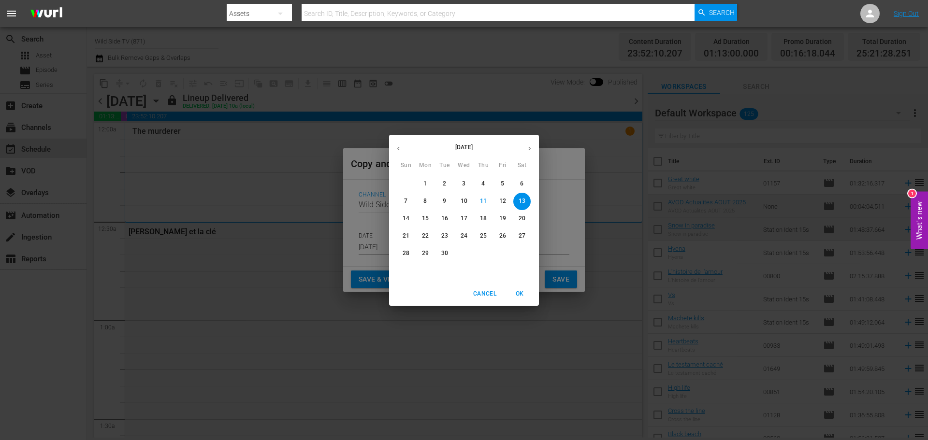
click at [423, 235] on p "22" at bounding box center [425, 236] width 7 height 8
type input "Sep 22nd 2025"
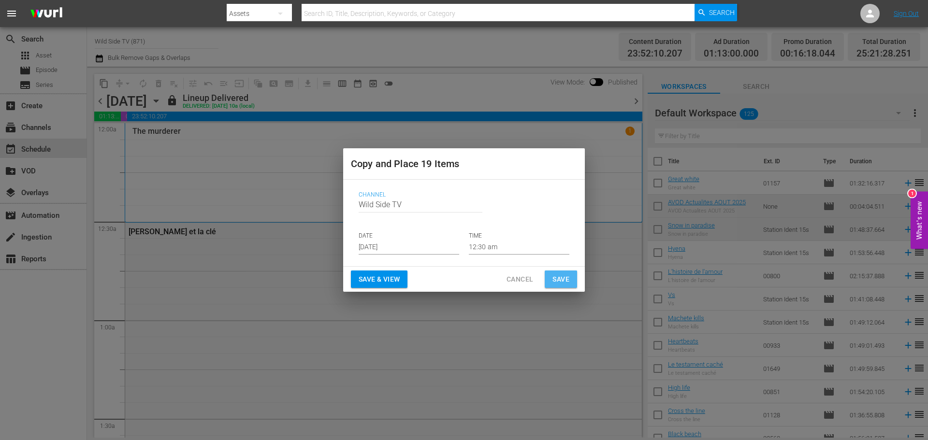
click at [561, 279] on span "Save" at bounding box center [560, 280] width 17 height 12
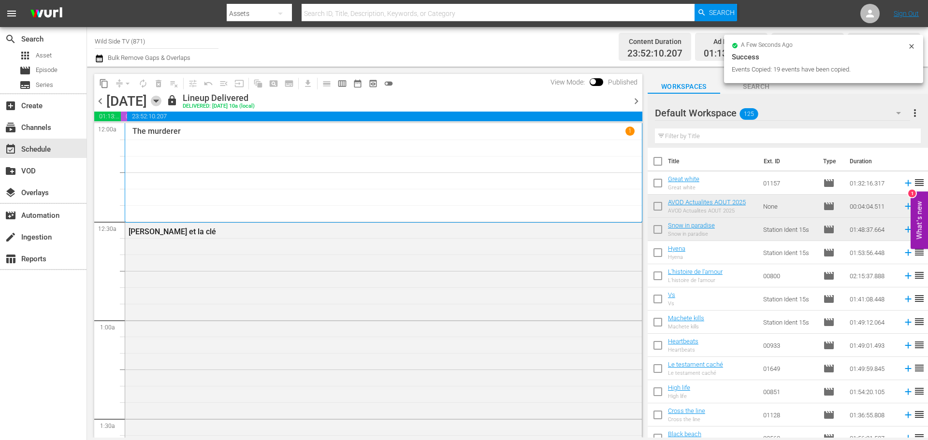
click at [161, 99] on icon "button" at bounding box center [156, 101] width 11 height 11
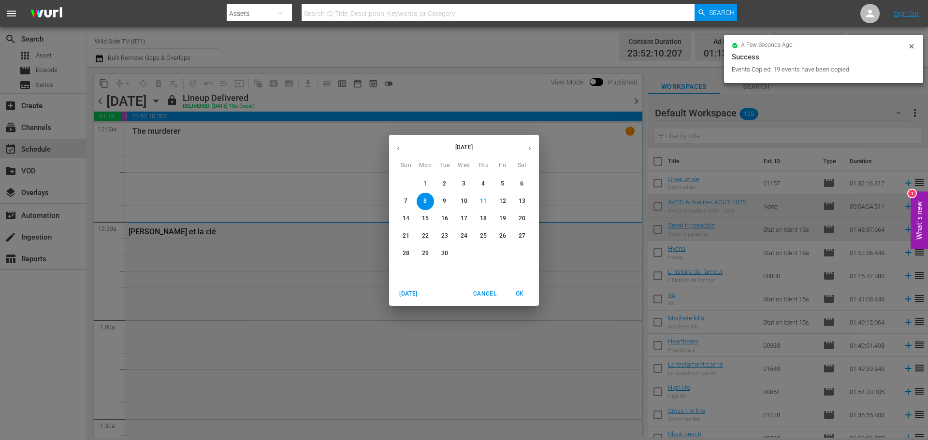
click at [428, 232] on p "22" at bounding box center [425, 236] width 7 height 8
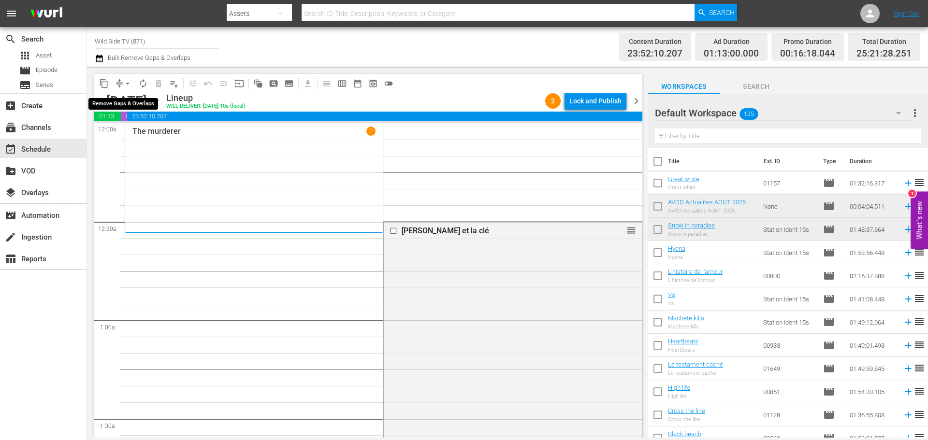
click at [126, 83] on span "arrow_drop_down" at bounding box center [128, 84] width 10 height 10
click at [134, 135] on li "Align to End of Previous Day" at bounding box center [127, 135] width 101 height 16
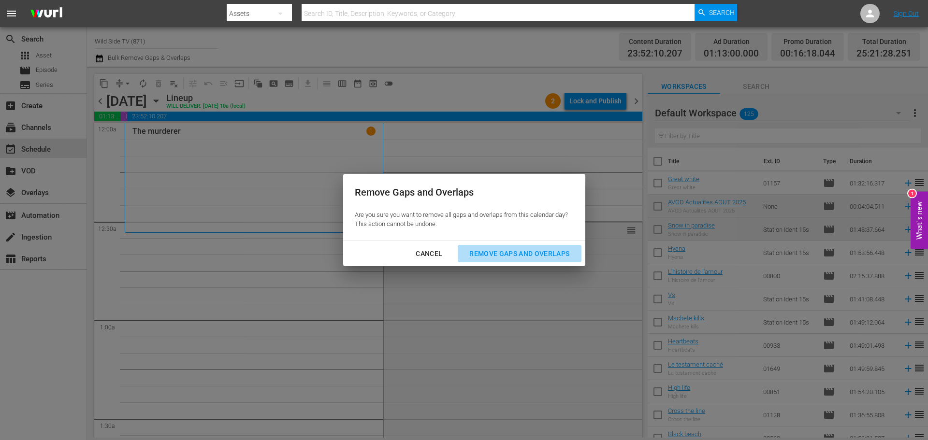
click at [518, 250] on div "Remove Gaps and Overlaps" at bounding box center [519, 254] width 115 height 12
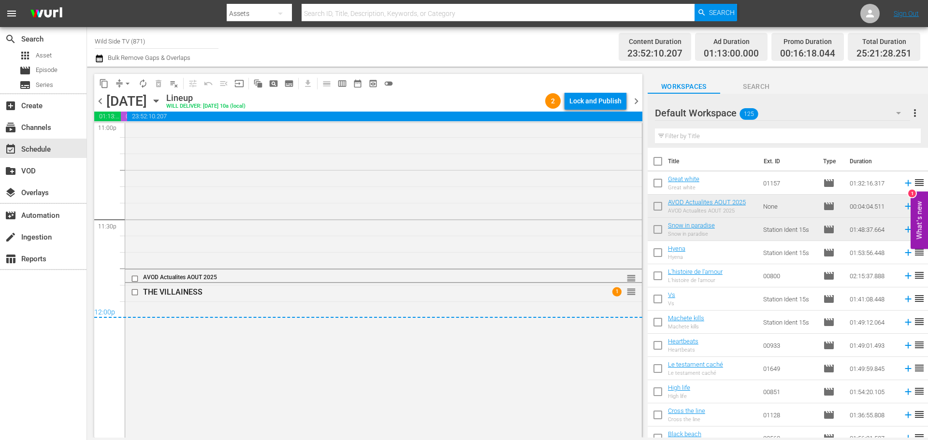
scroll to position [4521, 0]
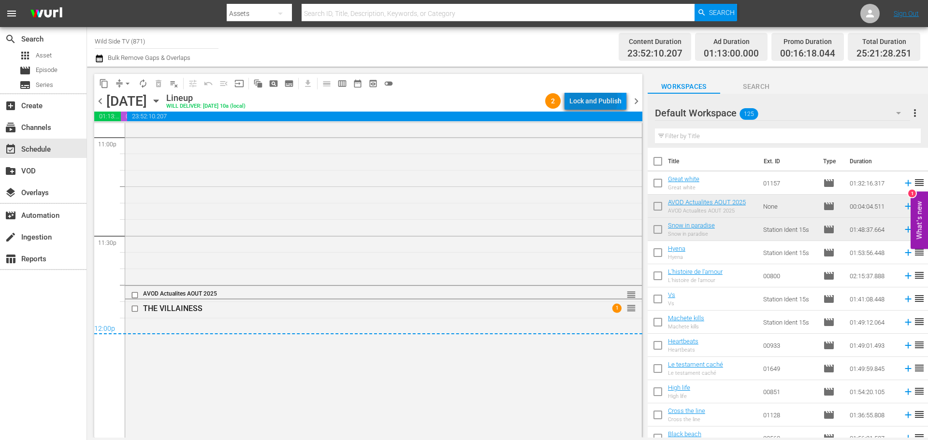
click at [590, 99] on div "Lock and Publish" at bounding box center [595, 100] width 52 height 17
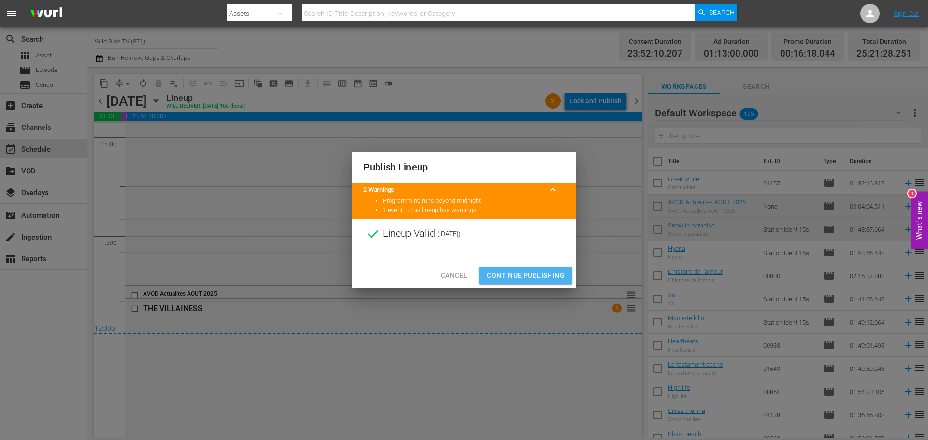
click at [516, 273] on span "Continue Publishing" at bounding box center [526, 276] width 78 height 12
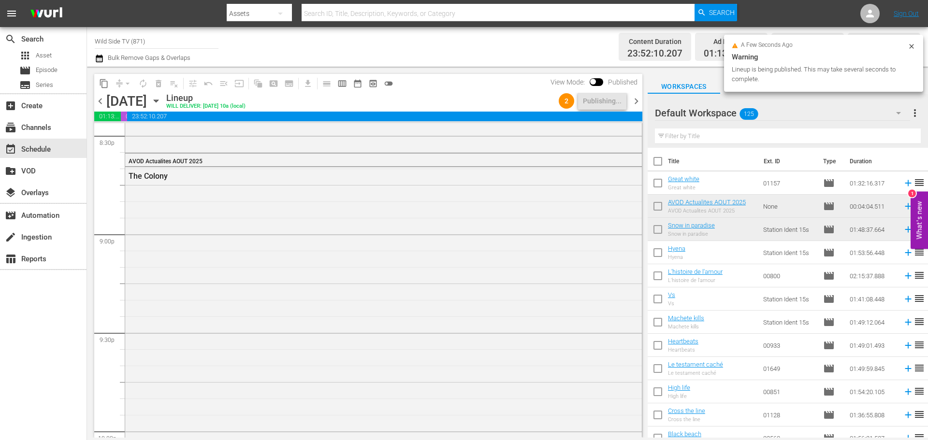
scroll to position [3941, 0]
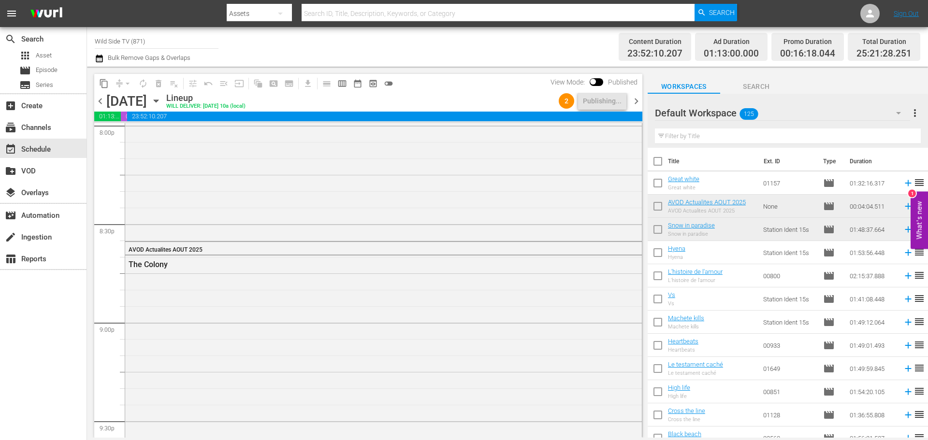
click at [636, 103] on span "chevron_right" at bounding box center [636, 101] width 12 height 12
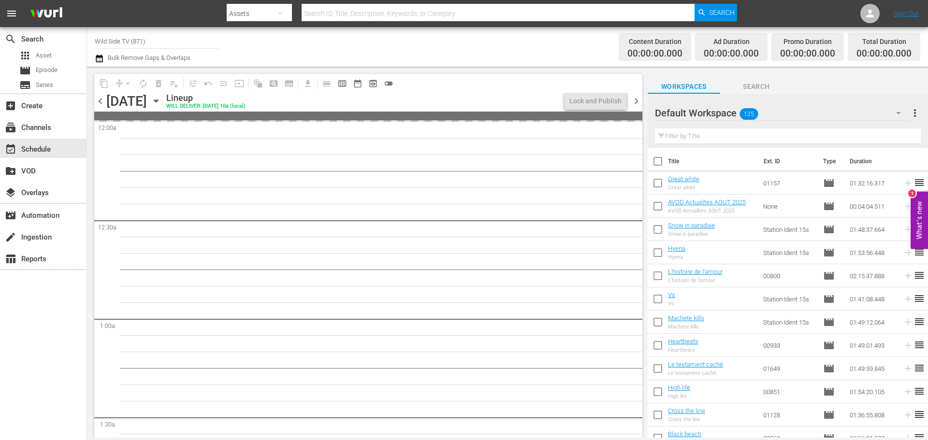
click at [101, 100] on span "chevron_left" at bounding box center [100, 101] width 12 height 12
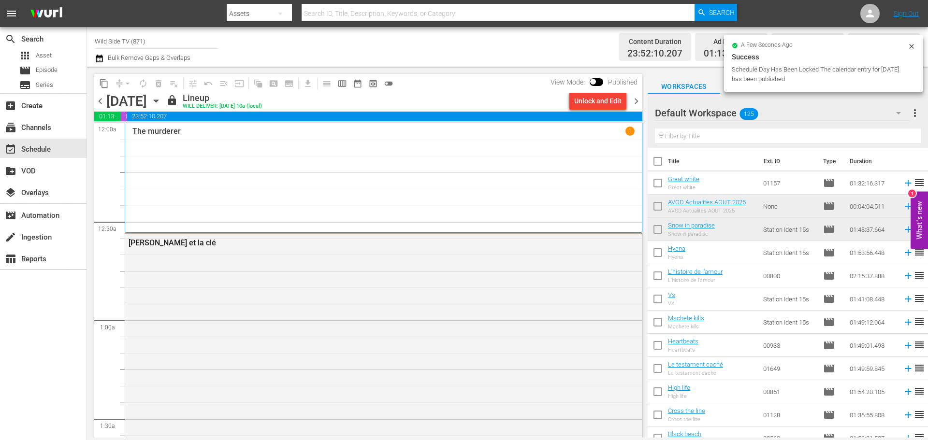
click at [636, 99] on span "chevron_right" at bounding box center [636, 101] width 12 height 12
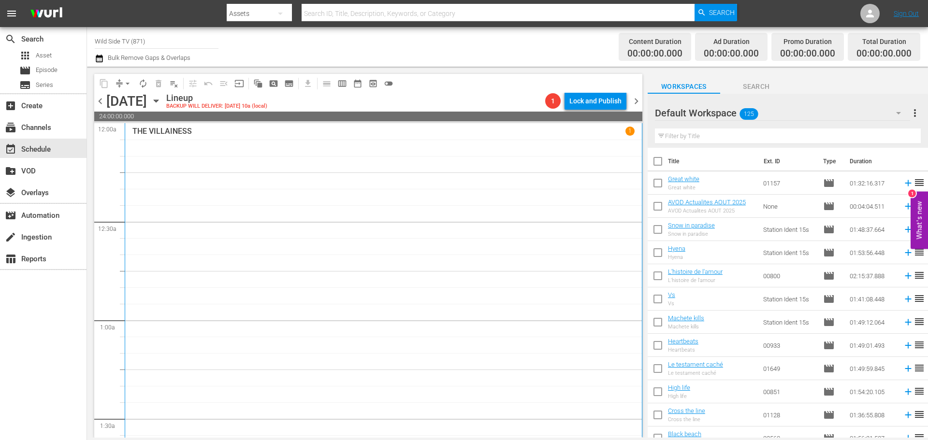
click at [161, 101] on icon "button" at bounding box center [156, 101] width 11 height 11
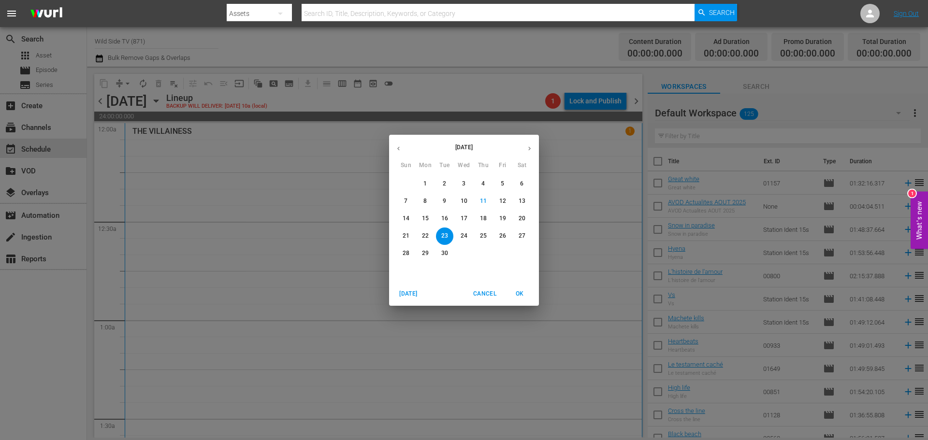
click at [444, 197] on p "9" at bounding box center [444, 201] width 3 height 8
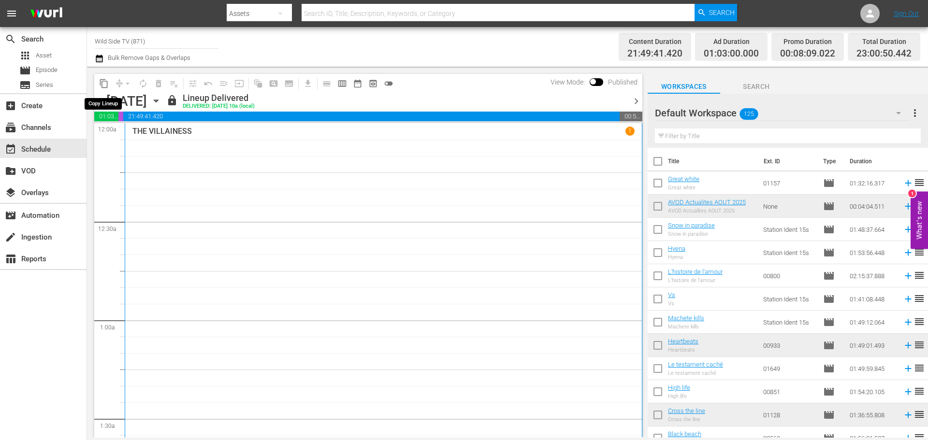
click at [105, 86] on span "content_copy" at bounding box center [104, 84] width 10 height 10
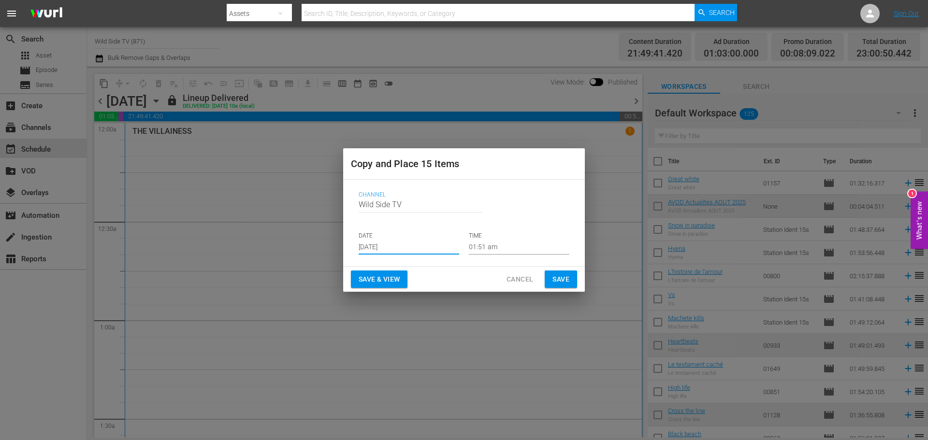
click at [386, 241] on input "[DATE]" at bounding box center [409, 247] width 101 height 14
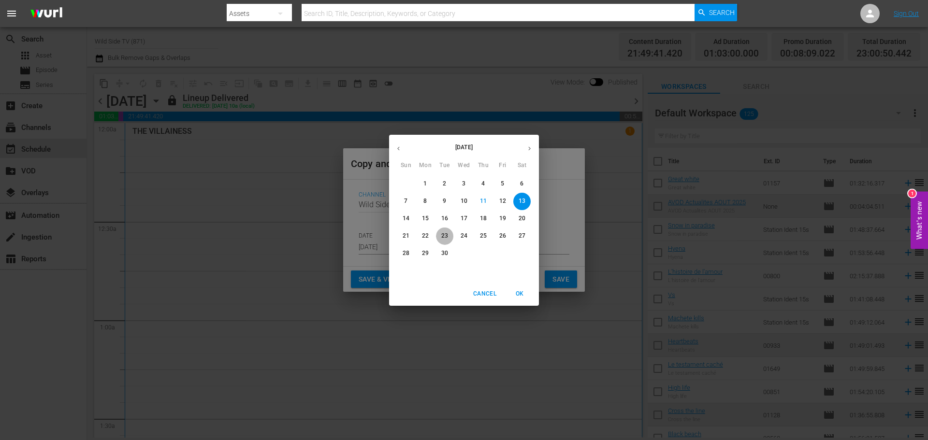
click at [444, 236] on p "23" at bounding box center [444, 236] width 7 height 8
type input "[DATE]"
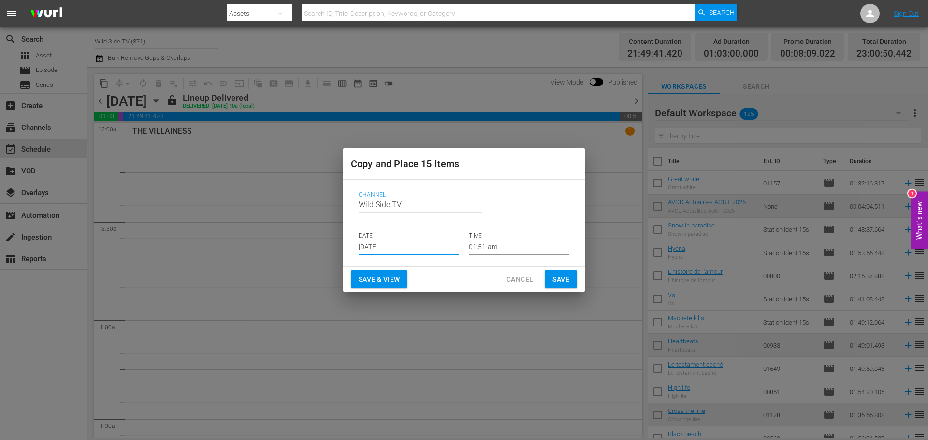
click at [550, 275] on button "Save" at bounding box center [561, 280] width 32 height 18
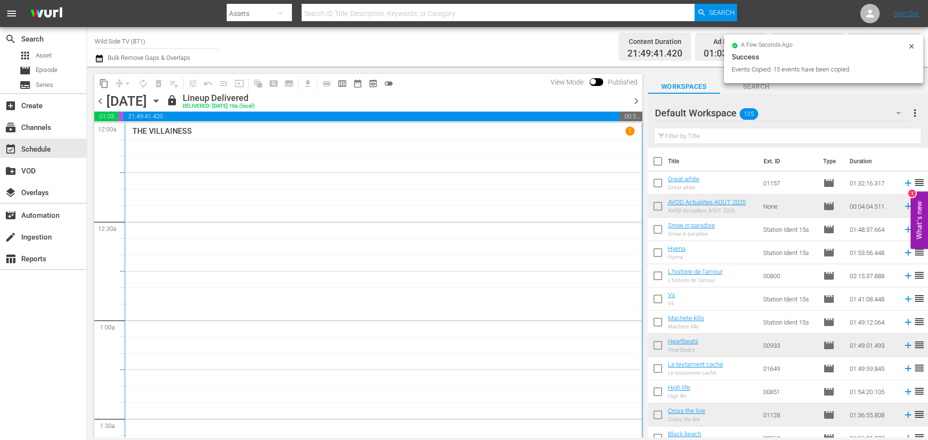
click at [161, 103] on icon "button" at bounding box center [156, 101] width 11 height 11
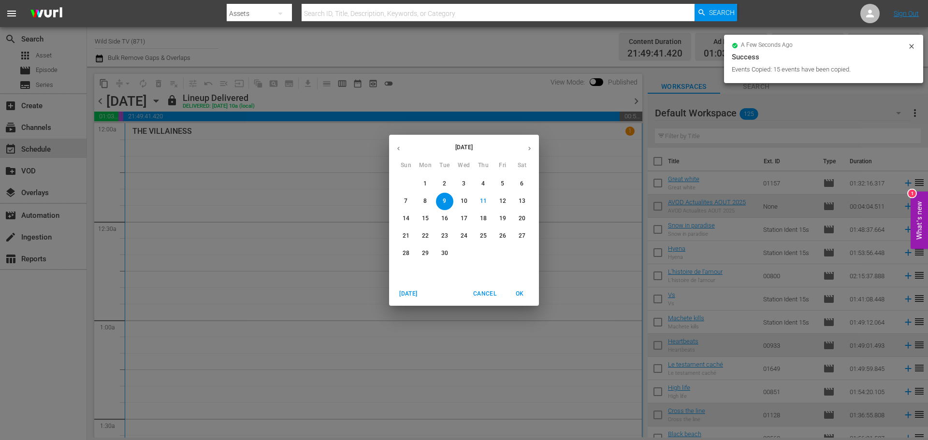
click at [440, 233] on span "23" at bounding box center [444, 236] width 17 height 8
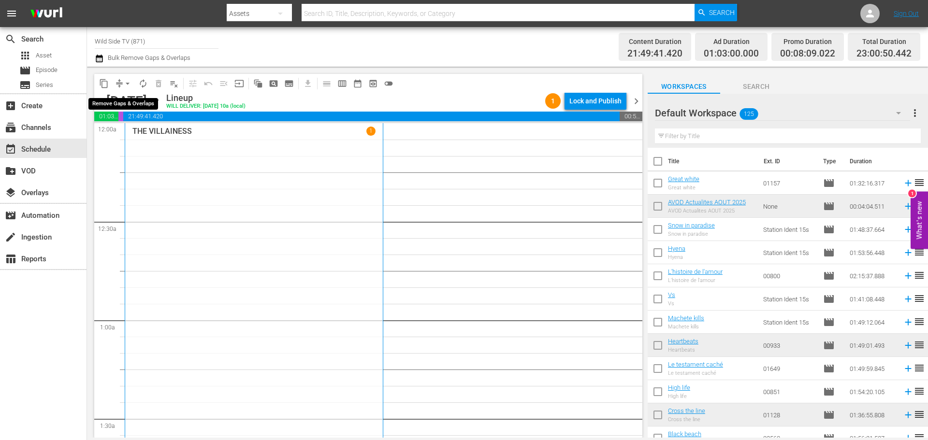
click at [129, 84] on span "arrow_drop_down" at bounding box center [128, 84] width 10 height 10
click at [154, 135] on li "Align to End of Previous Day" at bounding box center [127, 135] width 101 height 16
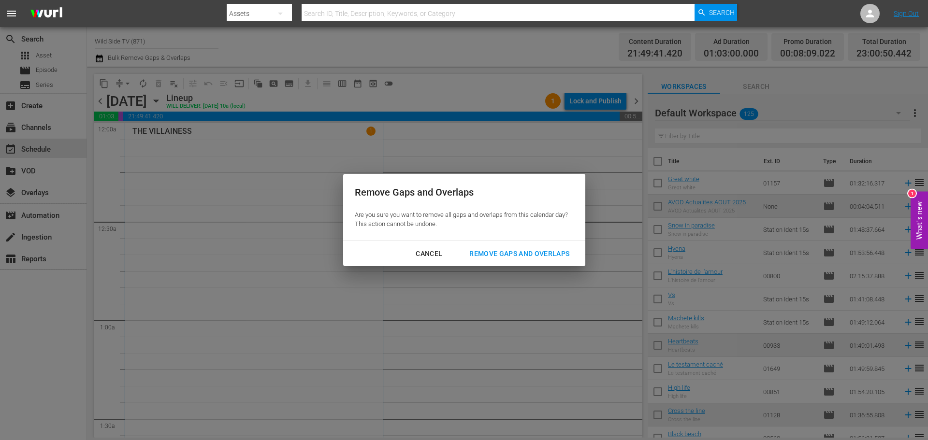
click at [522, 252] on div "Remove Gaps and Overlaps" at bounding box center [519, 254] width 115 height 12
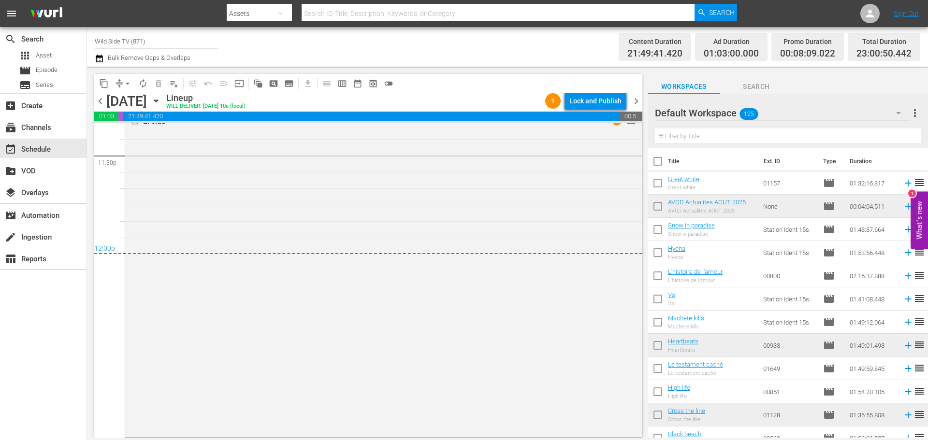
scroll to position [4513, 0]
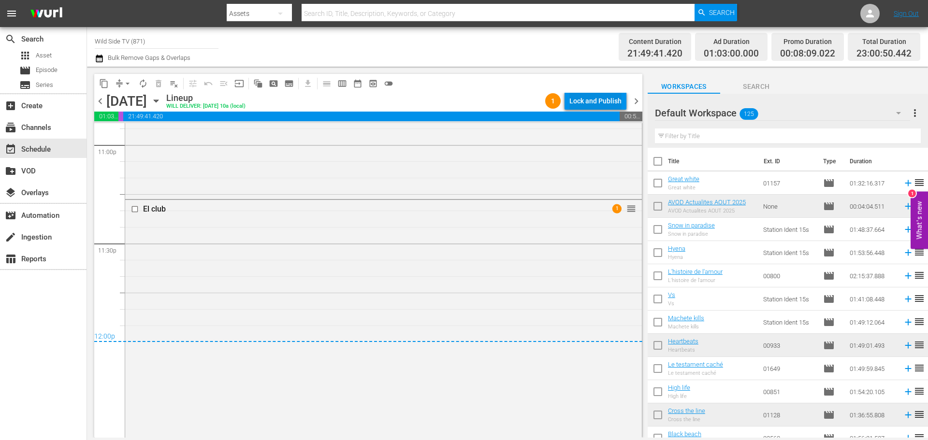
click at [606, 99] on div "Lock and Publish" at bounding box center [595, 100] width 52 height 17
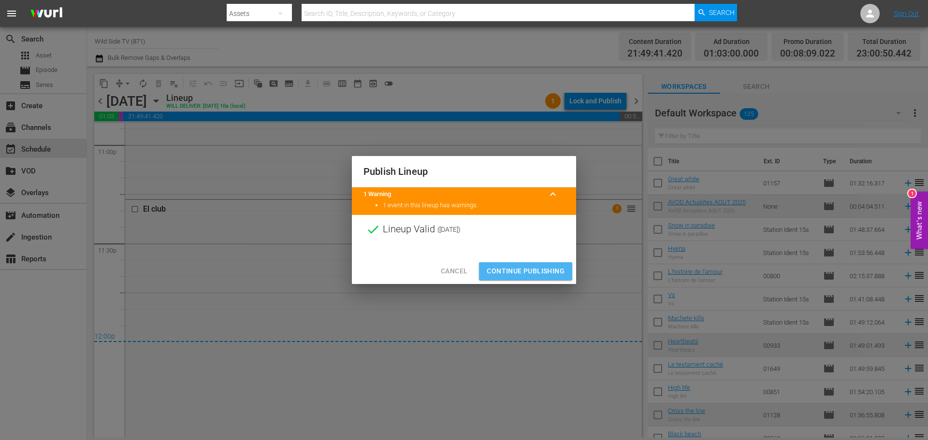
click at [546, 265] on button "Continue Publishing" at bounding box center [525, 271] width 93 height 18
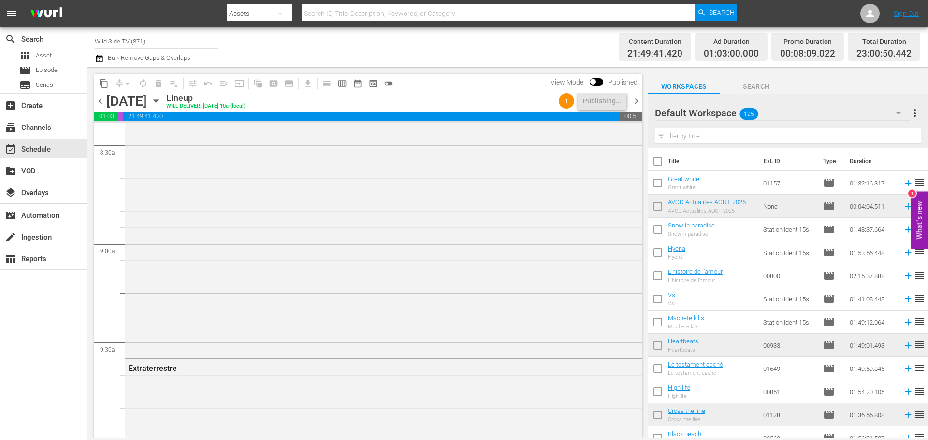
scroll to position [0, 0]
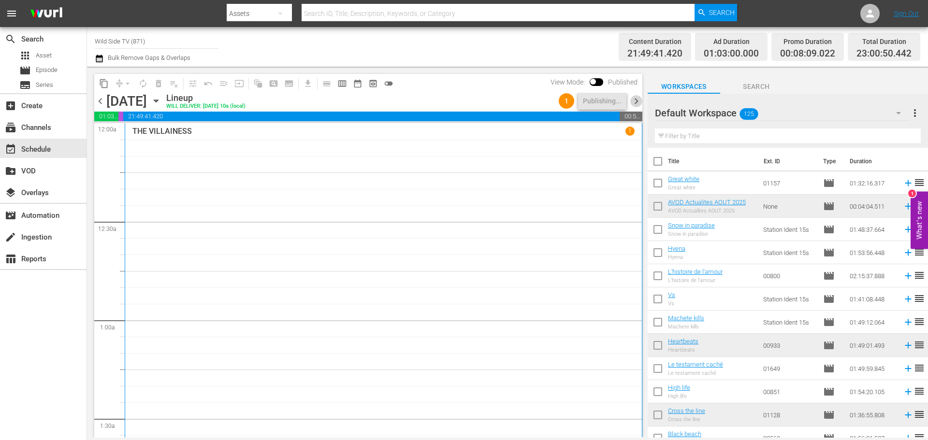
click at [638, 100] on span "chevron_right" at bounding box center [636, 101] width 12 height 12
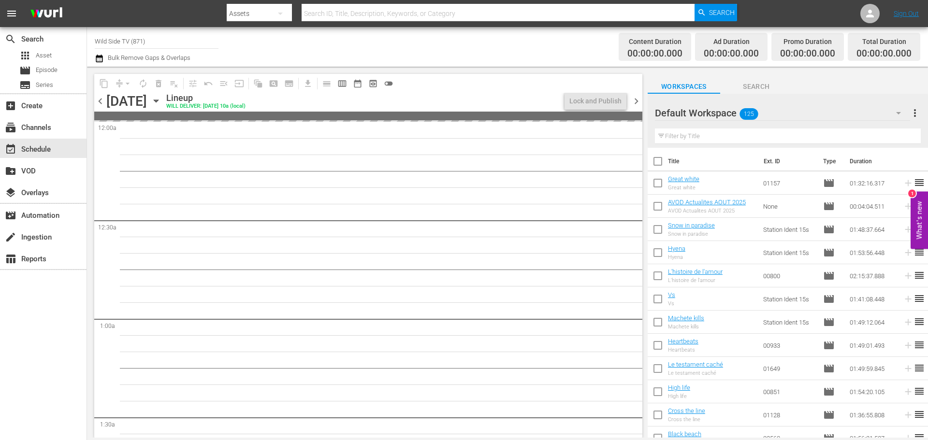
click at [99, 105] on span "chevron_left" at bounding box center [100, 101] width 12 height 12
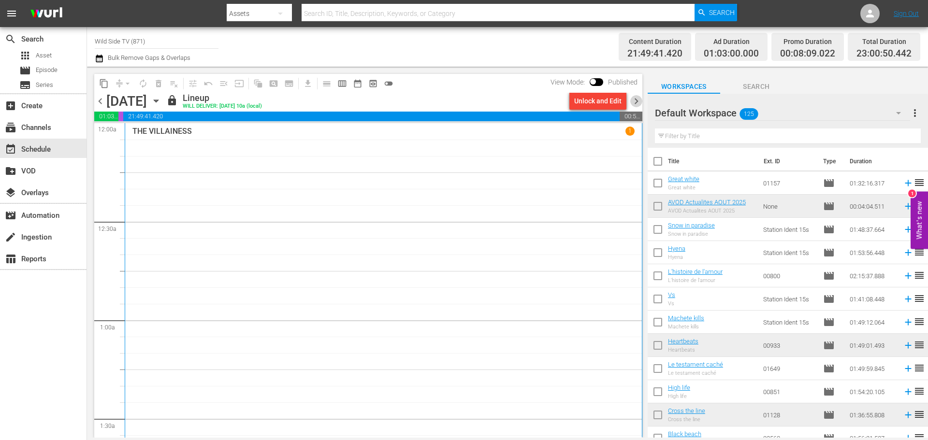
click at [634, 100] on span "chevron_right" at bounding box center [636, 101] width 12 height 12
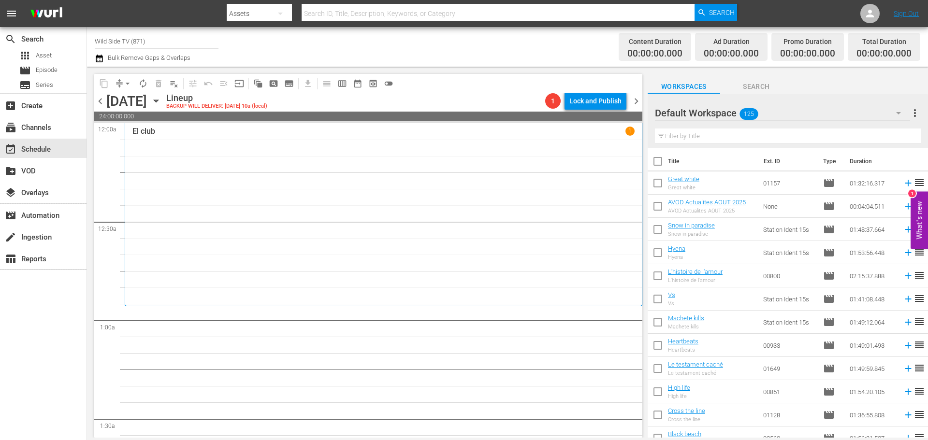
click at [161, 101] on icon "button" at bounding box center [156, 101] width 11 height 11
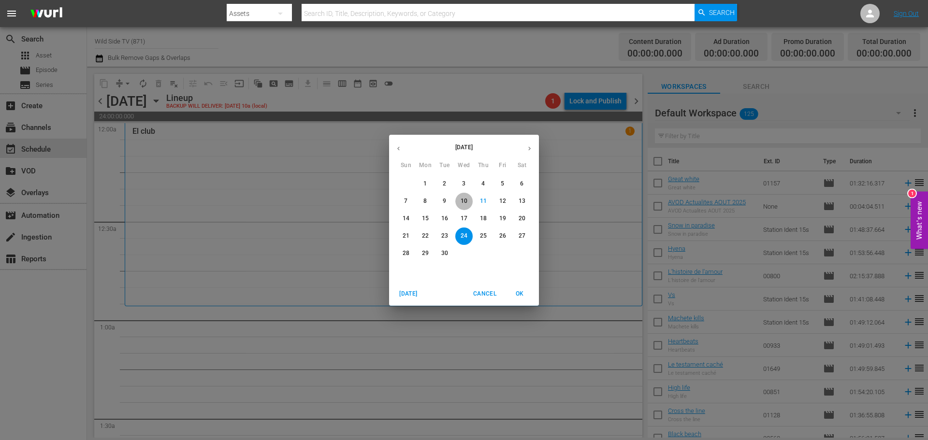
click at [461, 196] on button "10" at bounding box center [463, 201] width 17 height 17
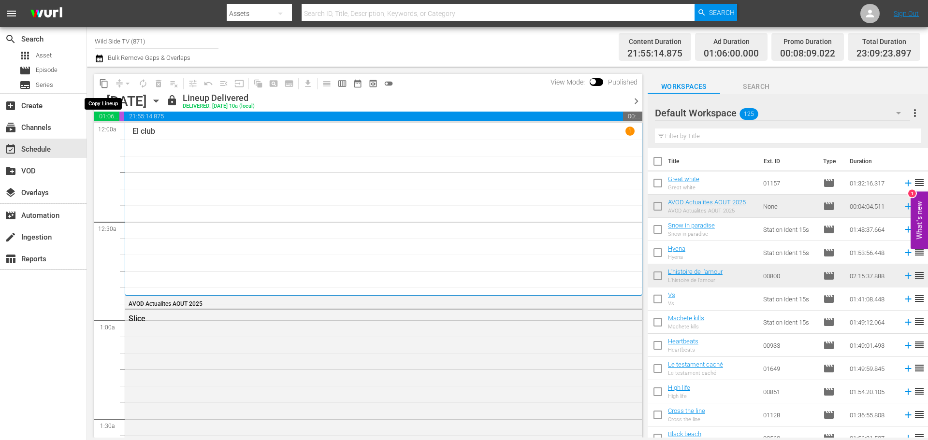
click at [106, 87] on span "content_copy" at bounding box center [104, 84] width 10 height 10
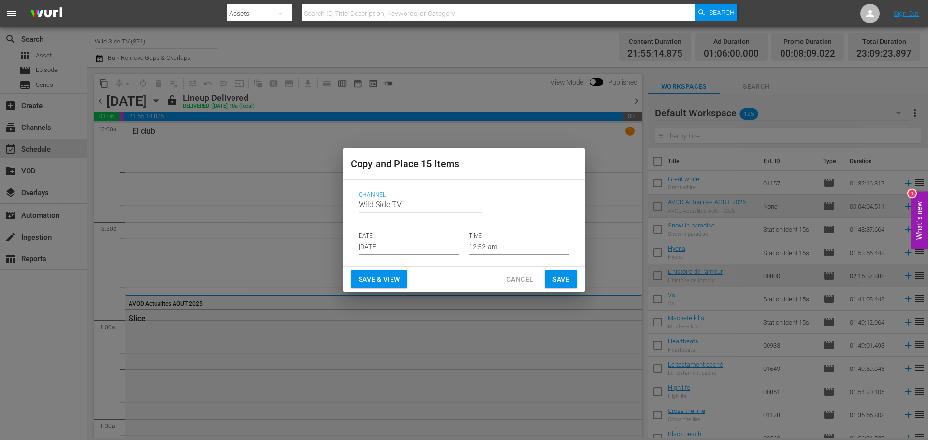
click at [393, 241] on input "[DATE]" at bounding box center [409, 247] width 101 height 14
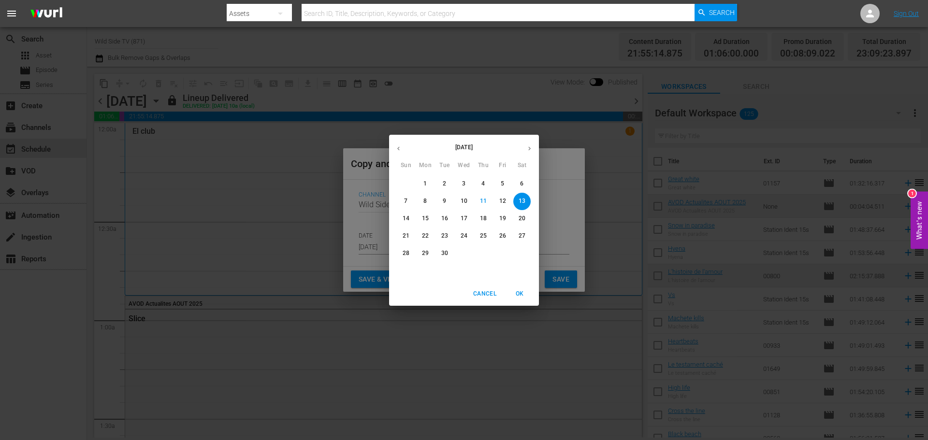
click at [469, 235] on span "24" at bounding box center [463, 236] width 17 height 8
type input "[DATE]"
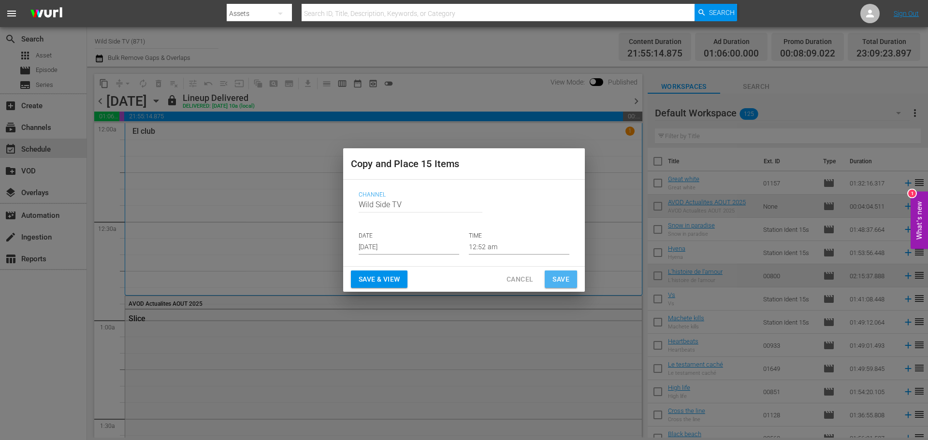
click at [561, 275] on span "Save" at bounding box center [560, 280] width 17 height 12
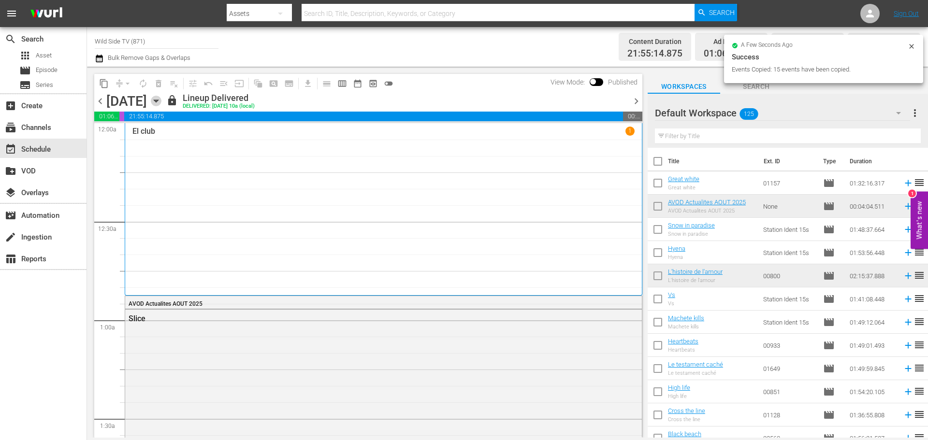
click at [161, 102] on icon "button" at bounding box center [156, 101] width 11 height 11
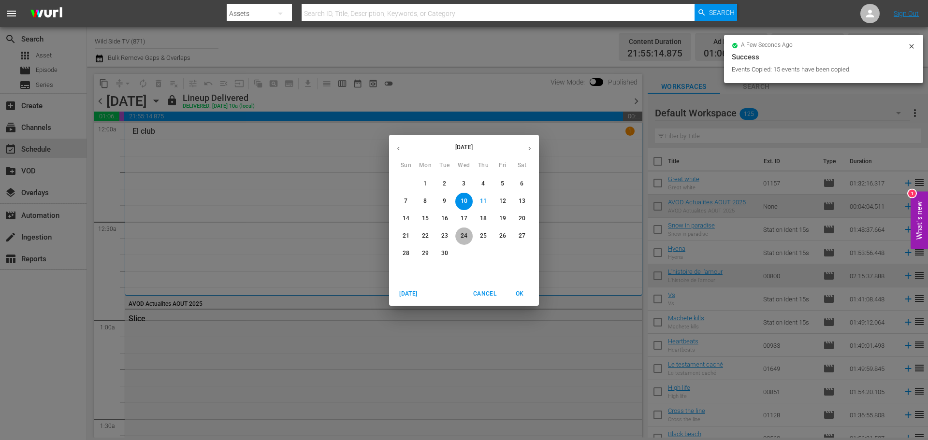
click at [465, 232] on p "24" at bounding box center [464, 236] width 7 height 8
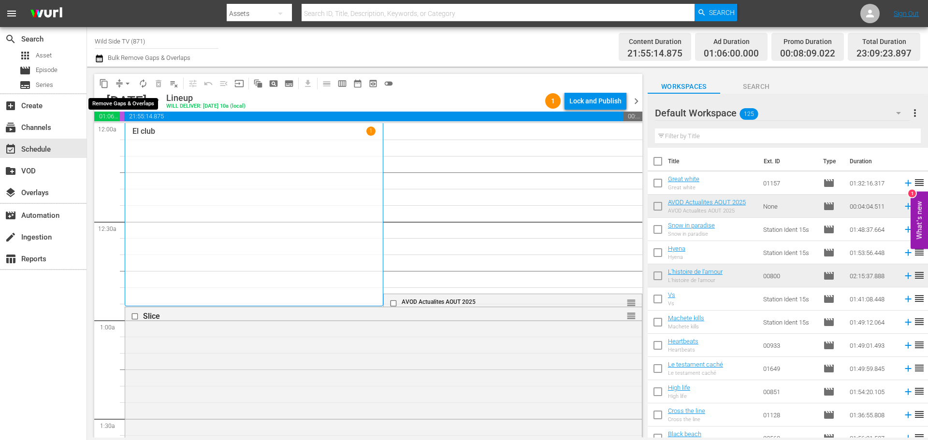
click at [129, 84] on span "arrow_drop_down" at bounding box center [128, 84] width 10 height 10
click at [137, 134] on li "Align to End of Previous Day" at bounding box center [127, 135] width 101 height 16
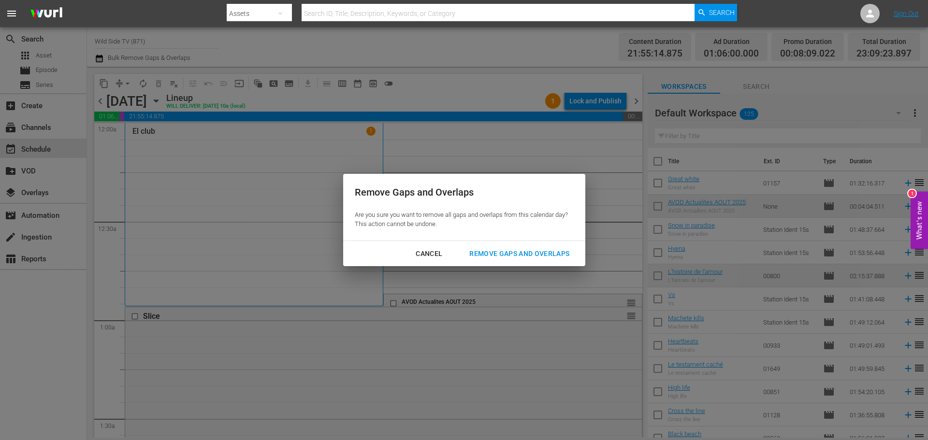
click at [508, 251] on div "Remove Gaps and Overlaps" at bounding box center [519, 254] width 115 height 12
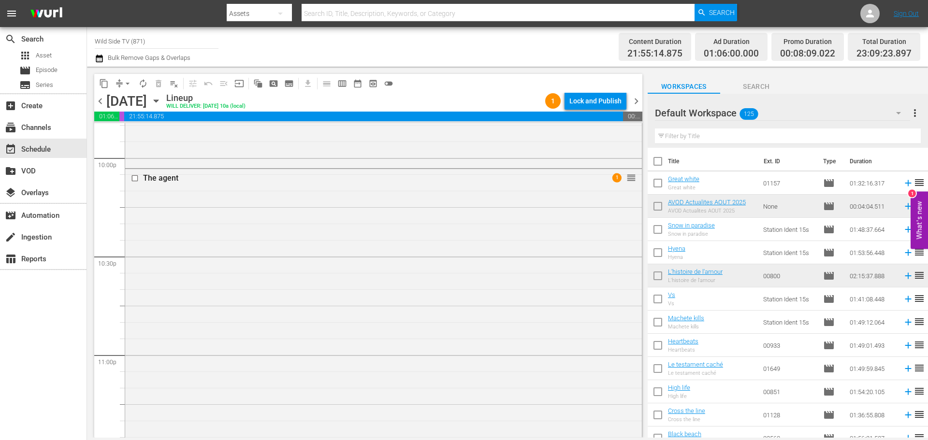
scroll to position [4434, 0]
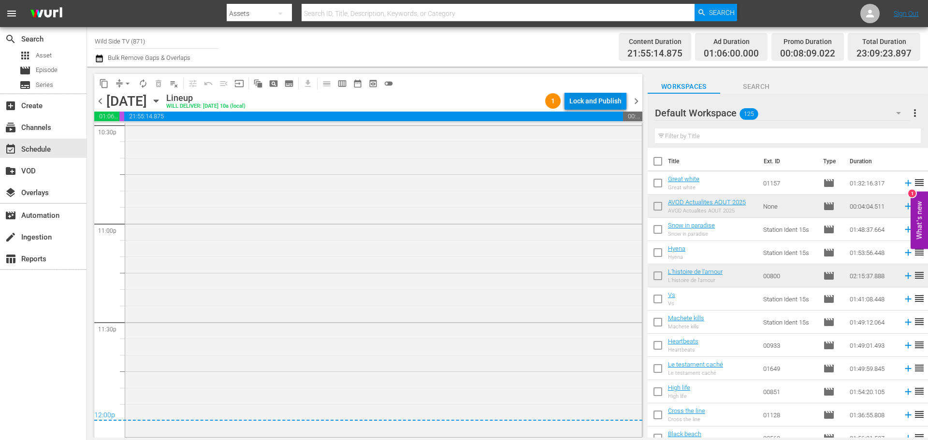
click at [585, 94] on div "Lock and Publish" at bounding box center [595, 100] width 52 height 17
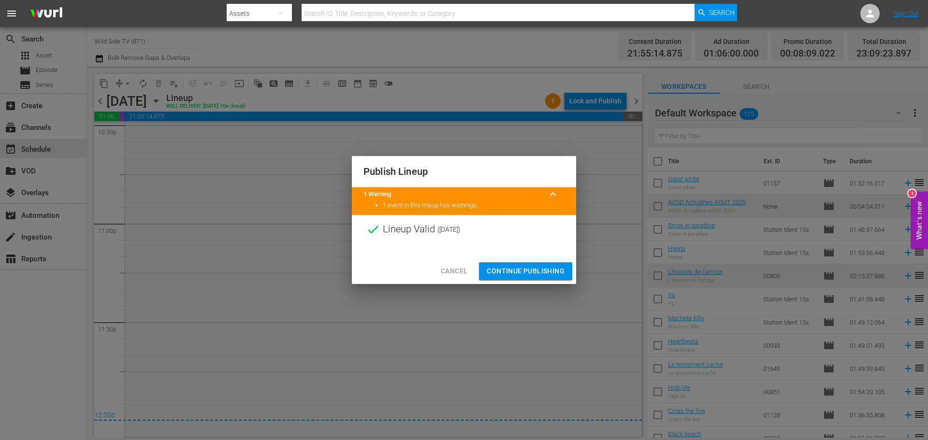
click at [521, 274] on span "Continue Publishing" at bounding box center [526, 271] width 78 height 12
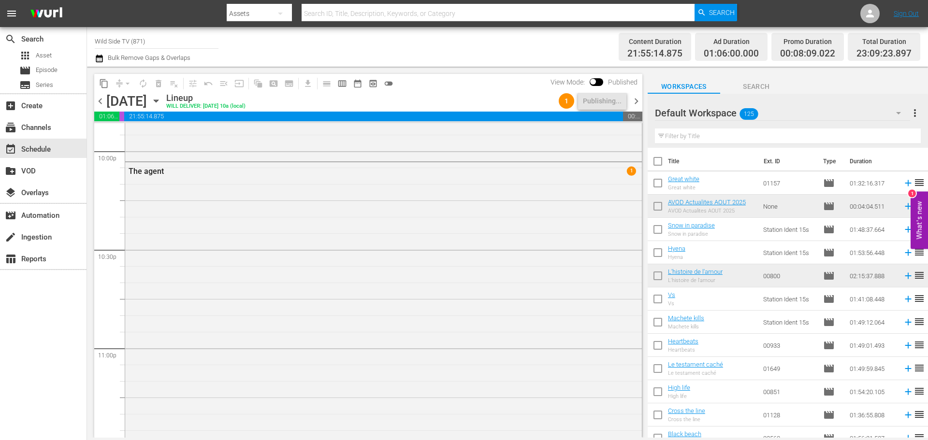
scroll to position [4241, 0]
click at [633, 101] on span "chevron_right" at bounding box center [636, 101] width 12 height 12
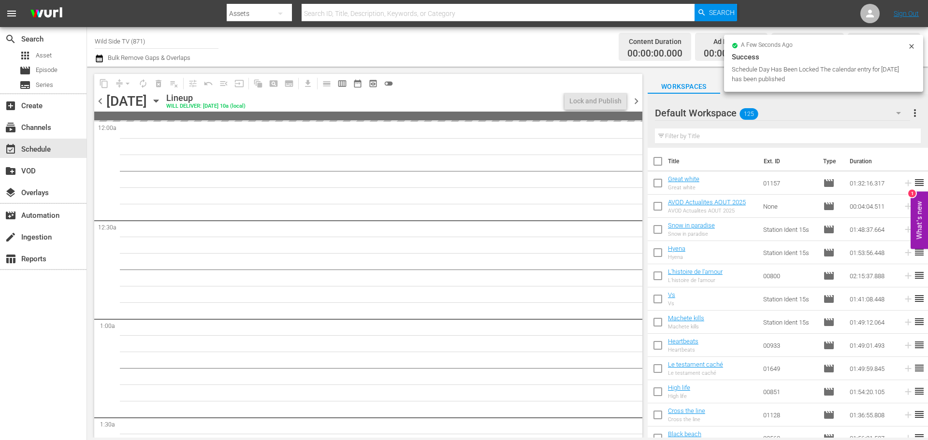
click at [100, 100] on span "chevron_left" at bounding box center [100, 101] width 12 height 12
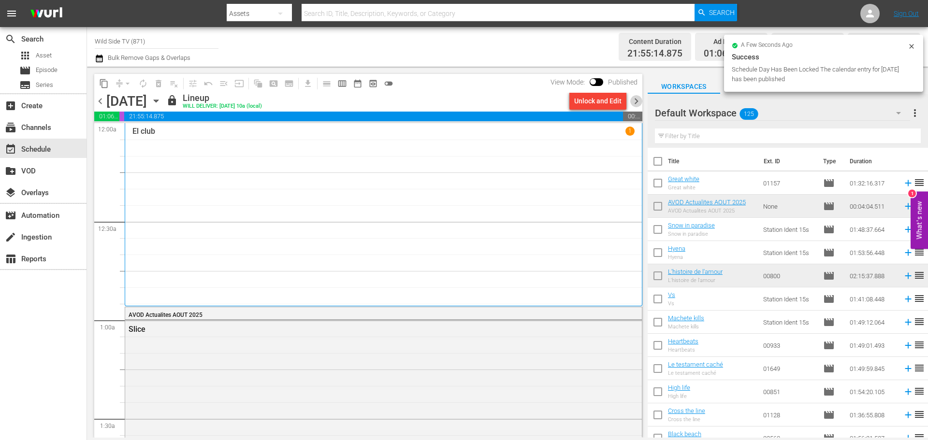
click at [635, 99] on span "chevron_right" at bounding box center [636, 101] width 12 height 12
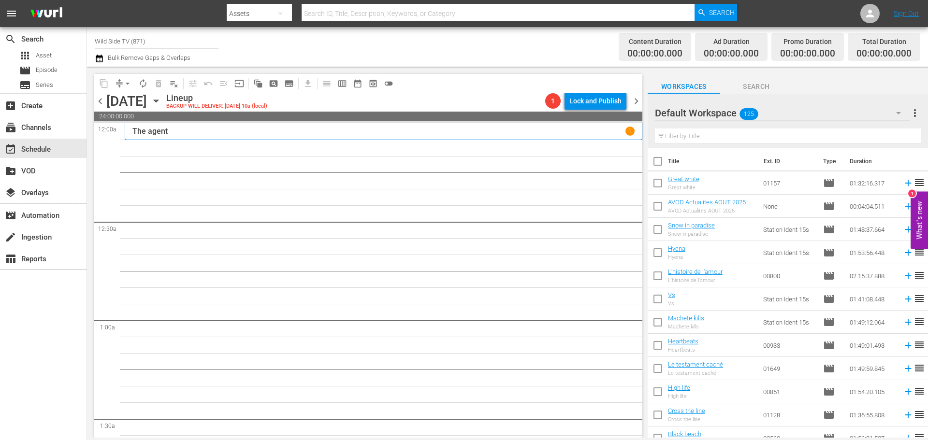
click at [158, 101] on icon "button" at bounding box center [156, 101] width 4 height 2
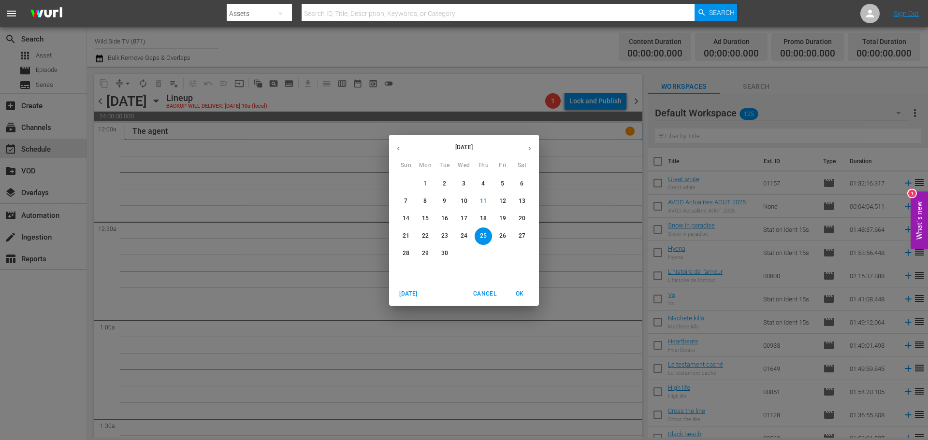
click at [479, 202] on span "11" at bounding box center [483, 201] width 17 height 8
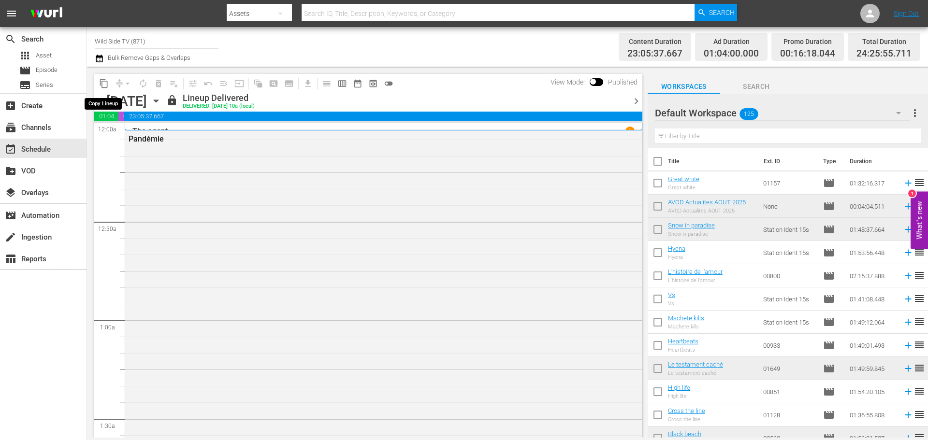
click at [104, 86] on span "content_copy" at bounding box center [104, 84] width 10 height 10
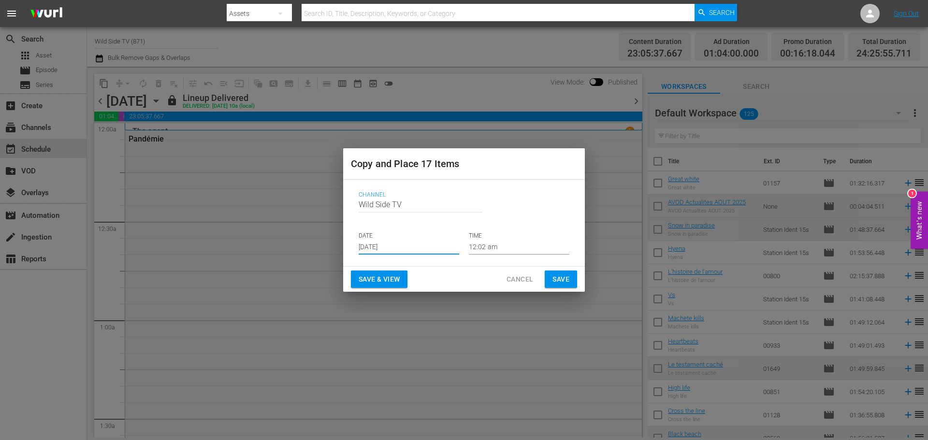
click at [373, 247] on input "[DATE]" at bounding box center [409, 247] width 101 height 14
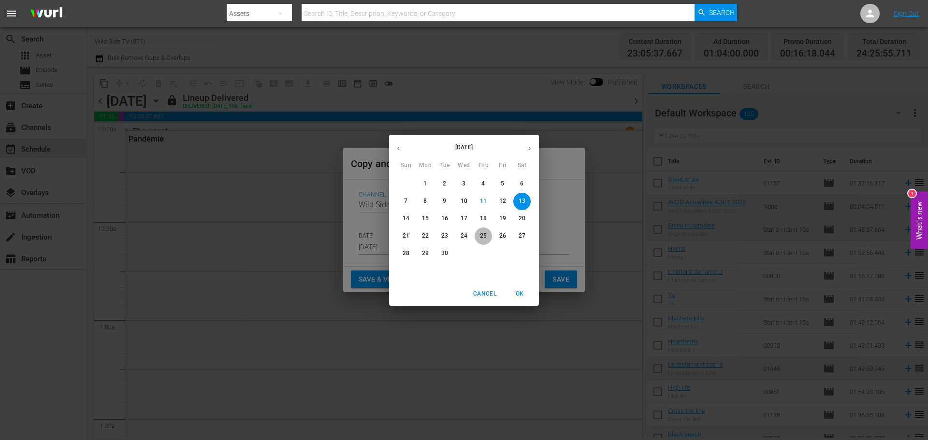
click at [480, 234] on p "25" at bounding box center [483, 236] width 7 height 8
type input "[DATE]"
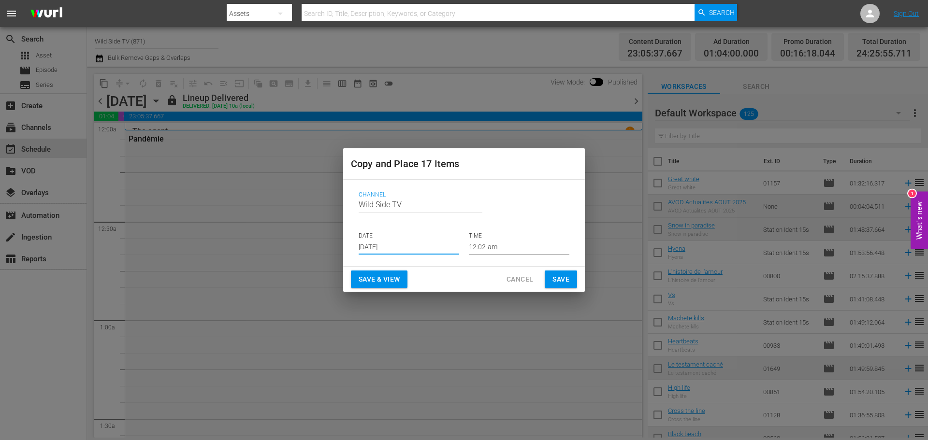
click at [566, 274] on span "Save" at bounding box center [560, 280] width 17 height 12
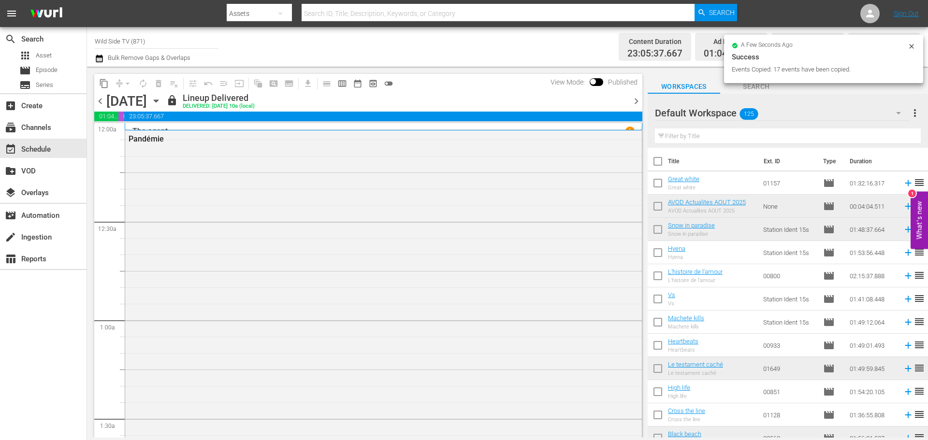
click at [161, 99] on icon "button" at bounding box center [156, 101] width 11 height 11
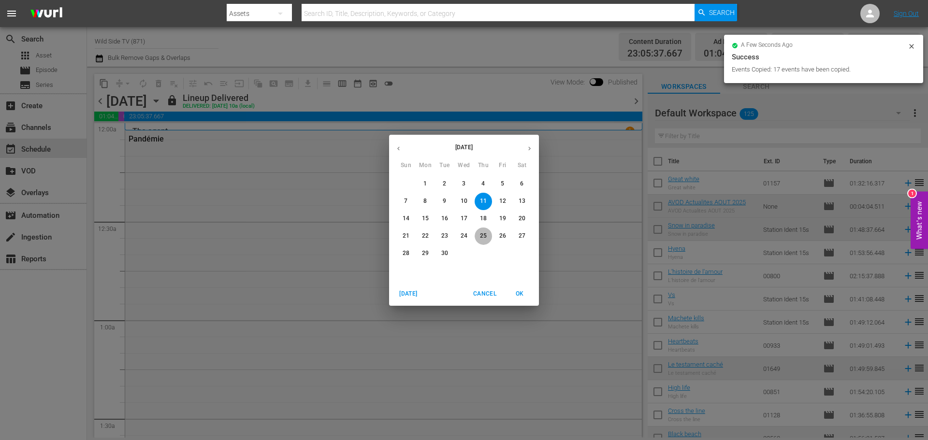
click at [482, 235] on p "25" at bounding box center [483, 236] width 7 height 8
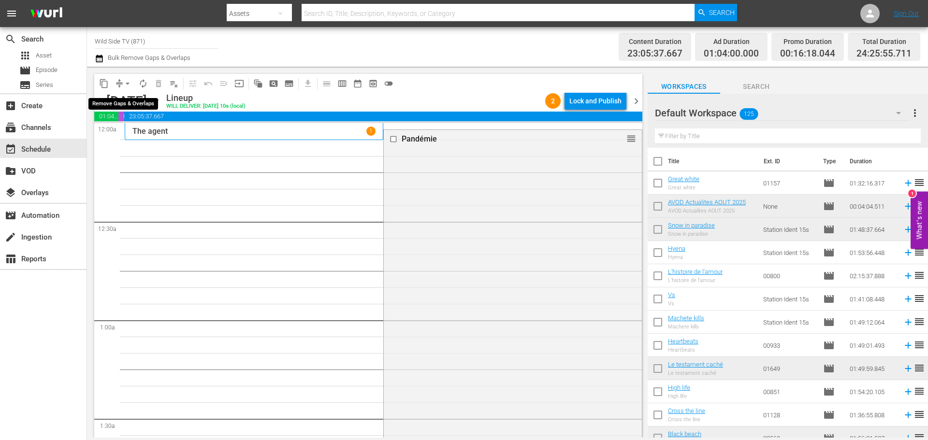
click at [127, 84] on span "arrow_drop_down" at bounding box center [128, 84] width 10 height 10
click at [130, 129] on li "Align to End of Previous Day" at bounding box center [127, 135] width 101 height 16
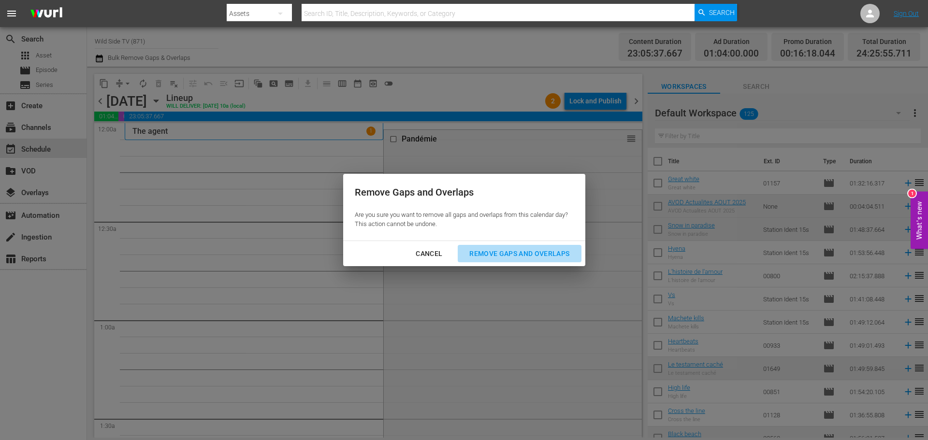
click at [501, 252] on div "Remove Gaps and Overlaps" at bounding box center [519, 254] width 115 height 12
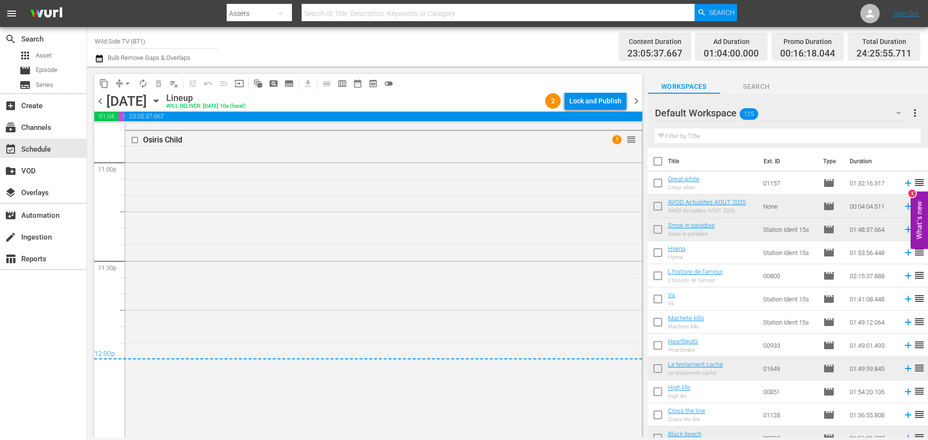
scroll to position [4519, 0]
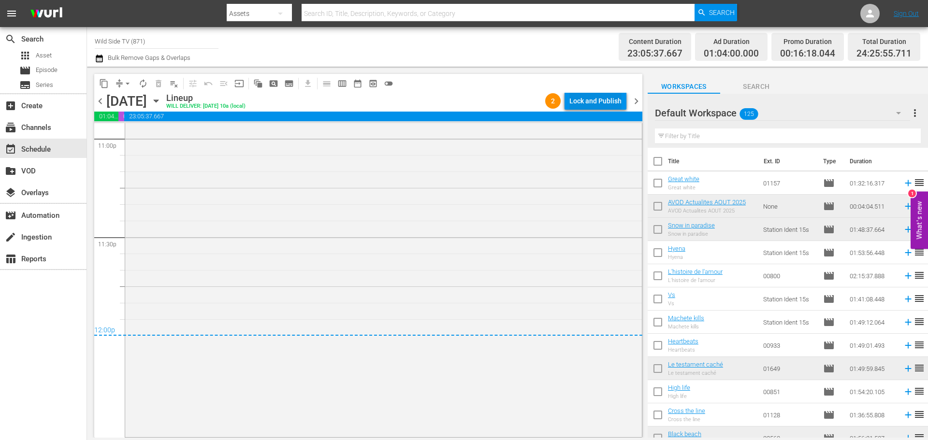
click at [603, 103] on div "Lock and Publish" at bounding box center [595, 100] width 52 height 17
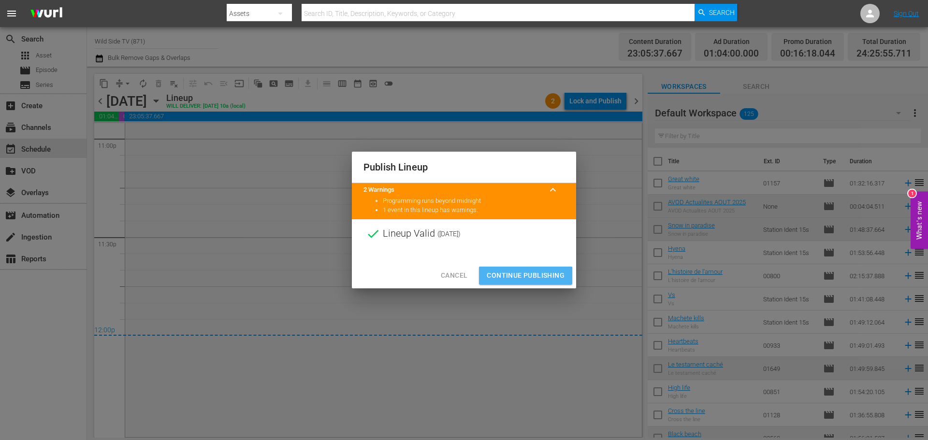
click at [512, 277] on span "Continue Publishing" at bounding box center [526, 276] width 78 height 12
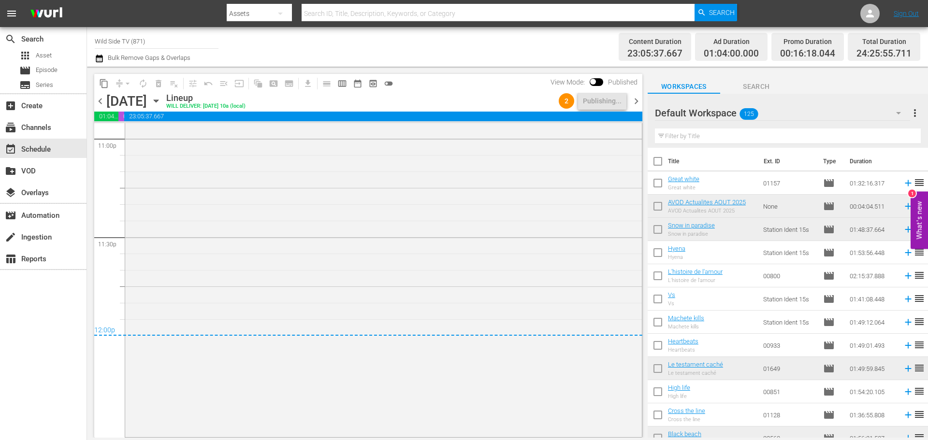
click at [634, 100] on span "chevron_right" at bounding box center [636, 101] width 12 height 12
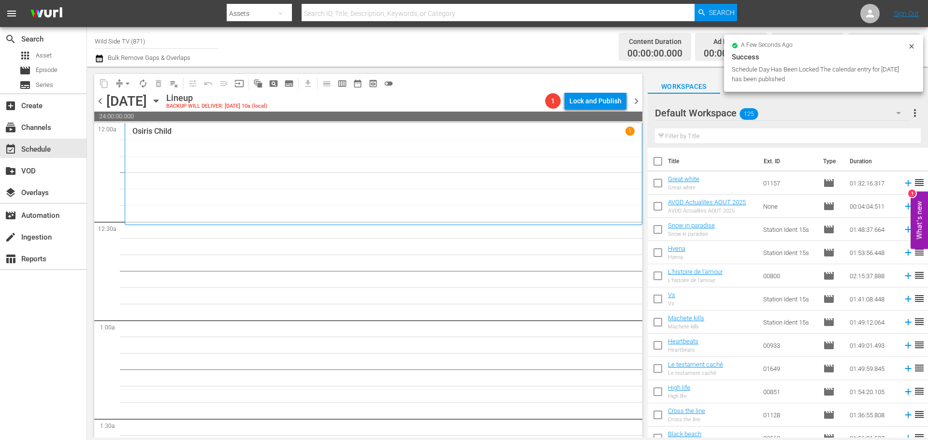
click at [158, 100] on icon "button" at bounding box center [156, 101] width 4 height 2
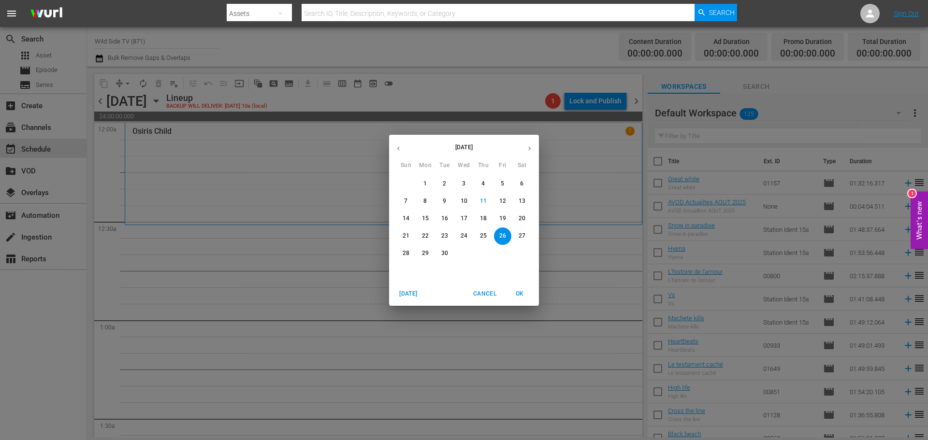
click at [504, 200] on p "12" at bounding box center [502, 201] width 7 height 8
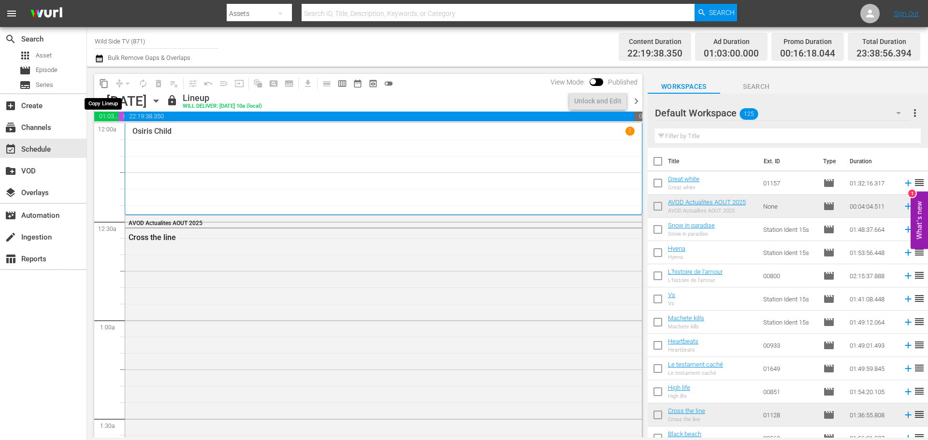
click at [103, 82] on span "content_copy" at bounding box center [104, 84] width 10 height 10
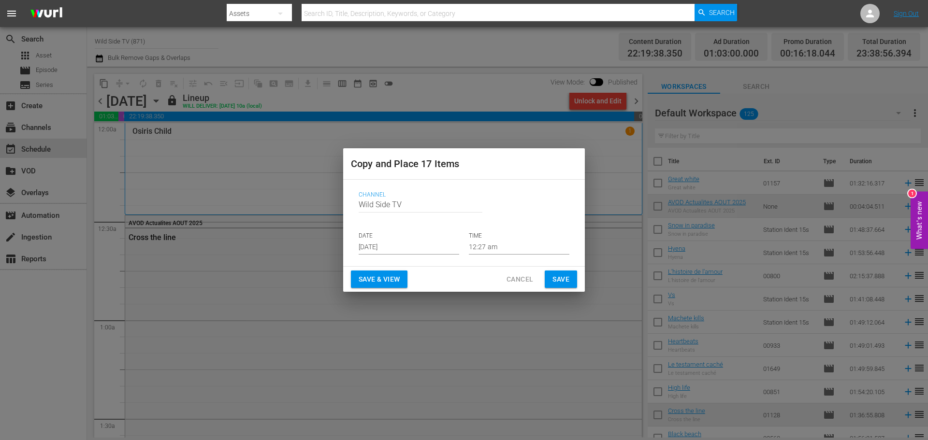
click at [385, 245] on input "[DATE]" at bounding box center [409, 247] width 101 height 14
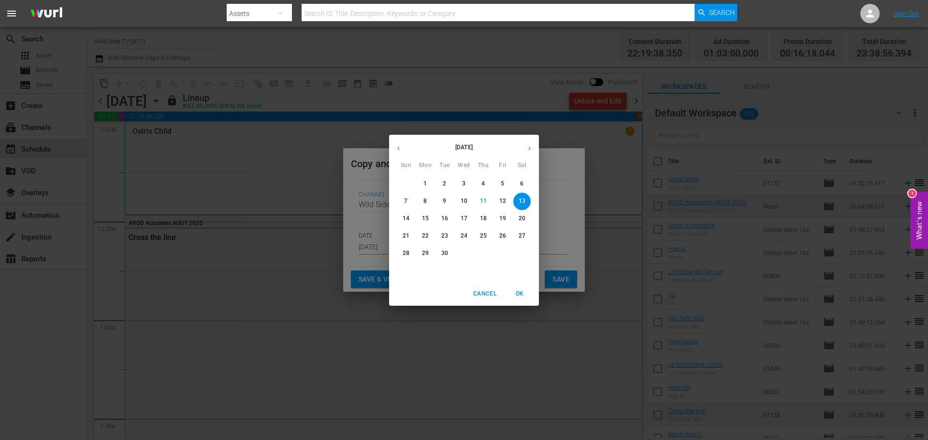
click at [503, 235] on p "26" at bounding box center [502, 236] width 7 height 8
type input "[DATE]"
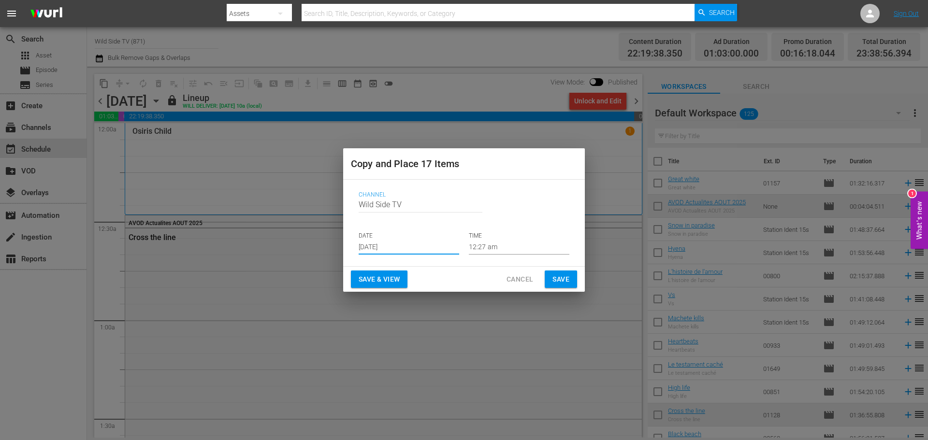
click at [571, 277] on button "Save" at bounding box center [561, 280] width 32 height 18
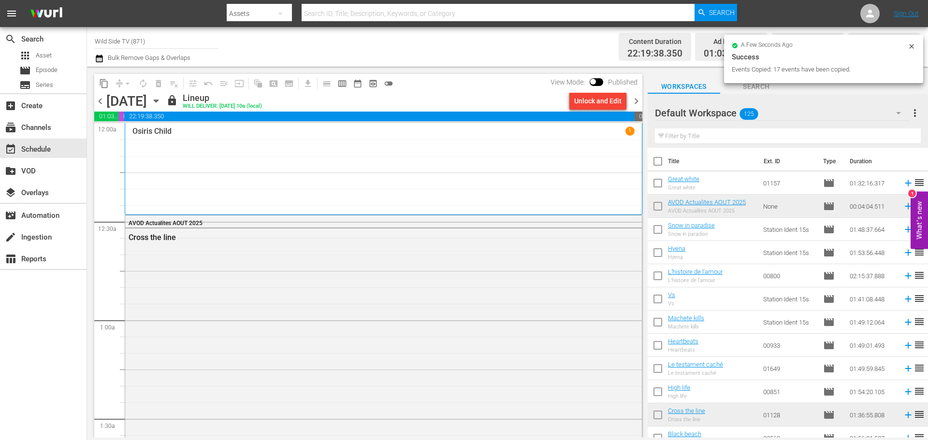
click at [161, 100] on icon "button" at bounding box center [156, 101] width 11 height 11
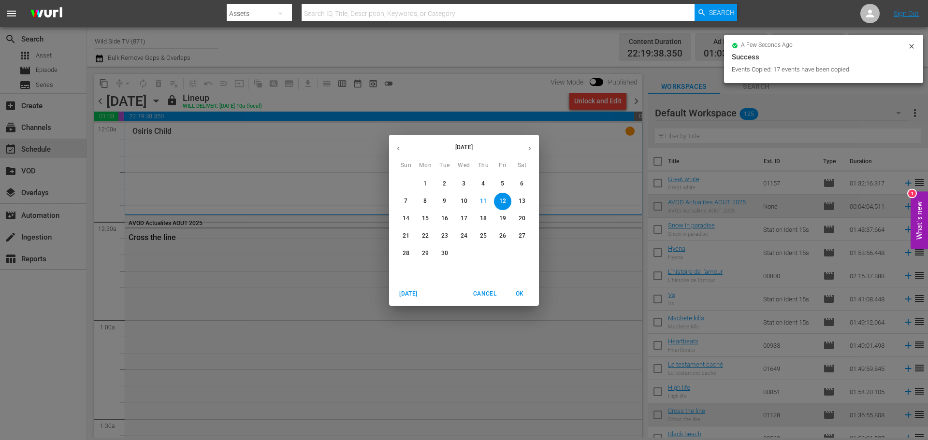
click at [505, 234] on p "26" at bounding box center [502, 236] width 7 height 8
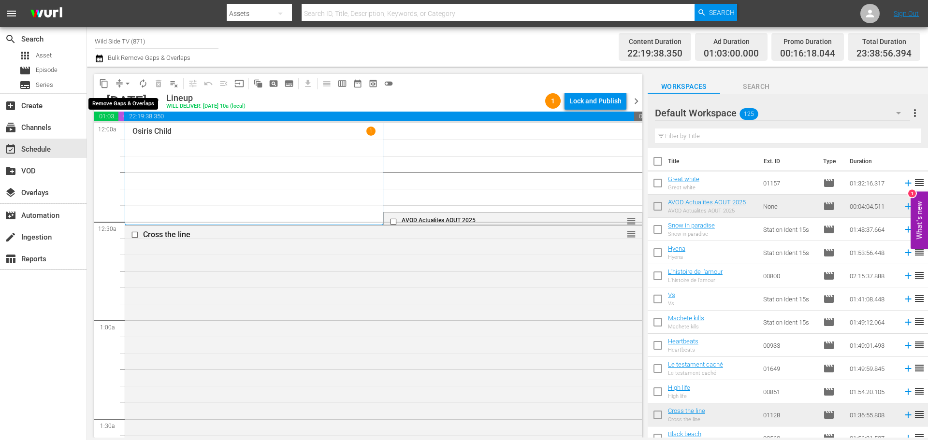
click at [130, 83] on span "arrow_drop_down" at bounding box center [128, 84] width 10 height 10
click at [135, 132] on li "Align to End of Previous Day" at bounding box center [127, 135] width 101 height 16
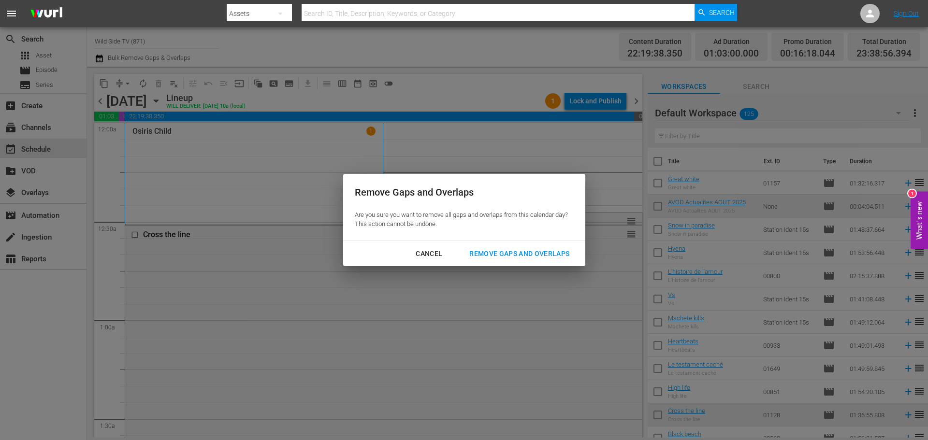
click at [524, 255] on div "Remove Gaps and Overlaps" at bounding box center [519, 254] width 115 height 12
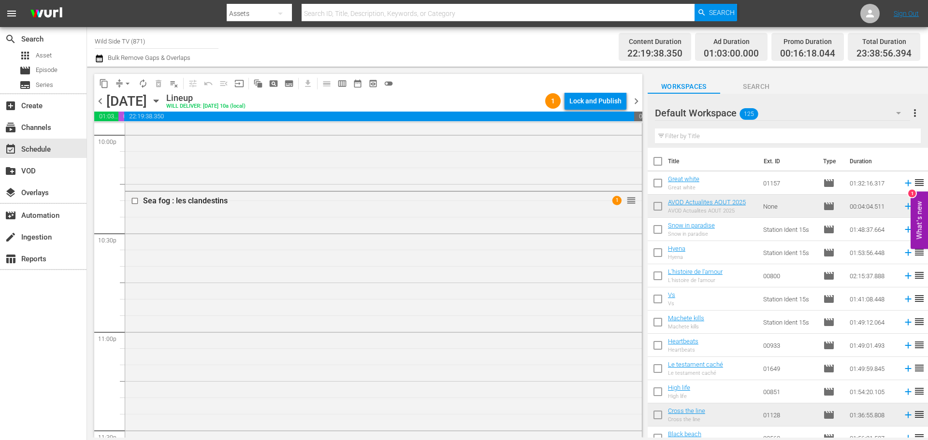
scroll to position [4450, 0]
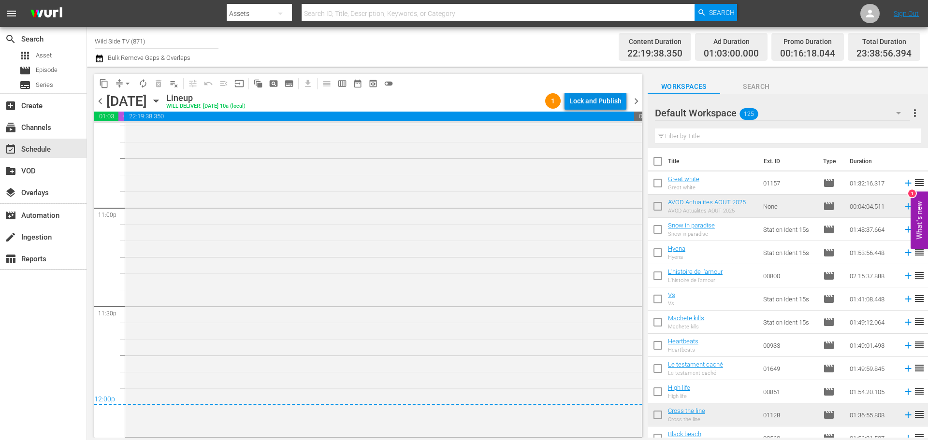
click at [601, 103] on div "Lock and Publish" at bounding box center [595, 100] width 52 height 17
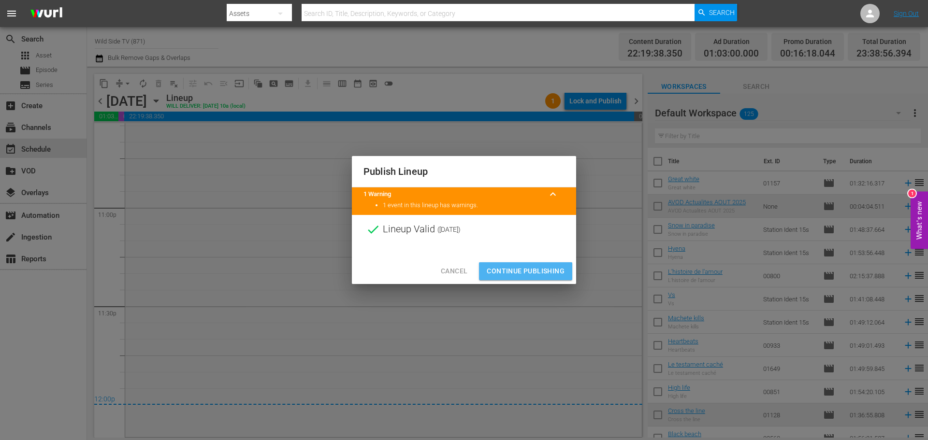
click at [529, 263] on button "Continue Publishing" at bounding box center [525, 271] width 93 height 18
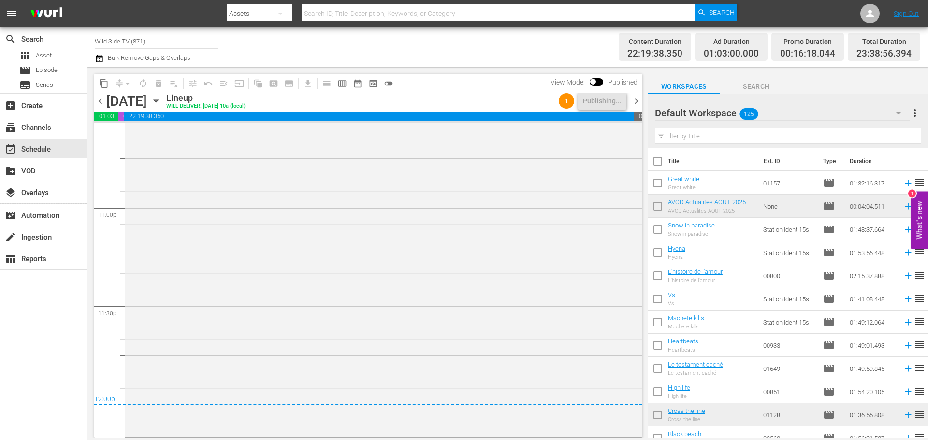
click at [636, 101] on span "chevron_right" at bounding box center [636, 101] width 12 height 12
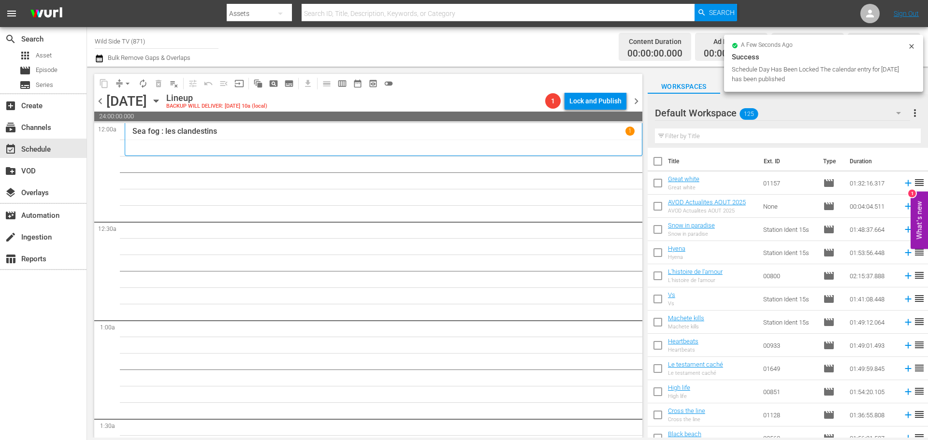
click at [161, 98] on icon "button" at bounding box center [156, 101] width 11 height 11
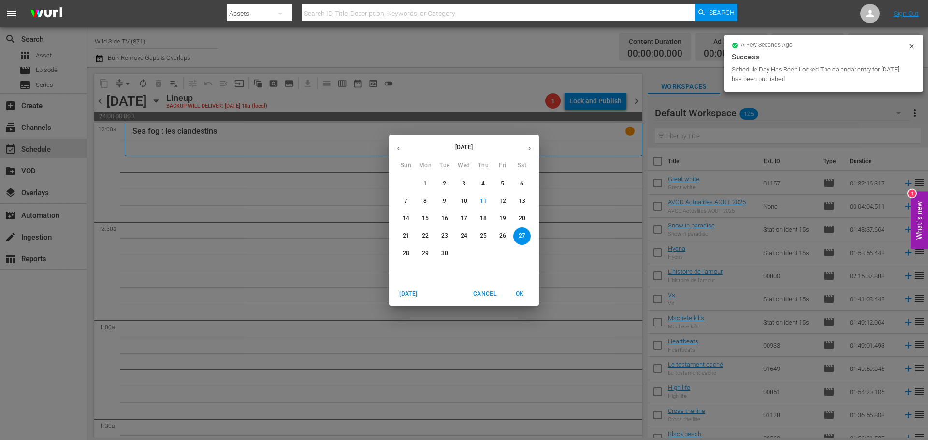
click at [524, 198] on p "13" at bounding box center [522, 201] width 7 height 8
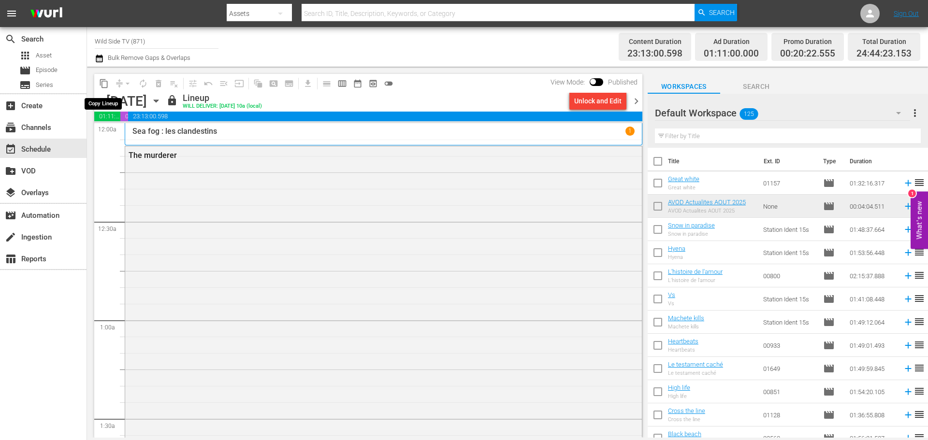
click at [106, 88] on button "content_copy" at bounding box center [103, 83] width 15 height 15
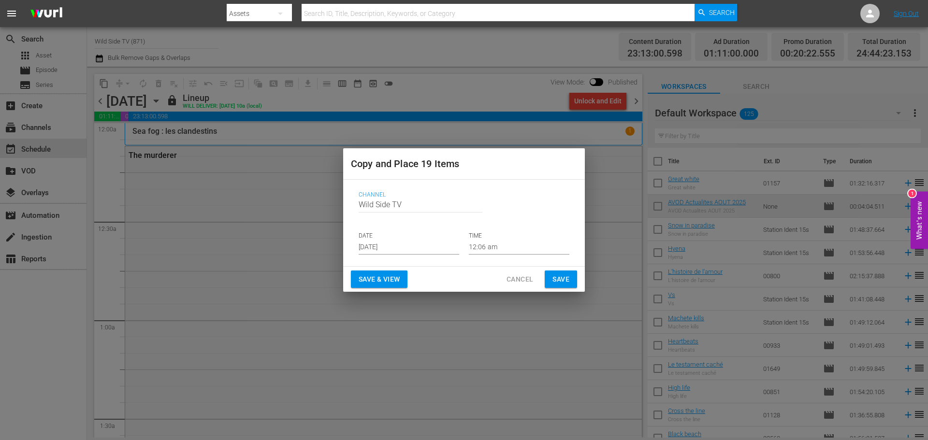
click at [381, 243] on input "[DATE]" at bounding box center [409, 247] width 101 height 14
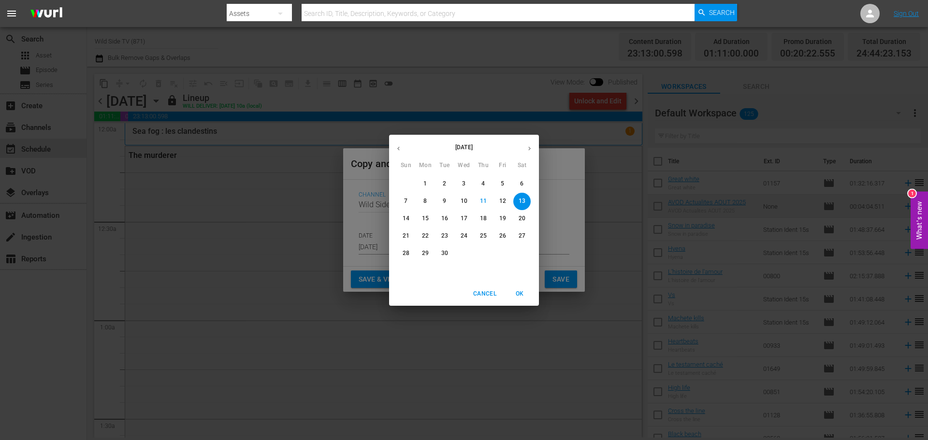
click at [518, 233] on span "27" at bounding box center [521, 236] width 17 height 8
type input "[DATE]"
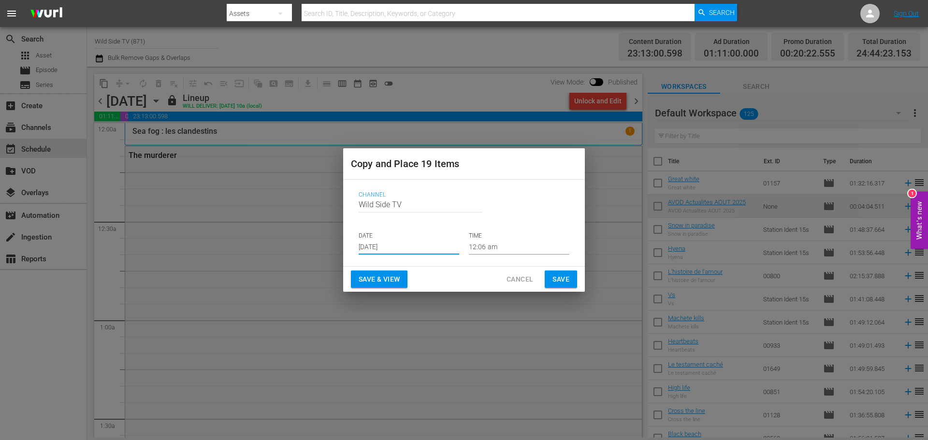
click at [575, 276] on button "Save" at bounding box center [561, 280] width 32 height 18
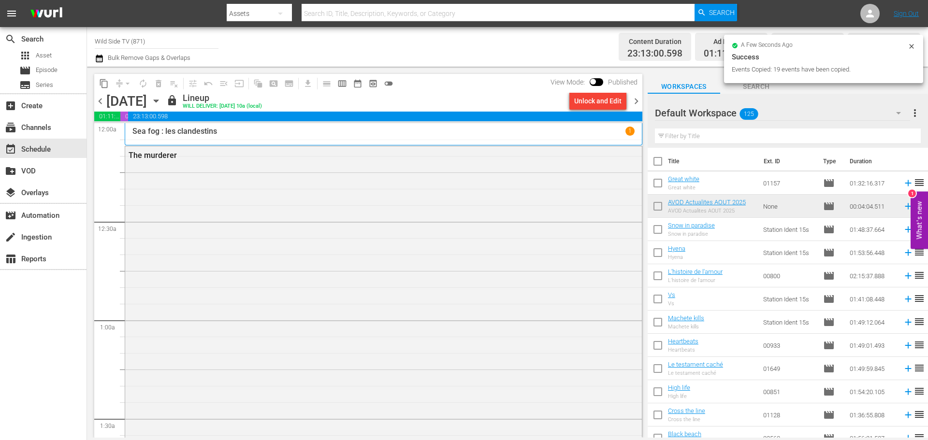
click at [161, 102] on icon "button" at bounding box center [156, 101] width 11 height 11
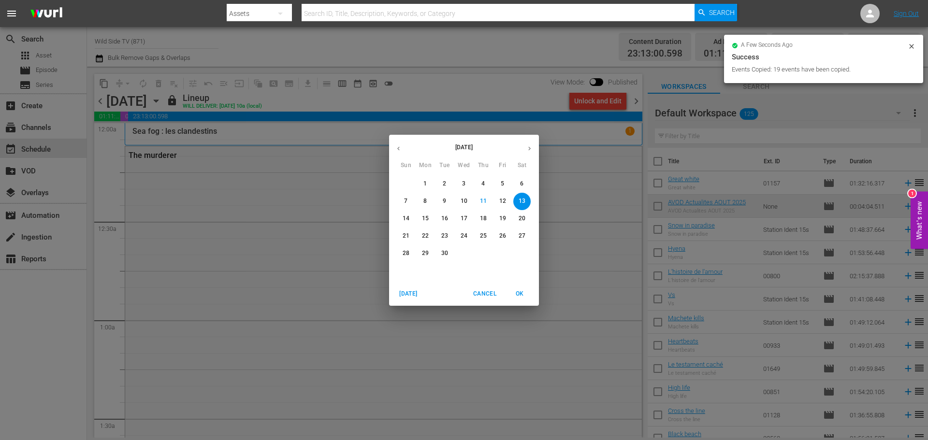
click at [521, 234] on p "27" at bounding box center [522, 236] width 7 height 8
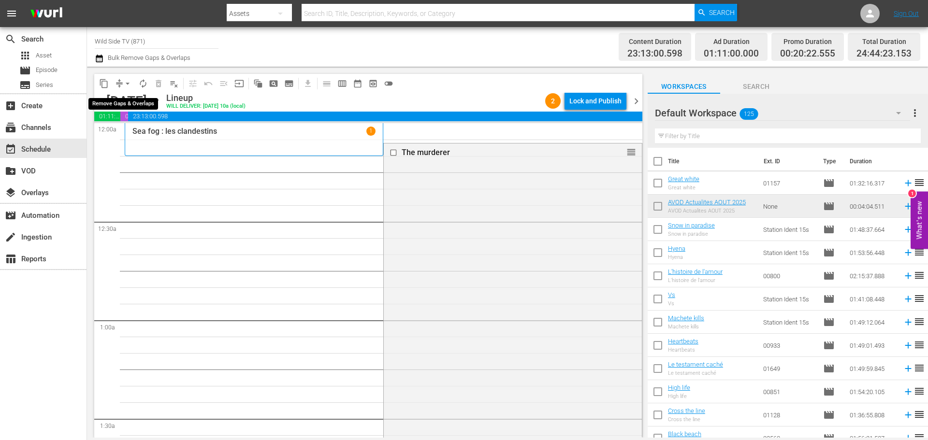
click at [128, 86] on span "arrow_drop_down" at bounding box center [128, 84] width 10 height 10
click at [136, 131] on li "Align to End of Previous Day" at bounding box center [127, 135] width 101 height 16
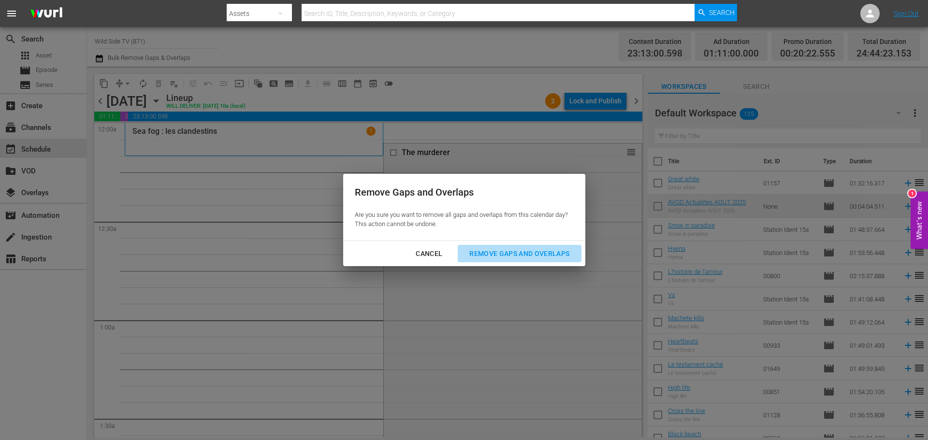
click at [513, 251] on div "Remove Gaps and Overlaps" at bounding box center [519, 254] width 115 height 12
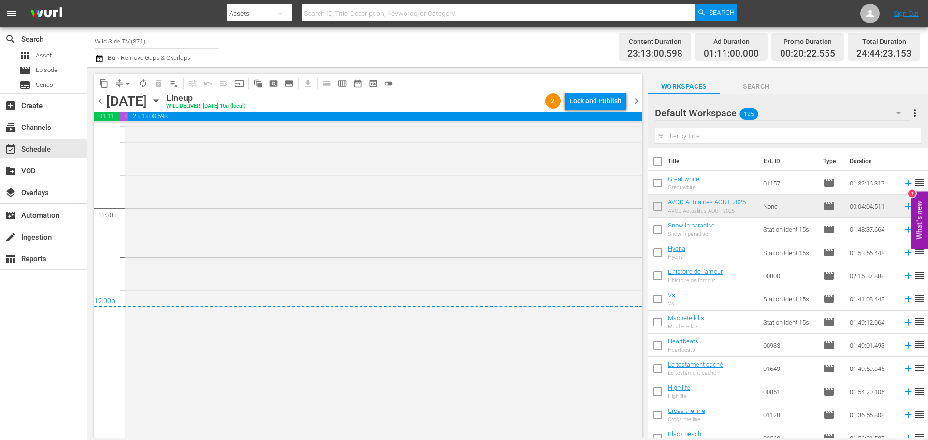
scroll to position [4596, 0]
click at [587, 95] on div "Lock and Publish" at bounding box center [595, 100] width 52 height 17
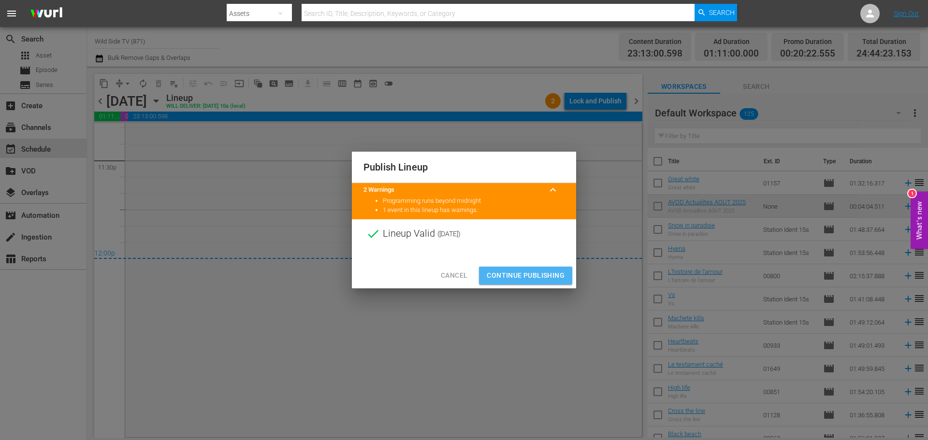
click at [534, 277] on span "Continue Publishing" at bounding box center [526, 276] width 78 height 12
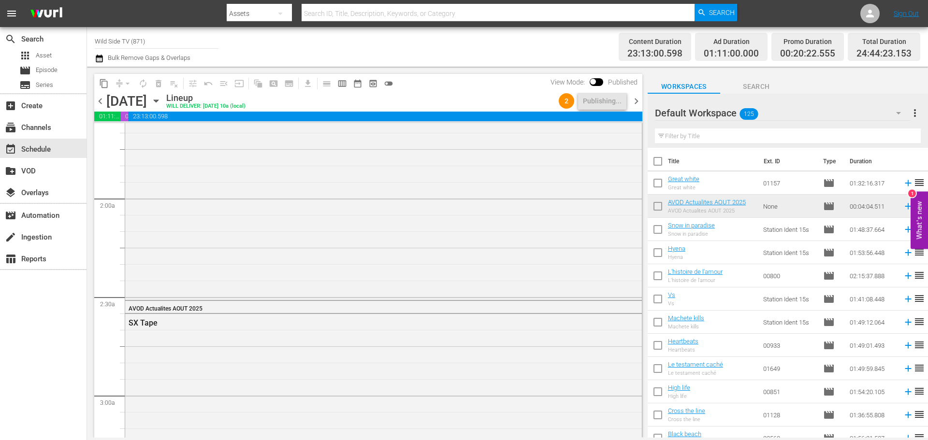
scroll to position [0, 0]
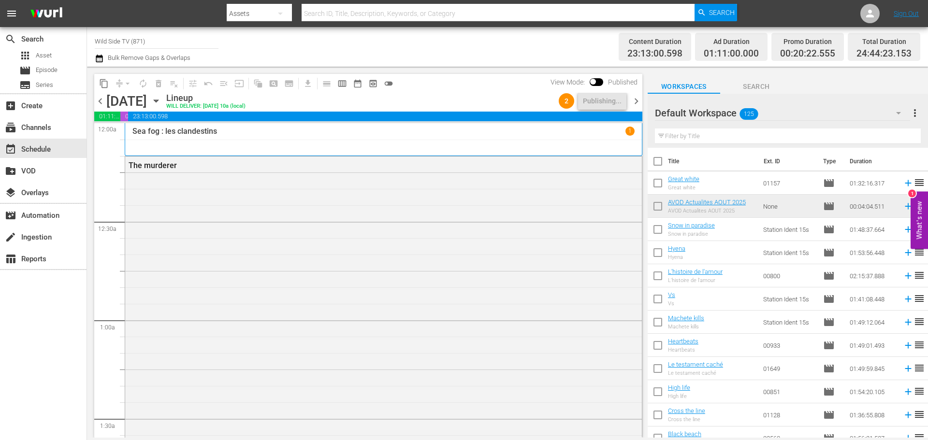
click at [638, 101] on span "chevron_right" at bounding box center [636, 101] width 12 height 12
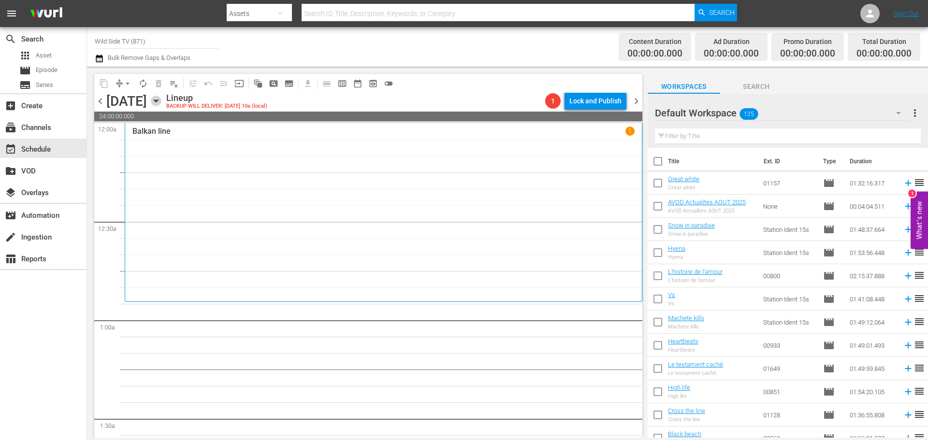
click at [161, 104] on icon "button" at bounding box center [156, 101] width 11 height 11
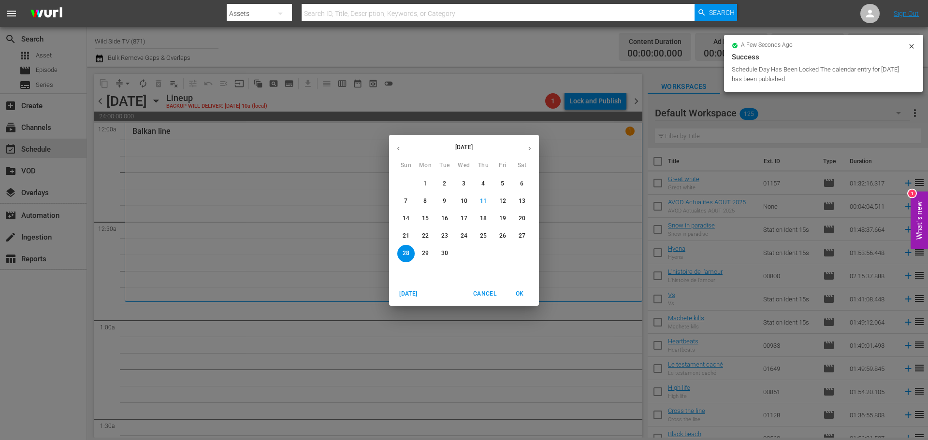
click at [405, 217] on p "14" at bounding box center [406, 219] width 7 height 8
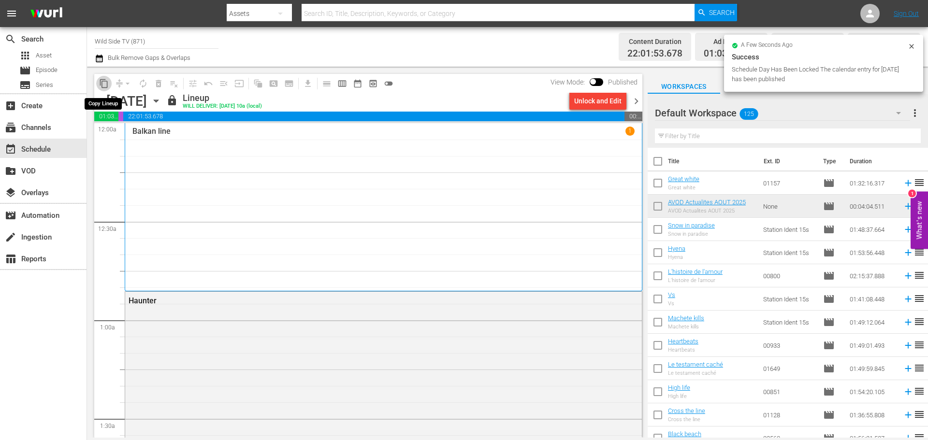
click at [101, 85] on span "content_copy" at bounding box center [104, 84] width 10 height 10
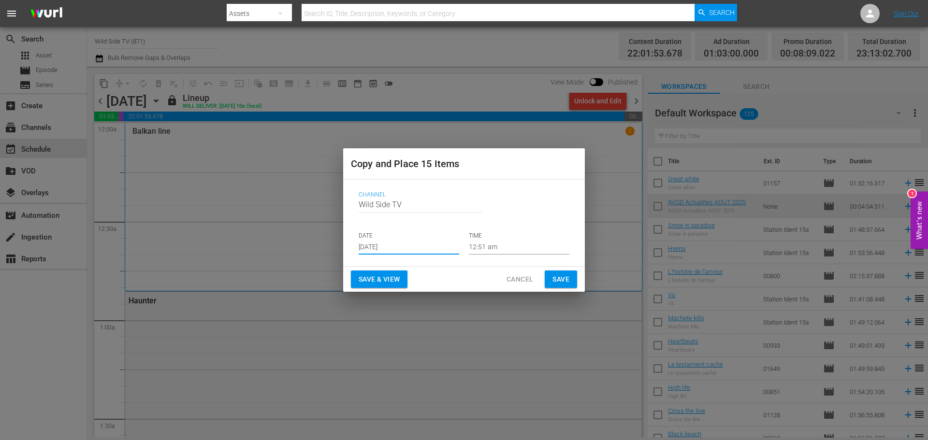
click at [383, 248] on input "[DATE]" at bounding box center [409, 247] width 101 height 14
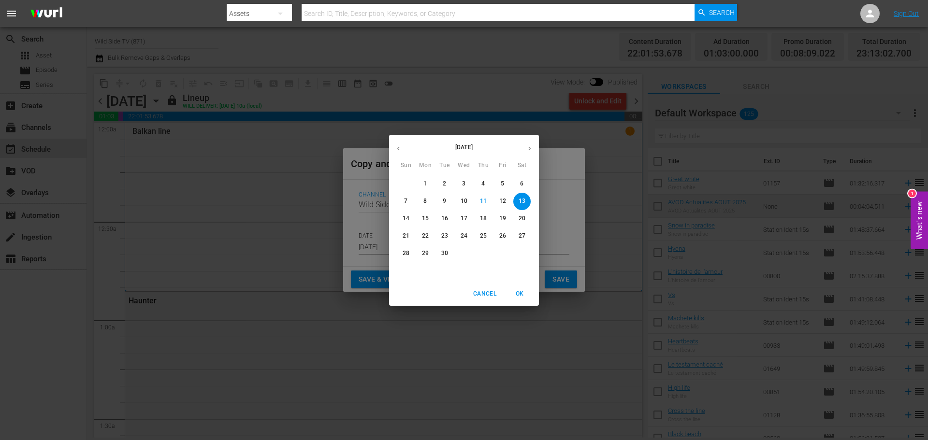
click at [409, 252] on p "28" at bounding box center [406, 253] width 7 height 8
type input "[DATE]"
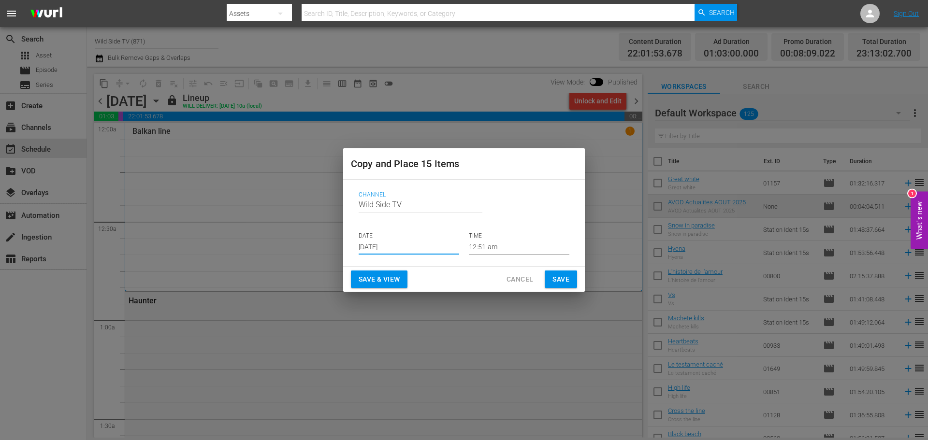
click at [569, 276] on span "Save" at bounding box center [560, 280] width 17 height 12
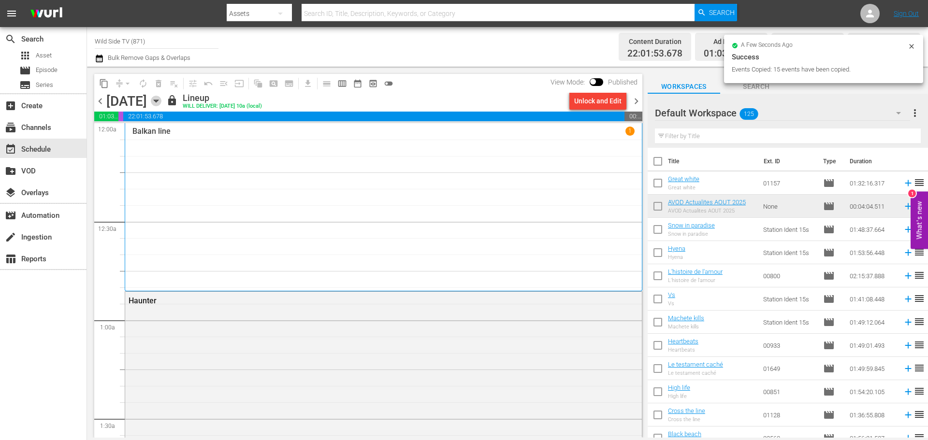
click at [158, 101] on icon "button" at bounding box center [156, 101] width 4 height 2
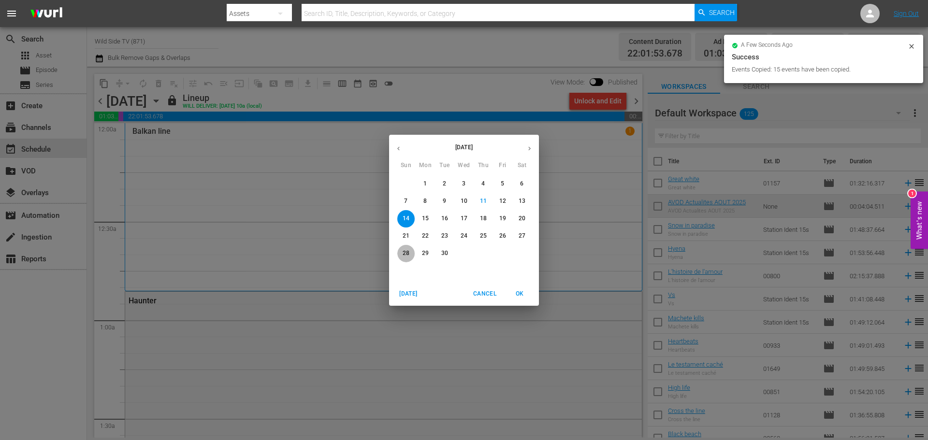
click at [406, 252] on p "28" at bounding box center [406, 253] width 7 height 8
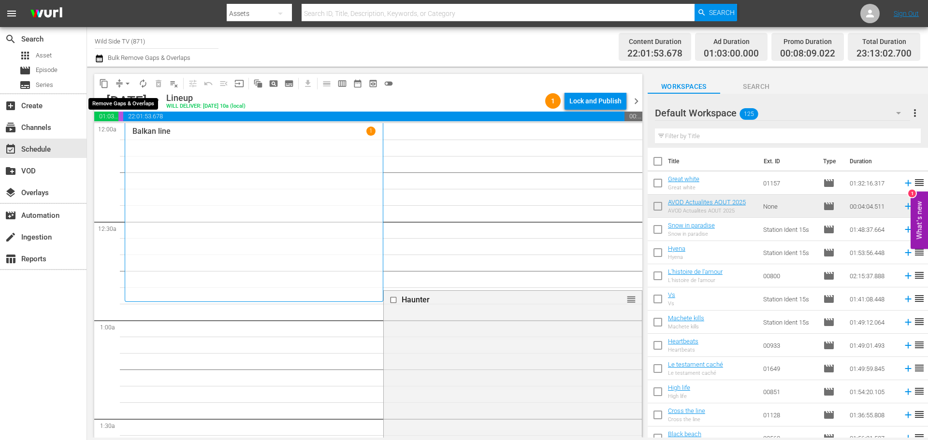
click at [126, 84] on span "arrow_drop_down" at bounding box center [128, 84] width 10 height 10
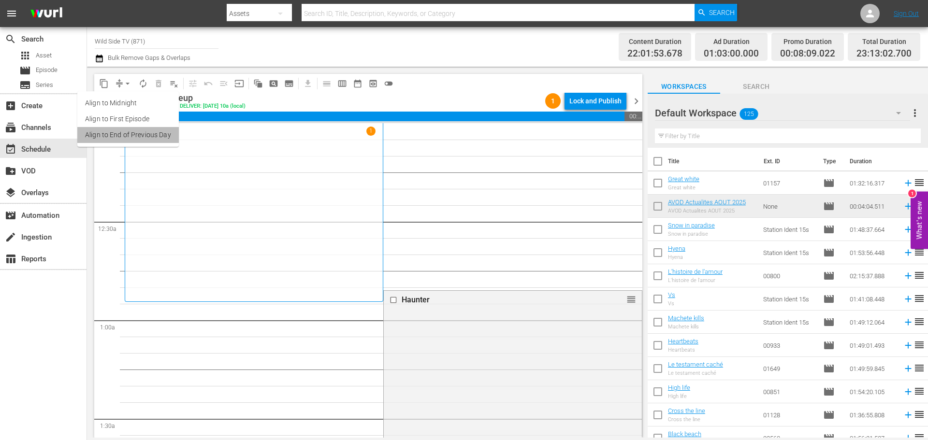
click at [141, 131] on li "Align to End of Previous Day" at bounding box center [127, 135] width 101 height 16
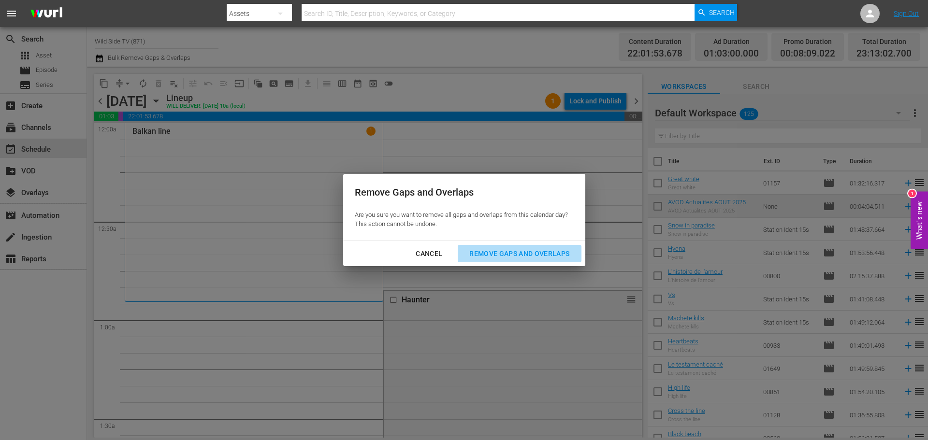
click at [530, 246] on button "Remove Gaps and Overlaps" at bounding box center [519, 254] width 123 height 18
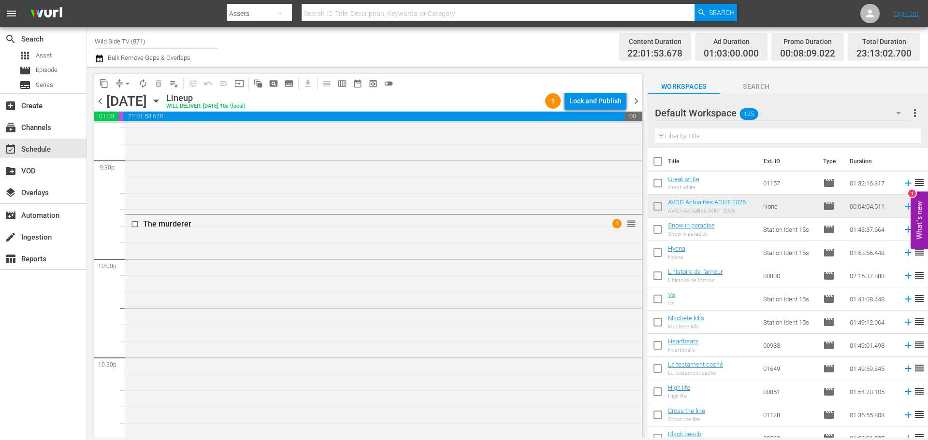
scroll to position [4442, 0]
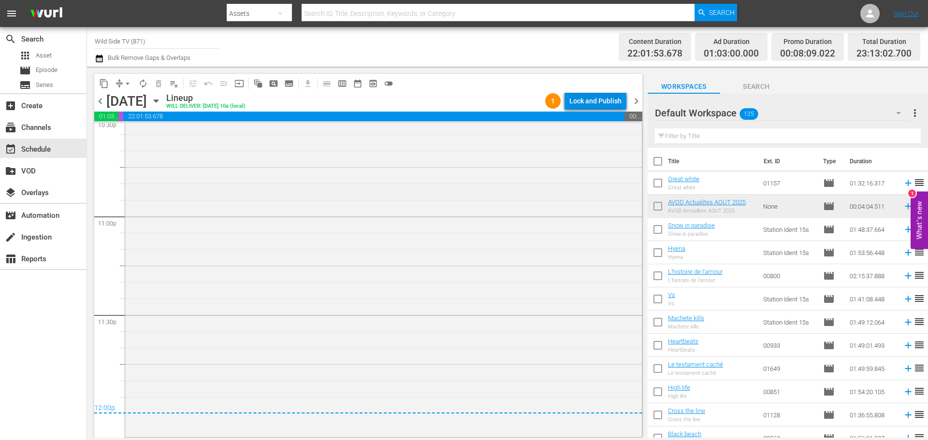
click at [601, 100] on div "Lock and Publish" at bounding box center [595, 100] width 52 height 17
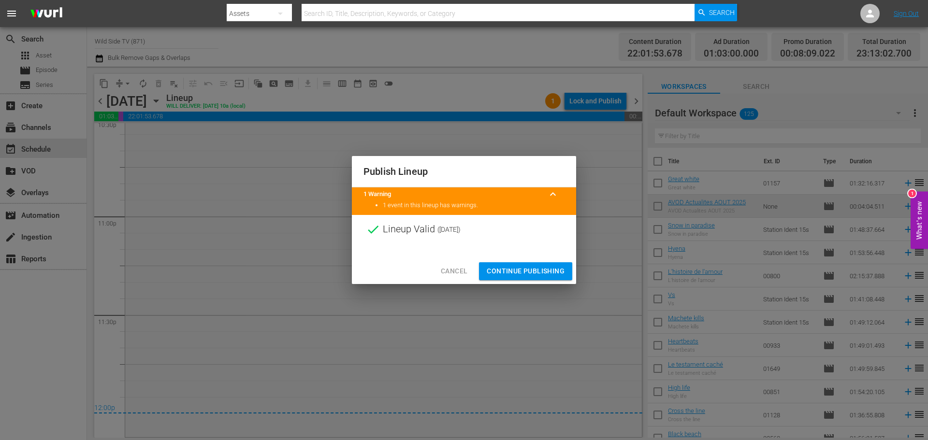
click at [530, 264] on button "Continue Publishing" at bounding box center [525, 271] width 93 height 18
